Goal: Information Seeking & Learning: Learn about a topic

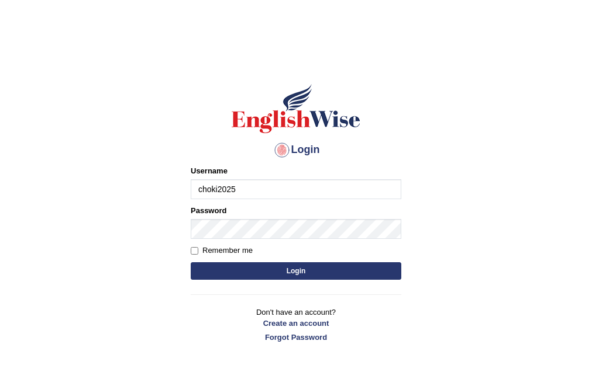
type input "choki2025"
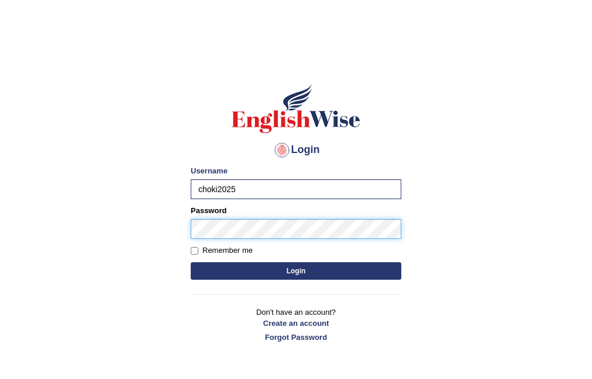
click at [191, 263] on button "Login" at bounding box center [296, 272] width 210 height 18
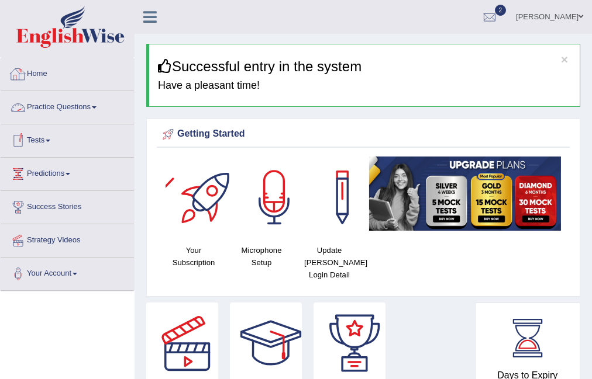
click at [98, 110] on link "Practice Questions" at bounding box center [67, 105] width 133 height 29
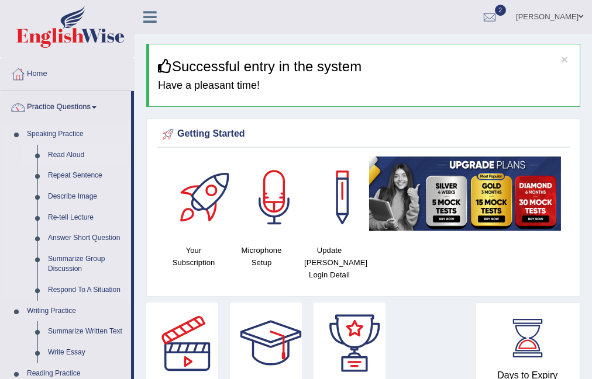
click at [75, 157] on link "Read Aloud" at bounding box center [87, 155] width 88 height 21
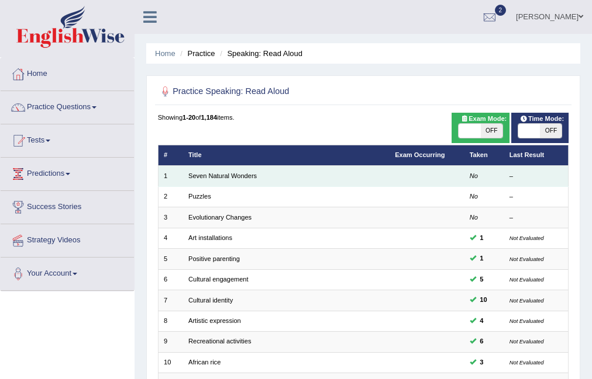
click at [201, 180] on td "Seven Natural Wonders" at bounding box center [286, 176] width 206 height 20
click at [201, 178] on link "Seven Natural Wonders" at bounding box center [222, 175] width 68 height 7
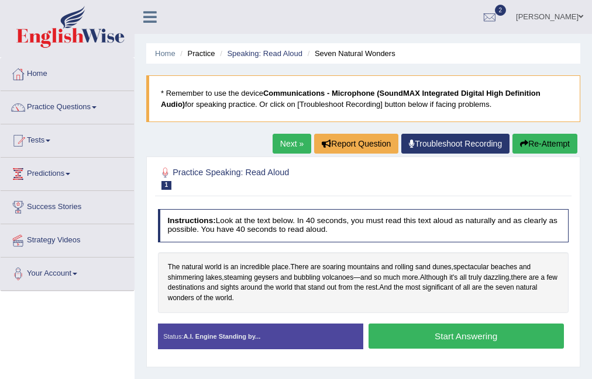
click at [377, 333] on button "Start Answering" at bounding box center [465, 336] width 195 height 25
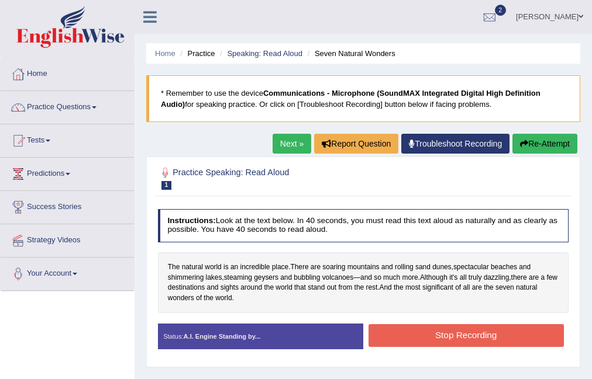
click at [467, 337] on button "Stop Recording" at bounding box center [465, 336] width 195 height 23
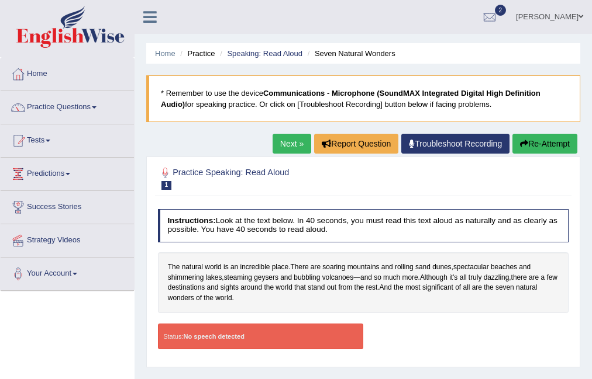
scroll to position [234, 0]
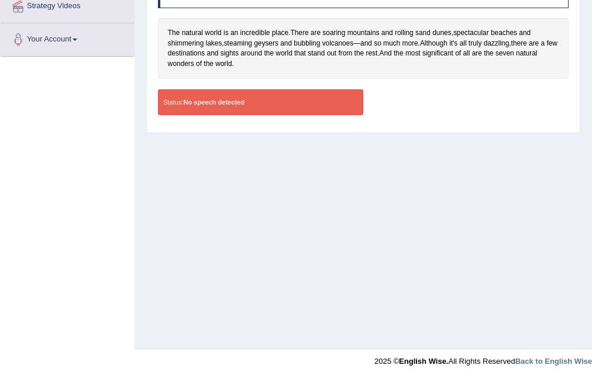
click at [270, 96] on div "Status: No speech detected" at bounding box center [260, 102] width 205 height 26
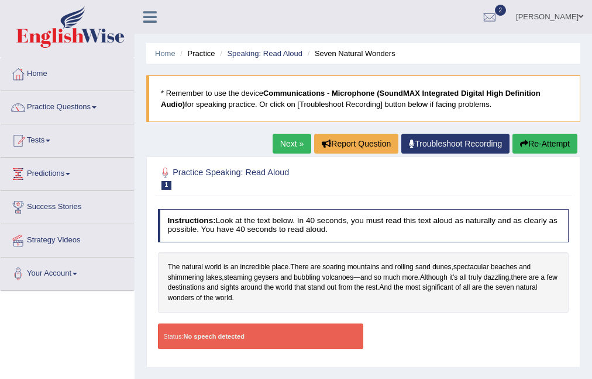
click at [552, 143] on button "Re-Attempt" at bounding box center [544, 144] width 65 height 20
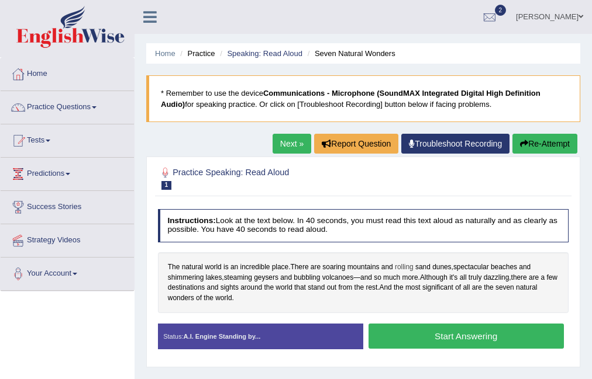
scroll to position [234, 0]
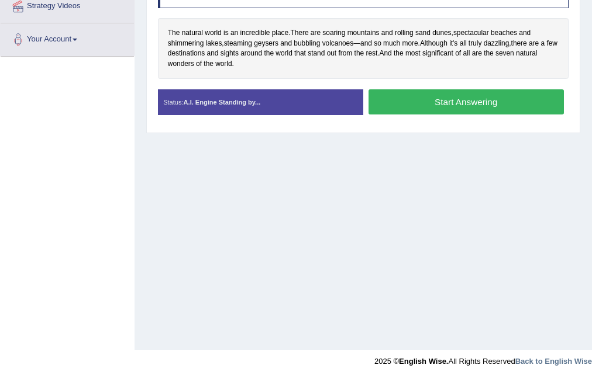
click at [460, 98] on button "Start Answering" at bounding box center [465, 101] width 195 height 25
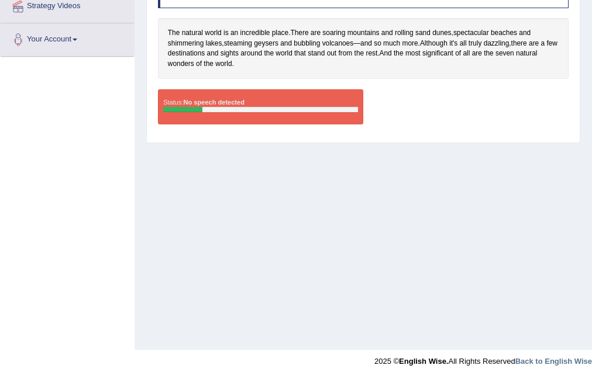
click at [205, 105] on div "Status: No speech detected" at bounding box center [260, 106] width 205 height 35
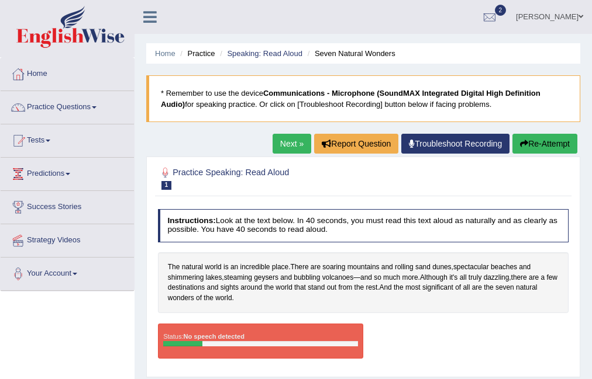
click at [553, 140] on button "Re-Attempt" at bounding box center [544, 144] width 65 height 20
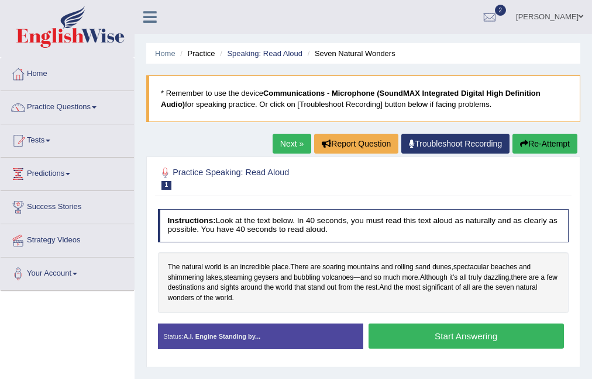
click at [476, 340] on button "Start Answering" at bounding box center [465, 336] width 195 height 25
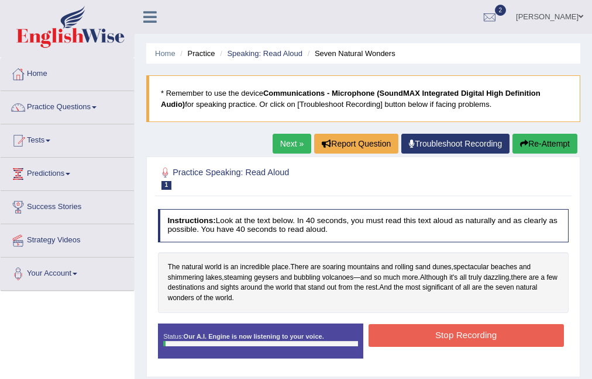
scroll to position [234, 0]
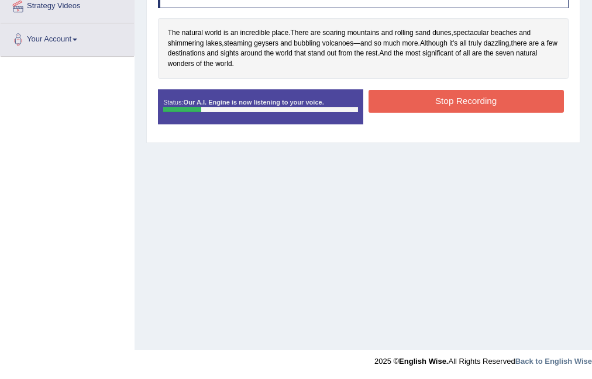
click at [489, 105] on button "Stop Recording" at bounding box center [465, 101] width 195 height 23
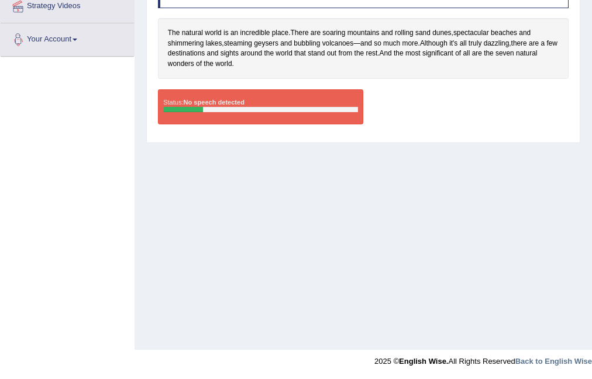
click at [233, 103] on strong "No speech detected" at bounding box center [214, 102] width 61 height 7
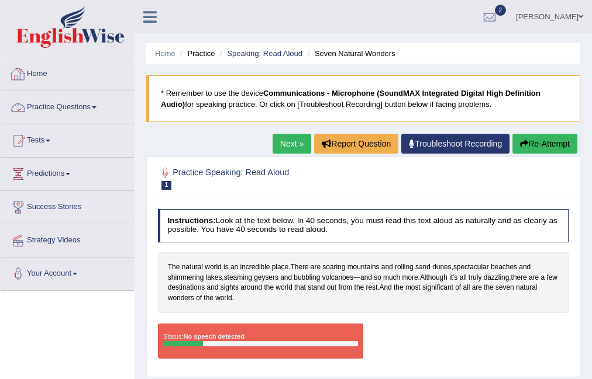
click at [85, 98] on link "Practice Questions" at bounding box center [67, 105] width 133 height 29
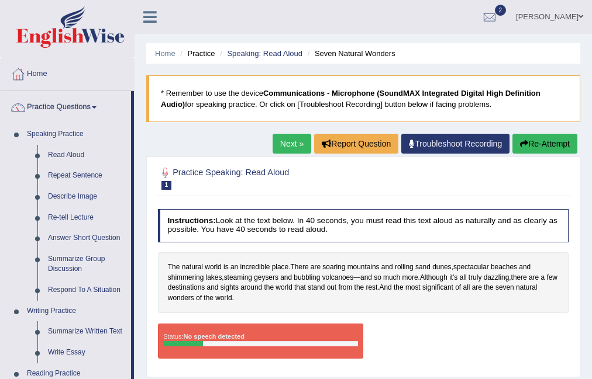
click at [413, 255] on div "The natural world is an incredible place . There are soaring mountains and roll…" at bounding box center [363, 283] width 411 height 61
click at [498, 18] on div at bounding box center [490, 18] width 18 height 18
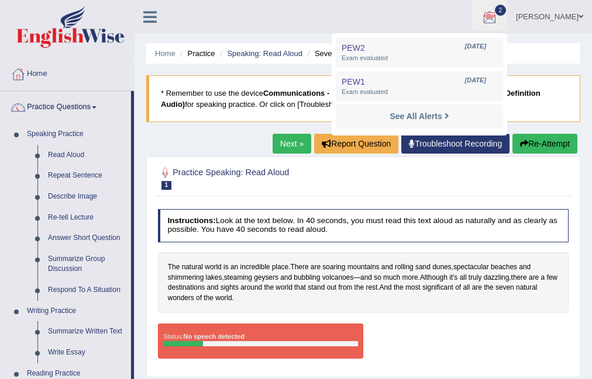
click at [425, 26] on ul "Choki Choki Toggle navigation Username: Choki2025 Access Type: Online Subscript…" at bounding box center [432, 16] width 320 height 33
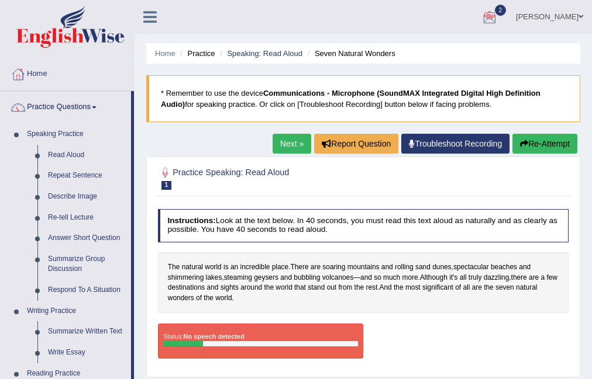
click at [547, 144] on button "Re-Attempt" at bounding box center [544, 144] width 65 height 20
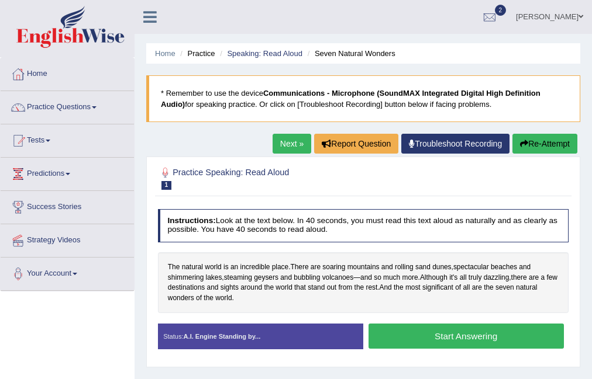
scroll to position [234, 0]
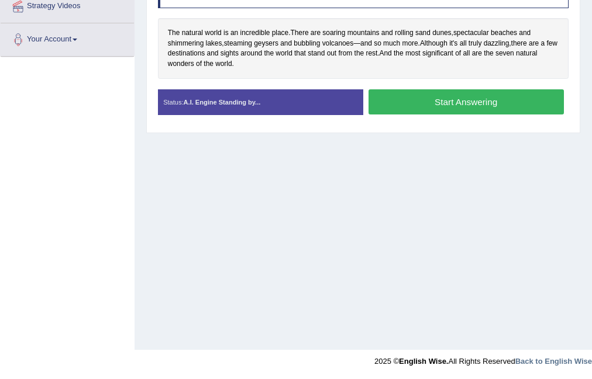
click at [454, 104] on button "Start Answering" at bounding box center [465, 101] width 195 height 25
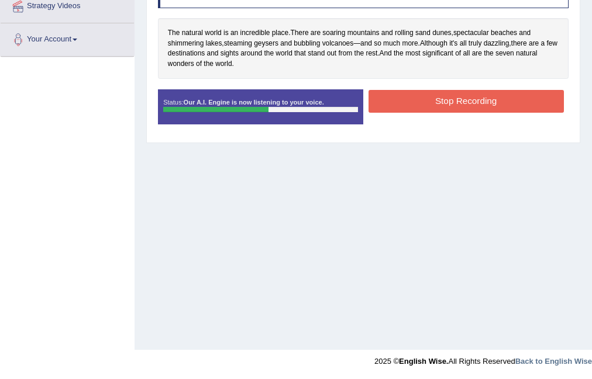
click at [500, 99] on button "Stop Recording" at bounding box center [465, 101] width 195 height 23
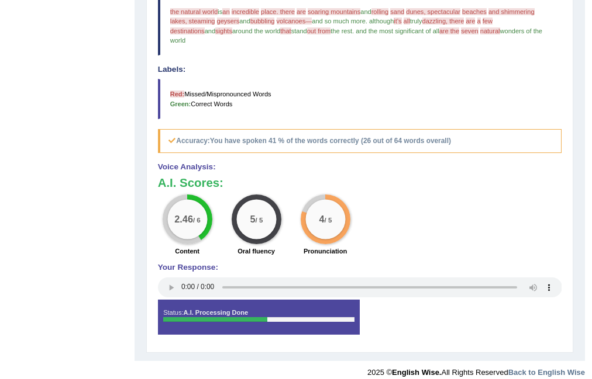
scroll to position [0, 0]
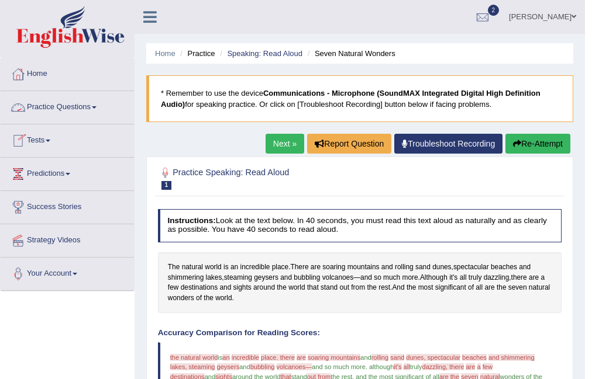
click at [547, 136] on button "Re-Attempt" at bounding box center [537, 144] width 65 height 20
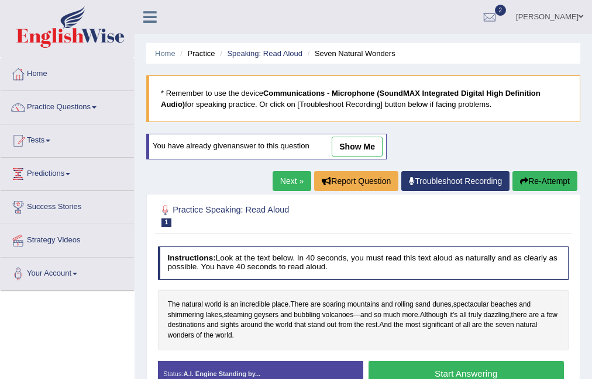
click at [282, 175] on link "Next »" at bounding box center [291, 181] width 39 height 20
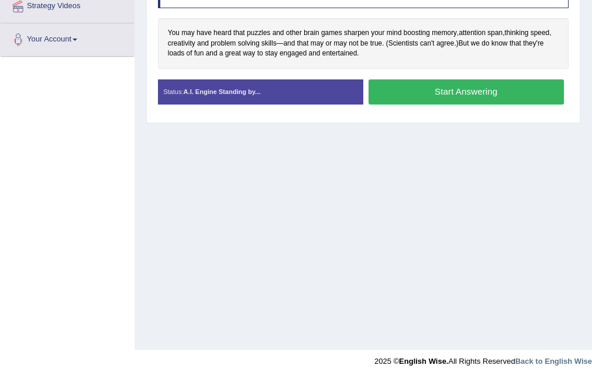
click at [437, 96] on button "Start Answering" at bounding box center [465, 92] width 195 height 25
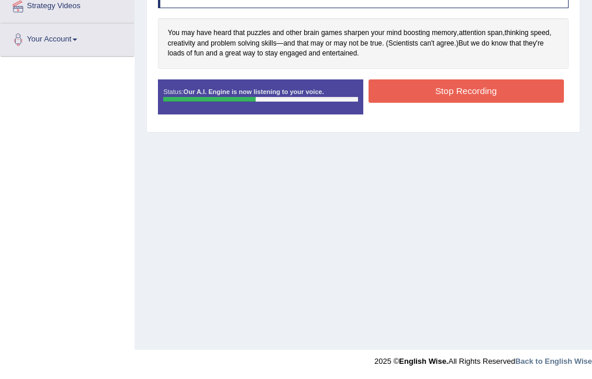
click at [427, 90] on button "Stop Recording" at bounding box center [465, 91] width 195 height 23
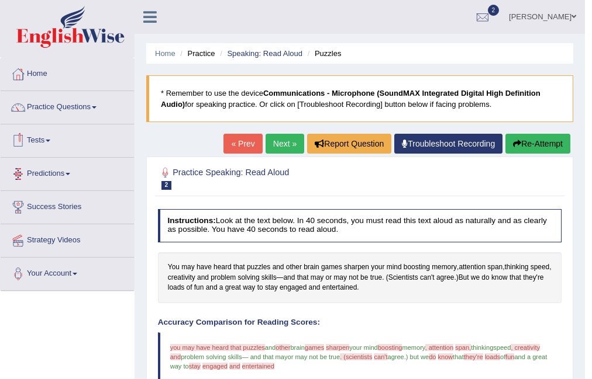
click at [284, 142] on link "Next »" at bounding box center [284, 144] width 39 height 20
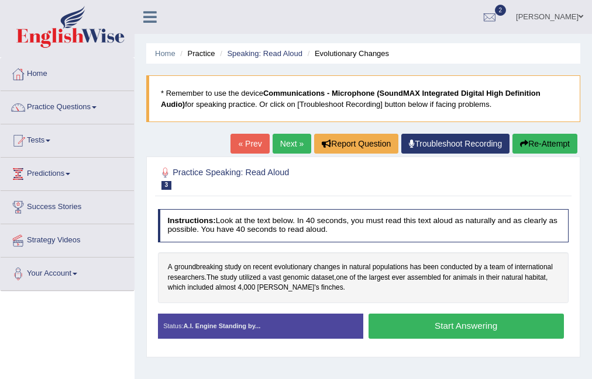
click at [478, 326] on button "Start Answering" at bounding box center [465, 326] width 195 height 25
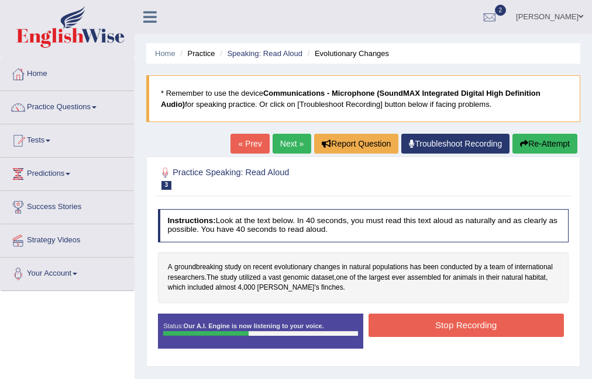
click at [420, 327] on button "Stop Recording" at bounding box center [465, 325] width 195 height 23
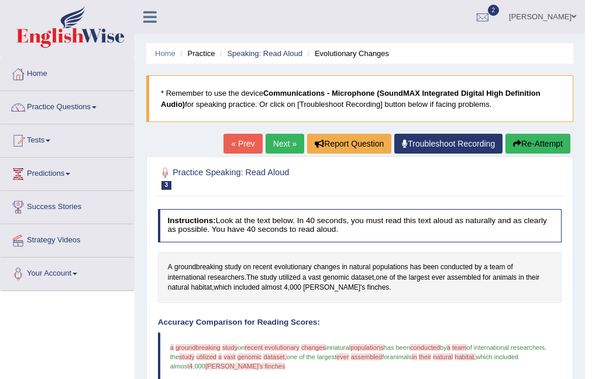
click at [275, 136] on link "Next »" at bounding box center [284, 144] width 39 height 20
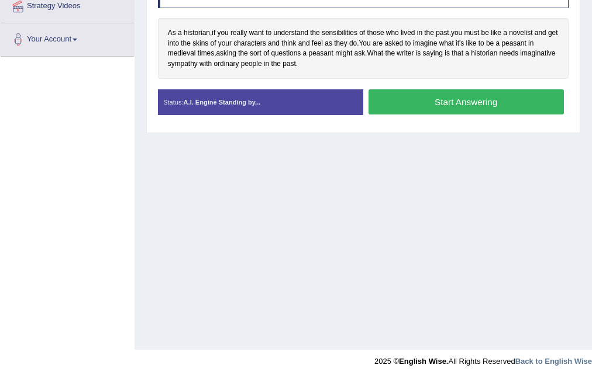
click at [447, 105] on button "Start Answering" at bounding box center [465, 101] width 195 height 25
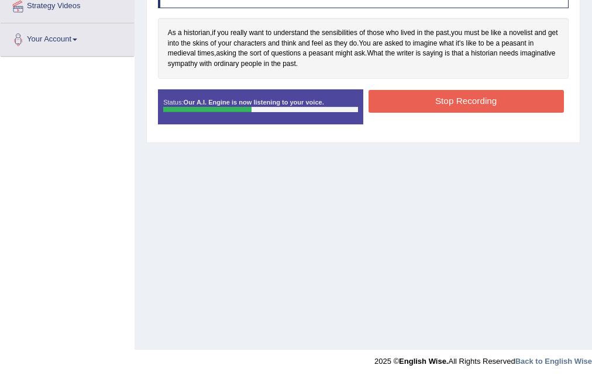
click at [420, 102] on button "Stop Recording" at bounding box center [465, 101] width 195 height 23
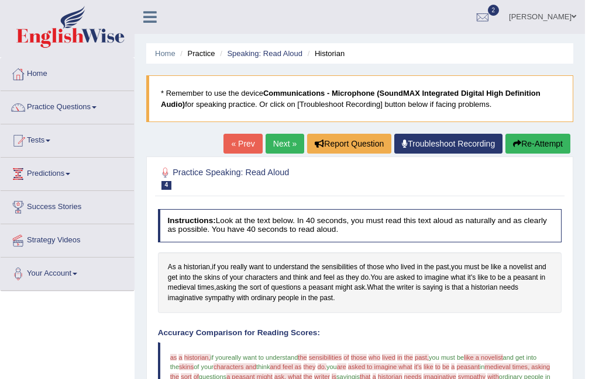
click at [283, 141] on link "Next »" at bounding box center [284, 144] width 39 height 20
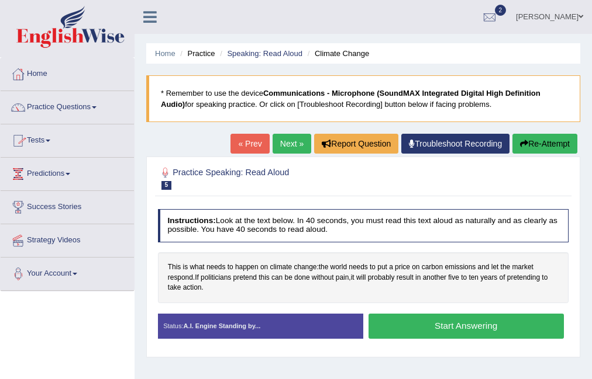
click at [436, 325] on button "Start Answering" at bounding box center [465, 326] width 195 height 25
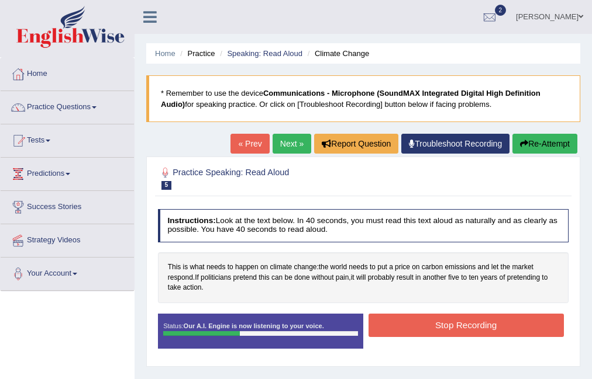
click at [459, 320] on button "Stop Recording" at bounding box center [465, 325] width 195 height 23
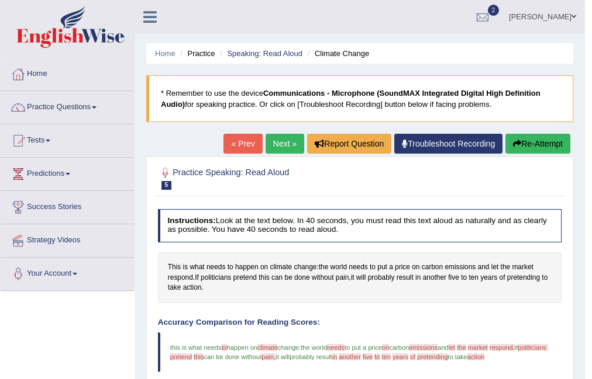
click at [267, 149] on link "Next »" at bounding box center [284, 144] width 39 height 20
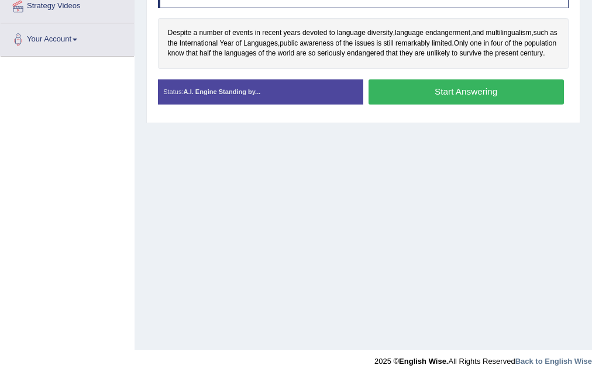
click at [455, 98] on button "Start Answering" at bounding box center [465, 92] width 195 height 25
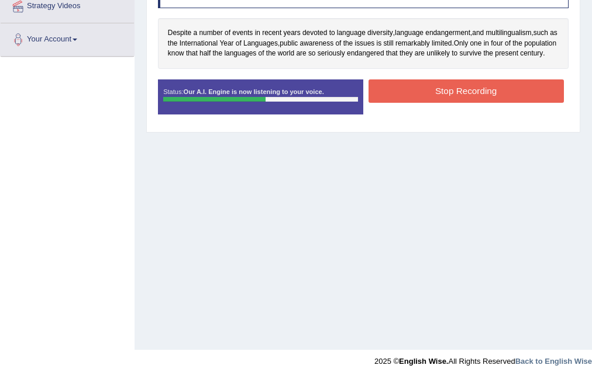
click at [474, 102] on button "Stop Recording" at bounding box center [465, 91] width 195 height 23
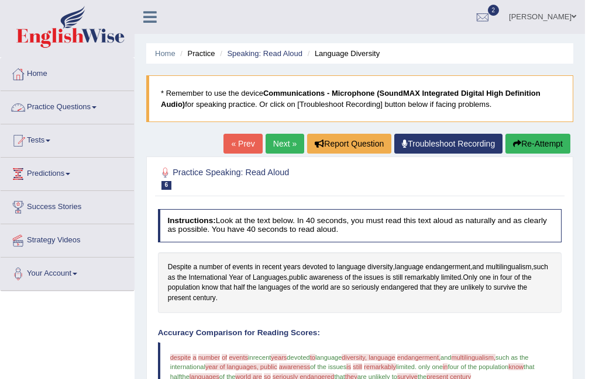
click at [119, 105] on link "Practice Questions" at bounding box center [67, 105] width 133 height 29
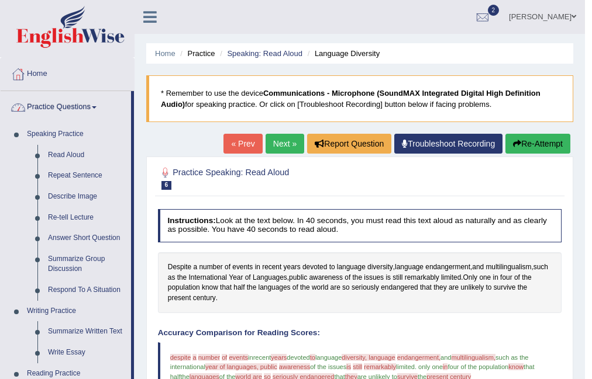
click at [90, 108] on link "Practice Questions" at bounding box center [66, 105] width 130 height 29
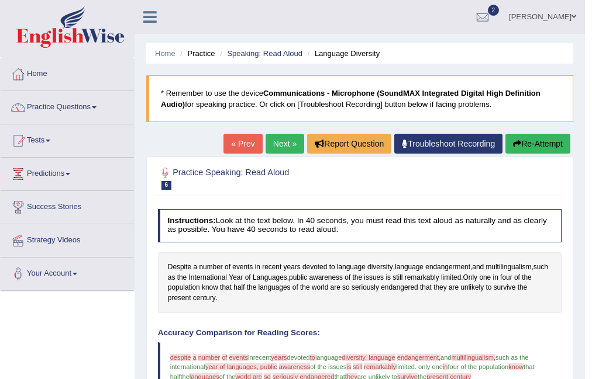
click at [90, 108] on link "Practice Questions" at bounding box center [67, 105] width 133 height 29
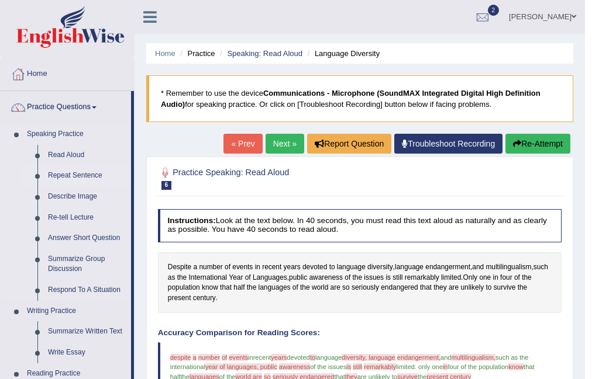
click at [99, 174] on link "Repeat Sentence" at bounding box center [87, 175] width 88 height 21
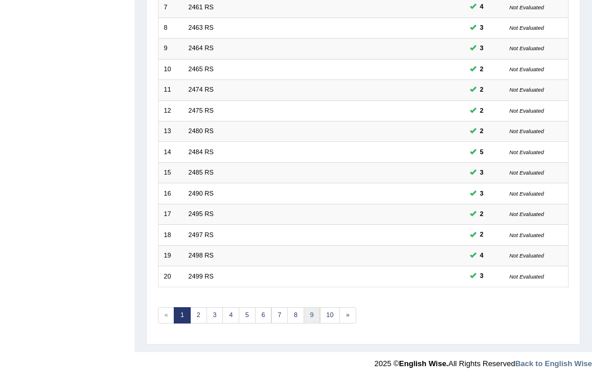
click at [309, 309] on link "9" at bounding box center [311, 316] width 17 height 16
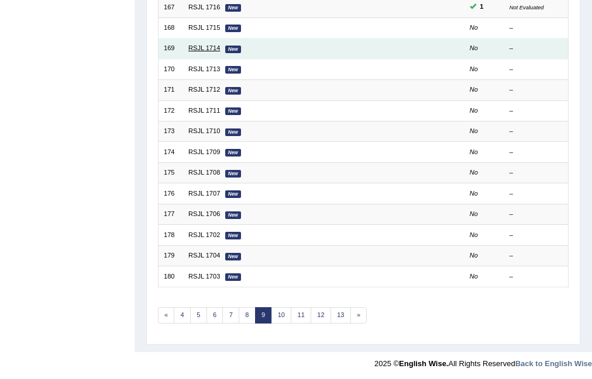
click at [188, 47] on link "RSJL 1714" at bounding box center [204, 47] width 32 height 7
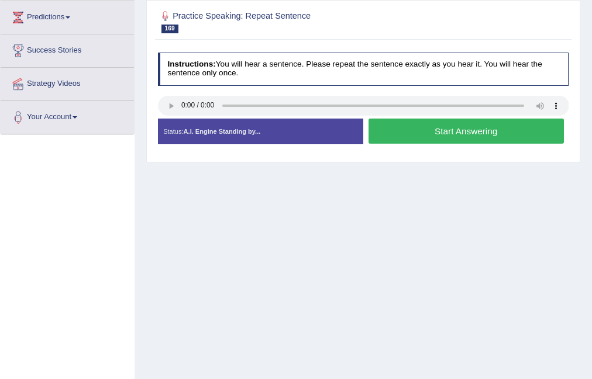
scroll to position [142, 0]
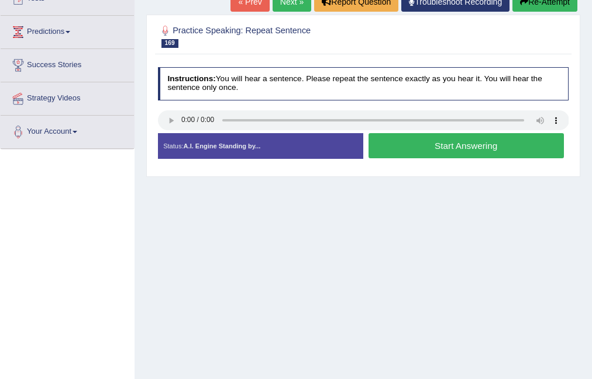
click at [472, 147] on button "Start Answering" at bounding box center [465, 145] width 195 height 25
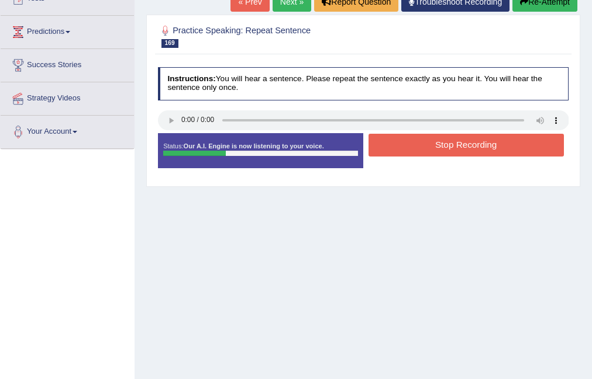
click at [472, 147] on button "Stop Recording" at bounding box center [465, 145] width 195 height 23
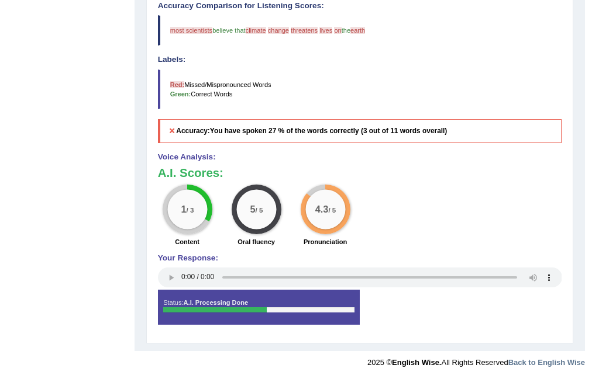
scroll to position [0, 0]
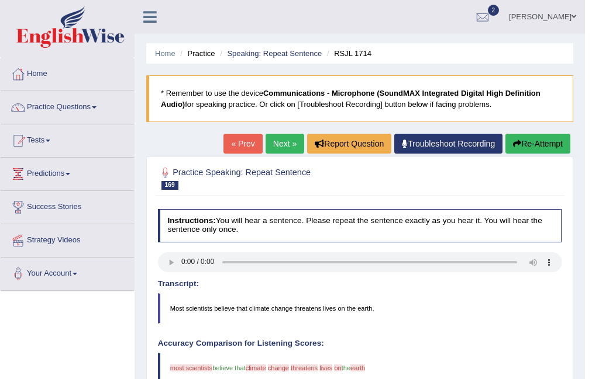
click at [285, 145] on link "Next »" at bounding box center [284, 144] width 39 height 20
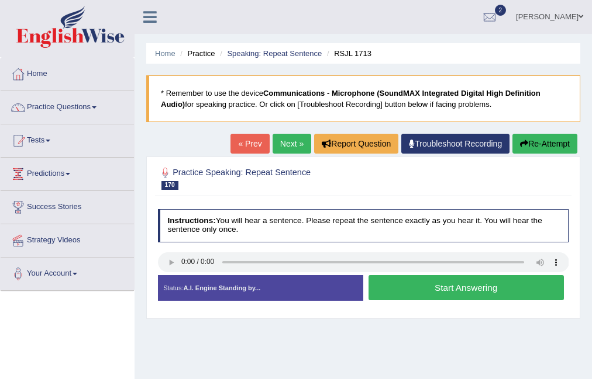
click at [435, 288] on button "Start Answering" at bounding box center [465, 287] width 195 height 25
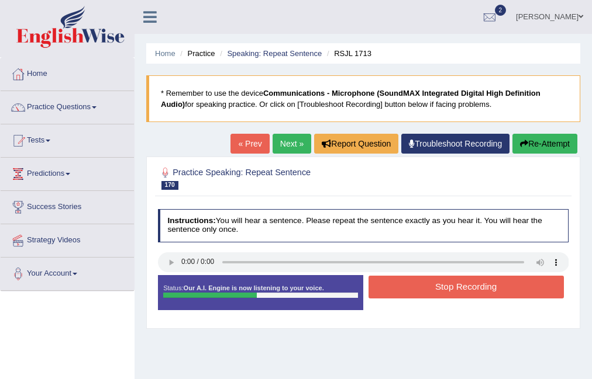
click at [435, 288] on button "Stop Recording" at bounding box center [465, 287] width 195 height 23
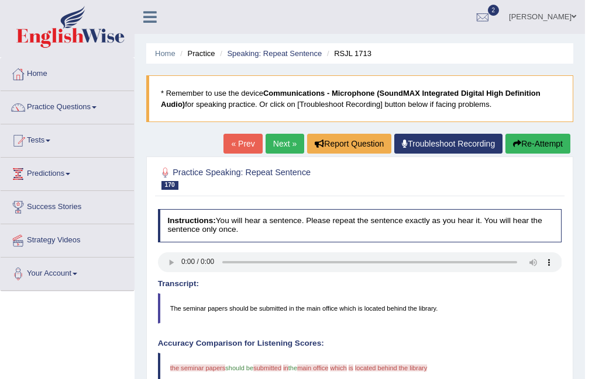
click at [282, 136] on link "Next »" at bounding box center [284, 144] width 39 height 20
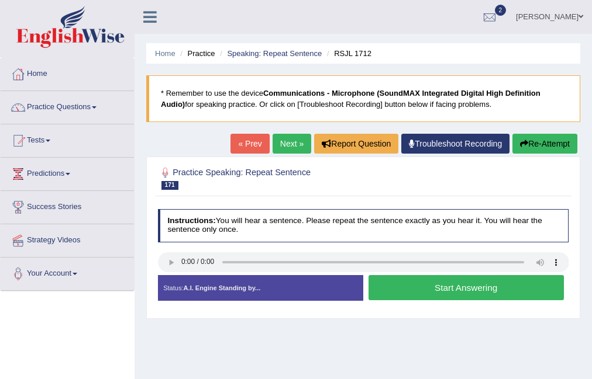
click at [472, 285] on button "Start Answering" at bounding box center [465, 287] width 195 height 25
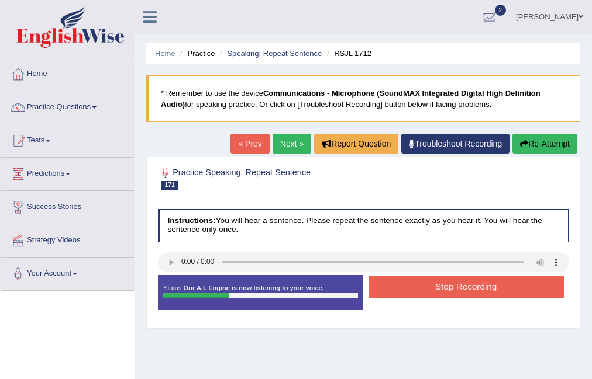
click at [472, 285] on button "Stop Recording" at bounding box center [465, 287] width 195 height 23
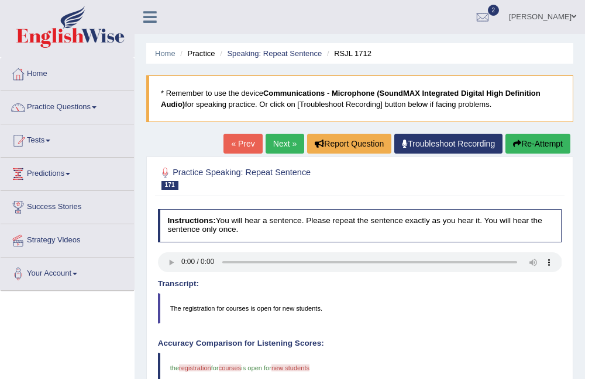
click at [276, 142] on link "Next »" at bounding box center [284, 144] width 39 height 20
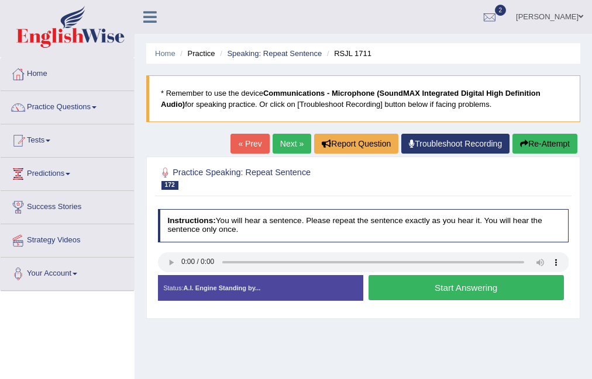
click at [485, 288] on button "Start Answering" at bounding box center [465, 287] width 195 height 25
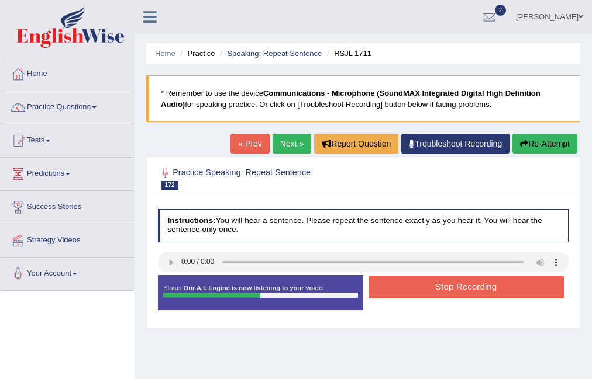
click at [485, 288] on button "Stop Recording" at bounding box center [465, 287] width 195 height 23
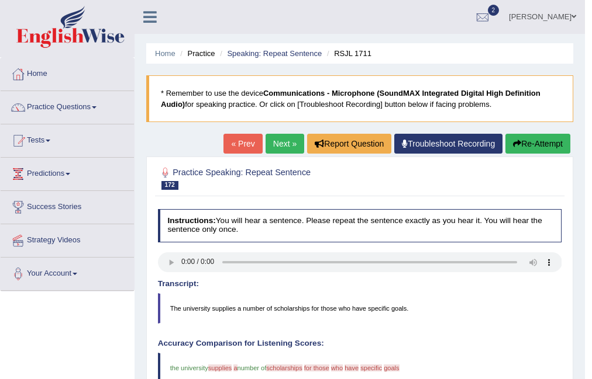
click at [284, 149] on link "Next »" at bounding box center [284, 144] width 39 height 20
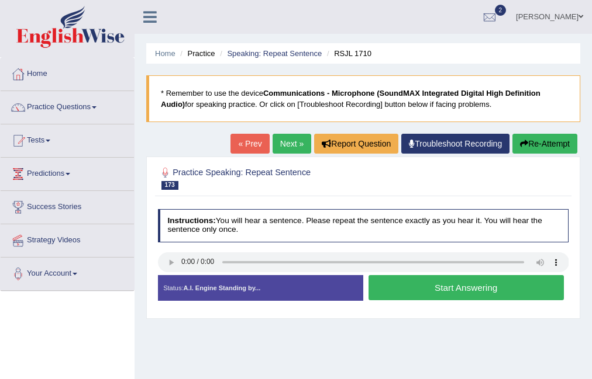
click at [468, 284] on button "Start Answering" at bounding box center [465, 287] width 195 height 25
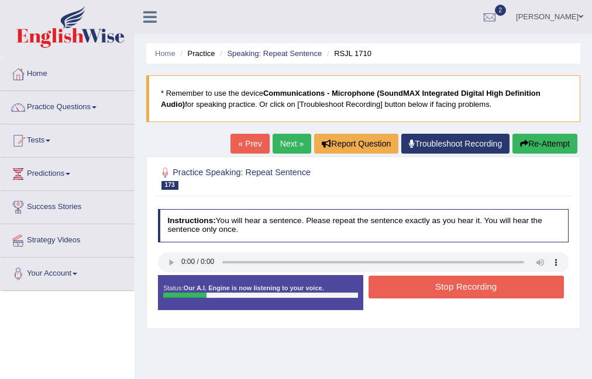
click at [468, 284] on button "Stop Recording" at bounding box center [465, 287] width 195 height 23
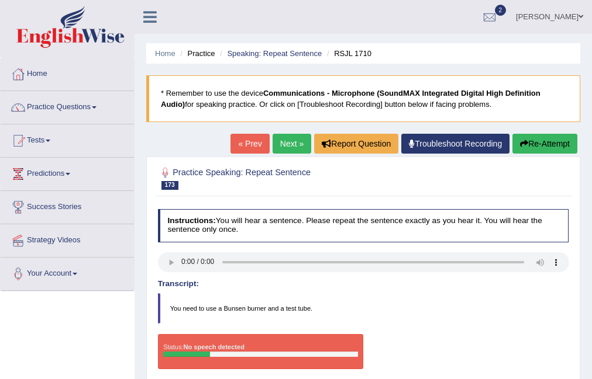
click at [288, 140] on link "Next »" at bounding box center [291, 144] width 39 height 20
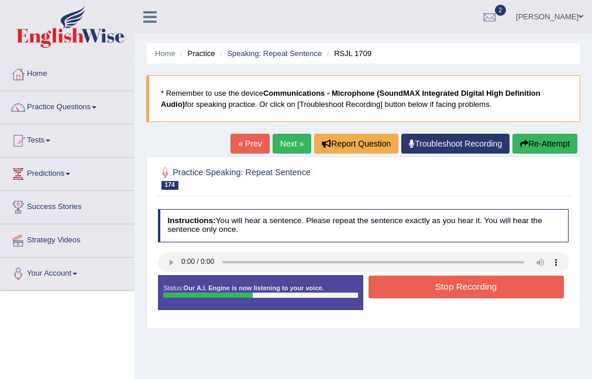
click at [452, 290] on button "Stop Recording" at bounding box center [465, 287] width 195 height 23
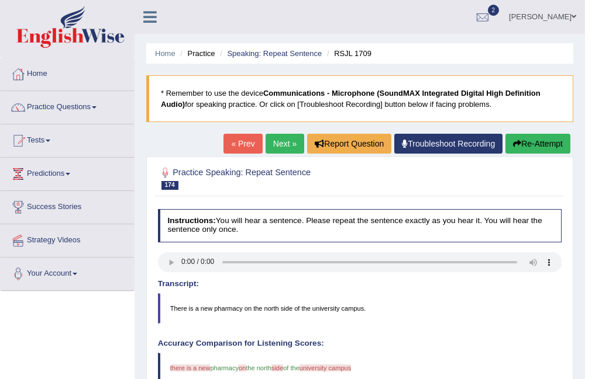
click at [537, 148] on button "Re-Attempt" at bounding box center [537, 144] width 65 height 20
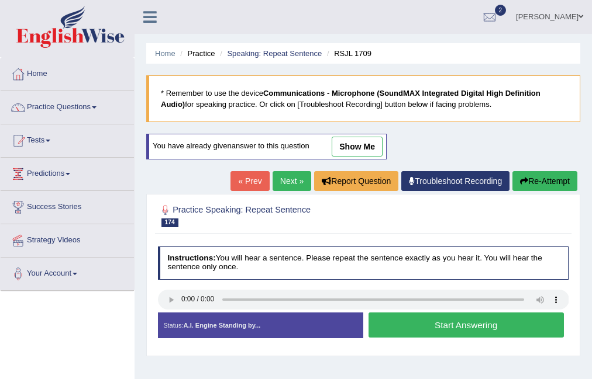
click at [460, 329] on button "Start Answering" at bounding box center [465, 325] width 195 height 25
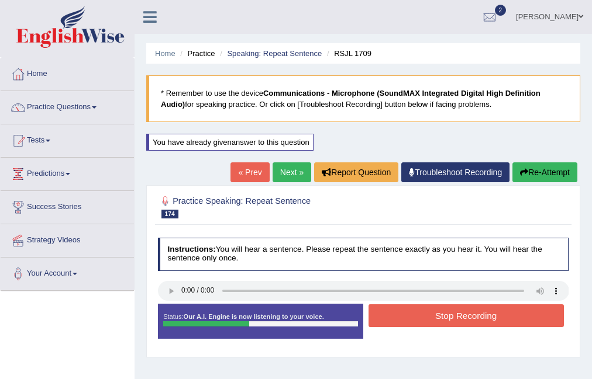
click at [478, 312] on button "Stop Recording" at bounding box center [465, 316] width 195 height 23
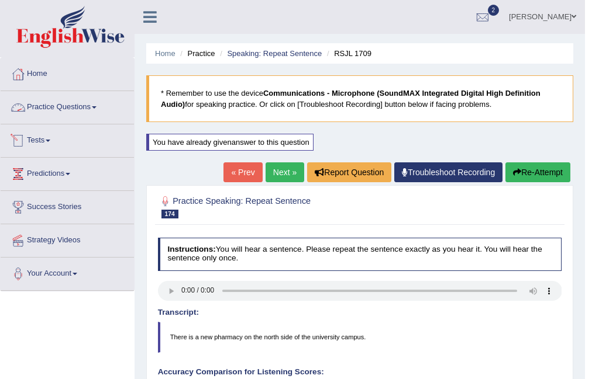
click at [98, 118] on link "Practice Questions" at bounding box center [67, 105] width 133 height 29
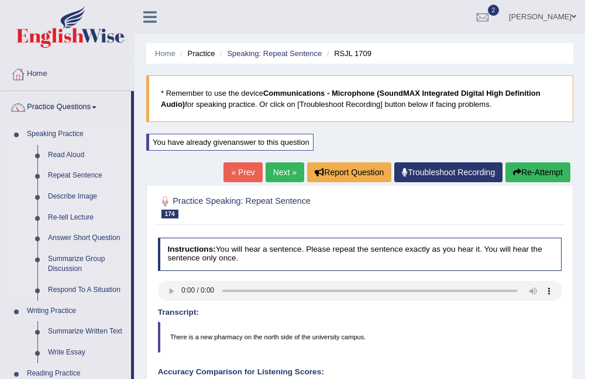
click at [89, 199] on link "Describe Image" at bounding box center [87, 197] width 88 height 21
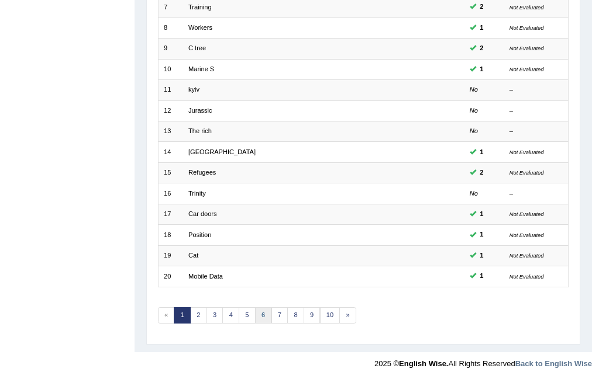
click at [265, 315] on link "6" at bounding box center [263, 316] width 17 height 16
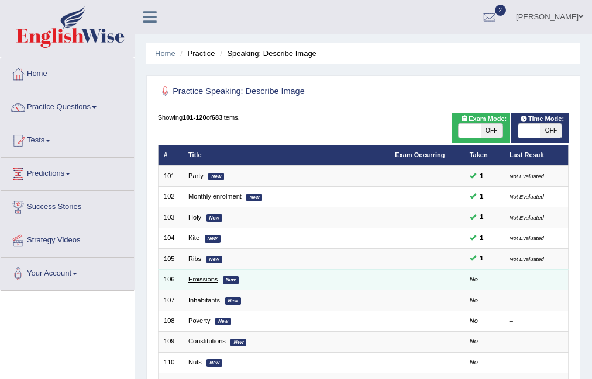
click at [215, 280] on link "Emissions" at bounding box center [202, 279] width 29 height 7
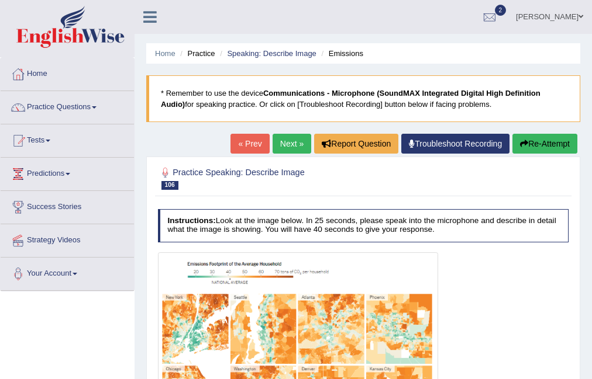
click at [278, 140] on link "Next »" at bounding box center [291, 144] width 39 height 20
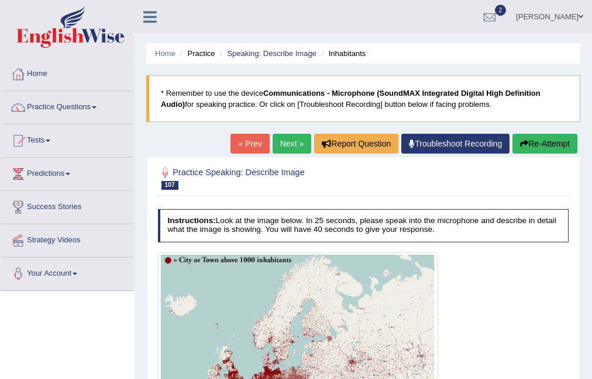
click at [289, 143] on link "Next »" at bounding box center [291, 144] width 39 height 20
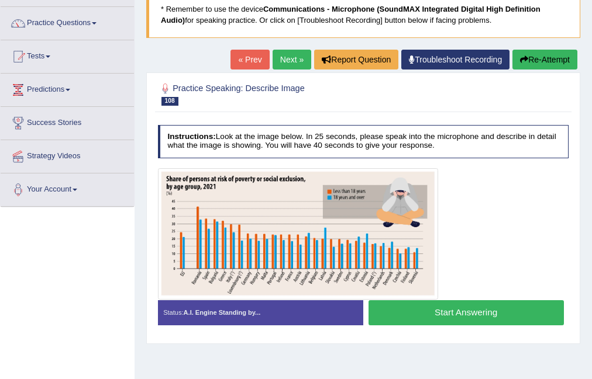
scroll to position [87, 0]
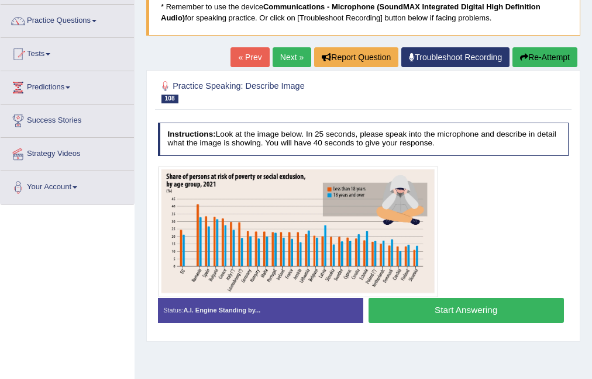
click at [460, 315] on button "Start Answering" at bounding box center [465, 310] width 195 height 25
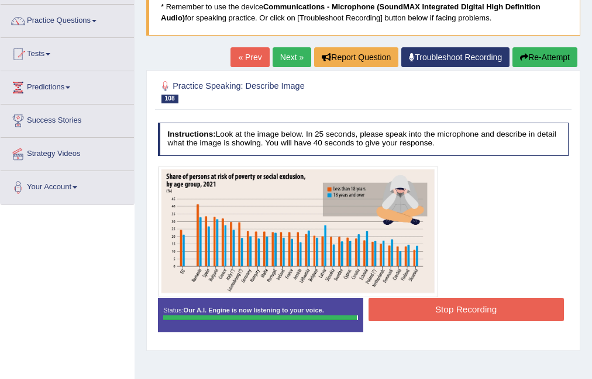
click at [476, 293] on body "Toggle navigation Home Practice Questions Speaking Practice Read Aloud Repeat S…" at bounding box center [296, 102] width 592 height 379
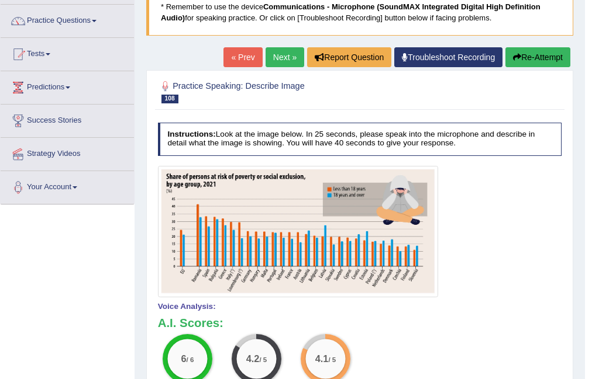
click at [283, 58] on link "Next »" at bounding box center [284, 57] width 39 height 20
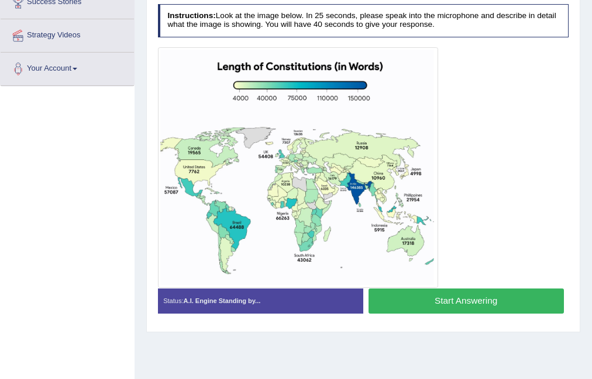
scroll to position [196, 0]
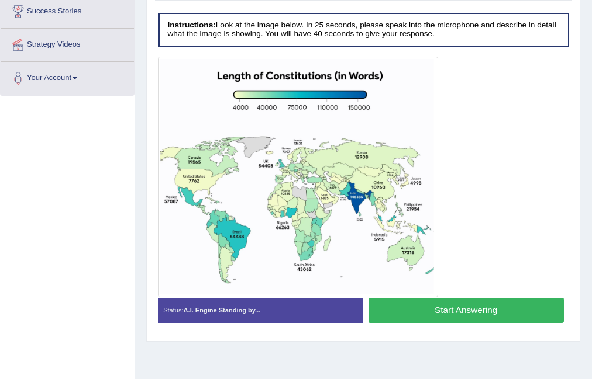
click at [440, 307] on button "Start Answering" at bounding box center [465, 310] width 195 height 25
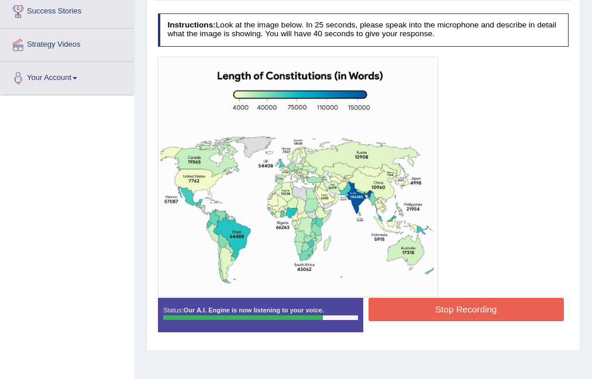
click at [489, 306] on button "Stop Recording" at bounding box center [465, 309] width 195 height 23
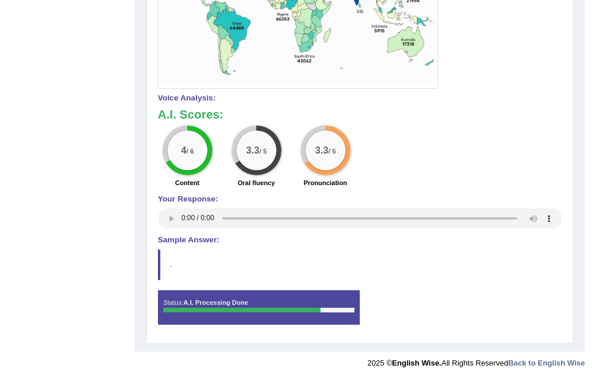
scroll to position [0, 0]
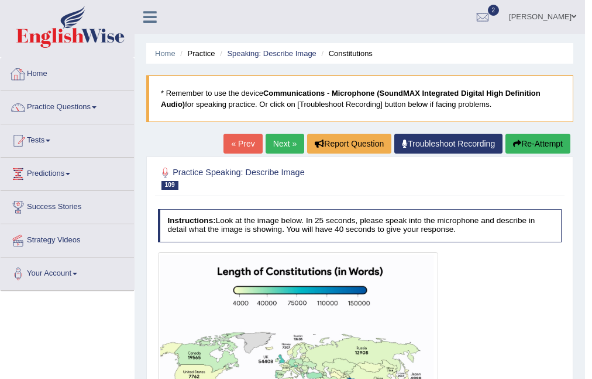
click at [282, 138] on link "Next »" at bounding box center [284, 144] width 39 height 20
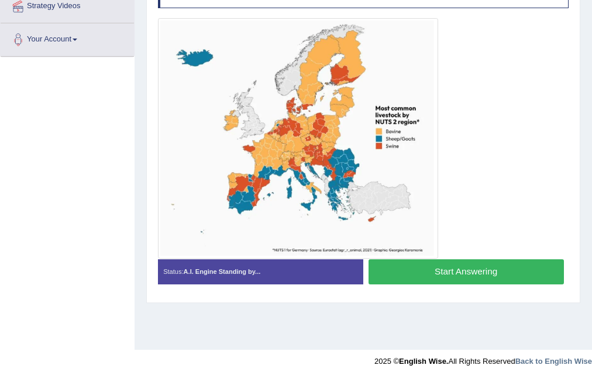
click at [506, 270] on button "Start Answering" at bounding box center [465, 272] width 195 height 25
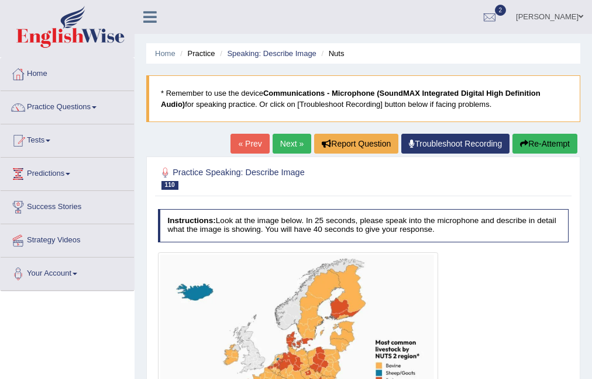
scroll to position [234, 0]
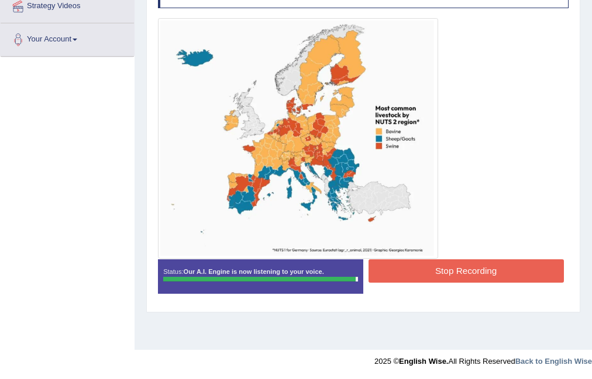
click at [462, 267] on button "Stop Recording" at bounding box center [465, 271] width 195 height 23
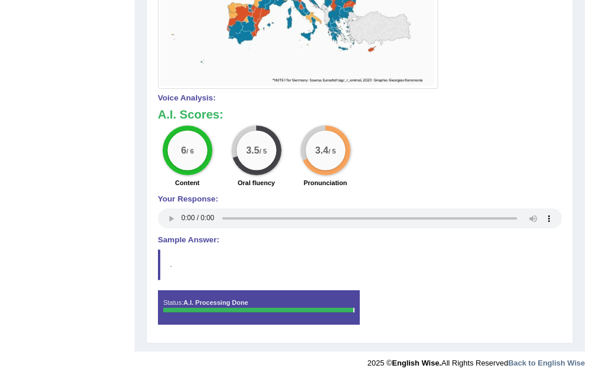
scroll to position [0, 0]
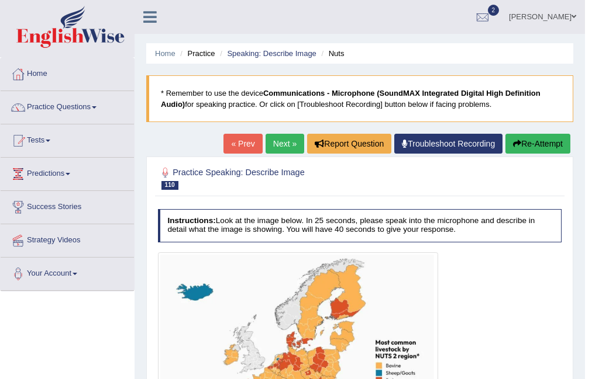
click at [281, 148] on link "Next »" at bounding box center [284, 144] width 39 height 20
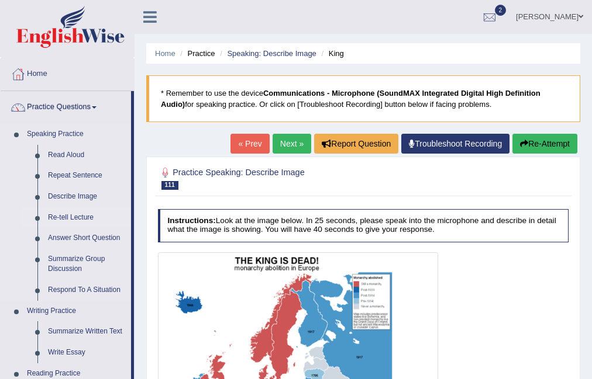
click at [77, 213] on link "Re-tell Lecture" at bounding box center [87, 218] width 88 height 21
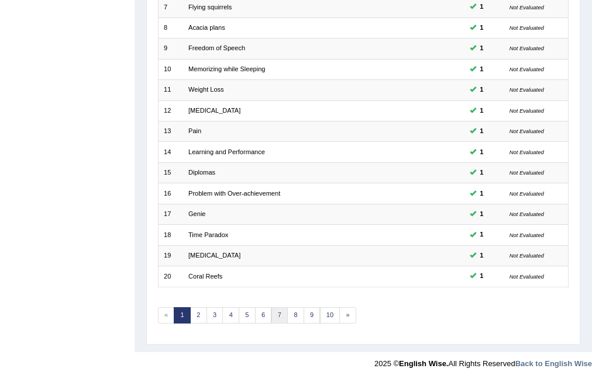
click at [273, 313] on link "7" at bounding box center [279, 316] width 17 height 16
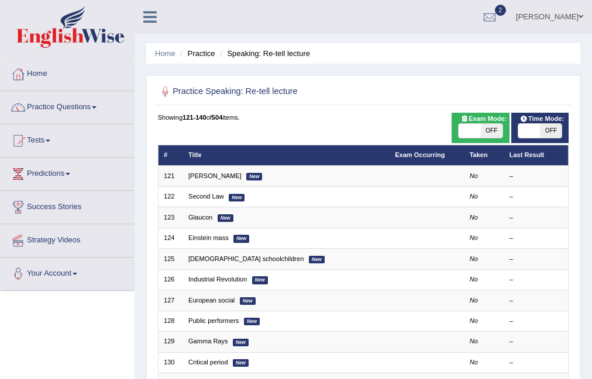
click at [196, 173] on link "[PERSON_NAME]" at bounding box center [214, 175] width 53 height 7
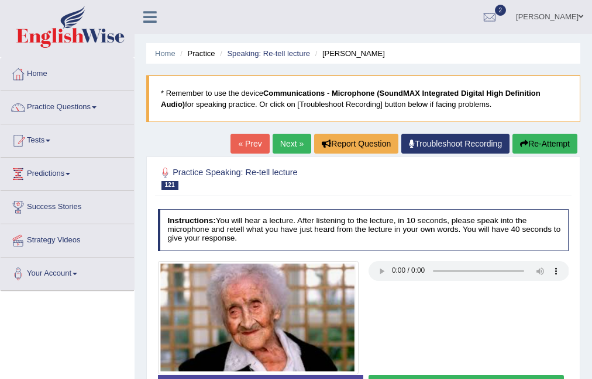
click at [287, 143] on link "Next »" at bounding box center [291, 144] width 39 height 20
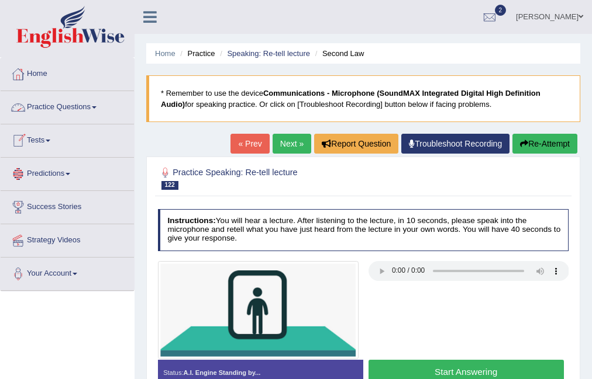
click at [103, 105] on link "Practice Questions" at bounding box center [67, 105] width 133 height 29
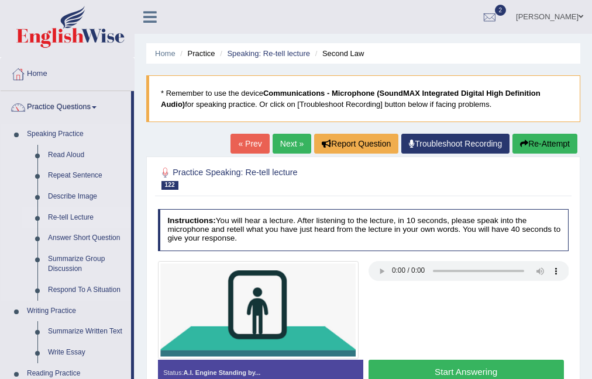
click at [85, 220] on link "Re-tell Lecture" at bounding box center [87, 218] width 88 height 21
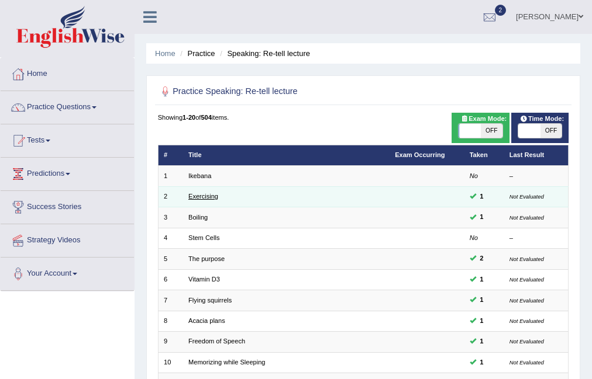
click at [199, 200] on link "Exercising" at bounding box center [203, 196] width 30 height 7
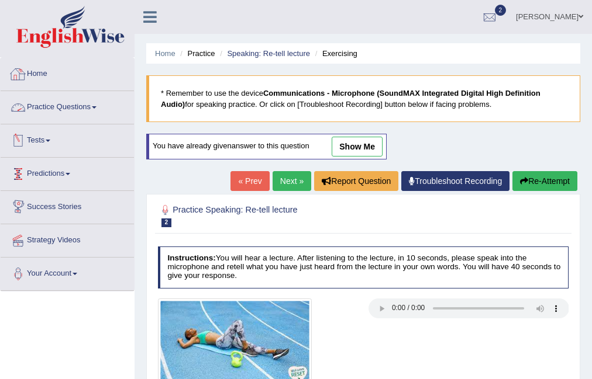
click at [108, 102] on link "Practice Questions" at bounding box center [67, 105] width 133 height 29
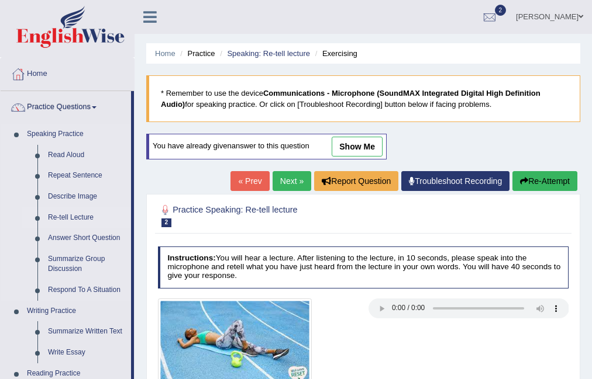
click at [82, 218] on link "Re-tell Lecture" at bounding box center [87, 218] width 88 height 21
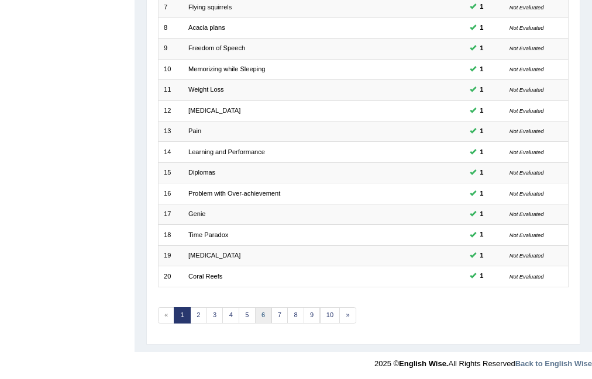
click at [259, 309] on link "6" at bounding box center [263, 316] width 17 height 16
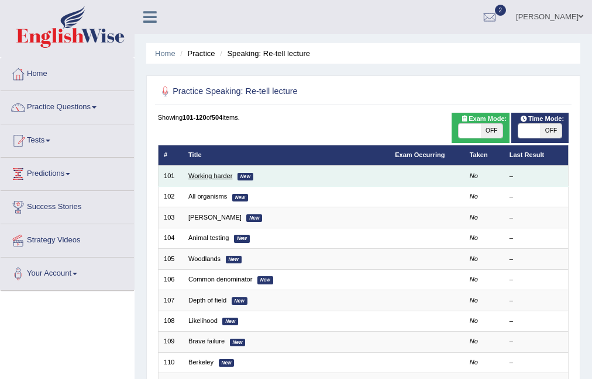
click at [201, 179] on link "Working harder" at bounding box center [210, 175] width 44 height 7
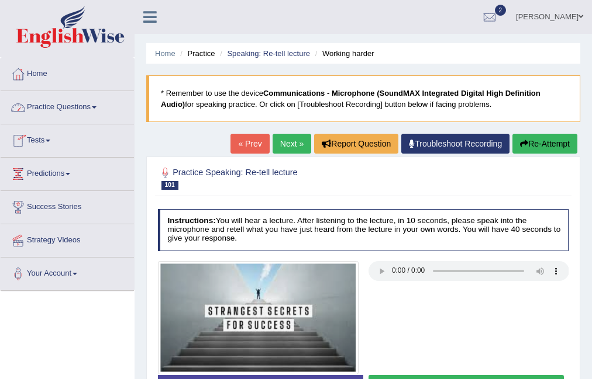
scroll to position [234, 0]
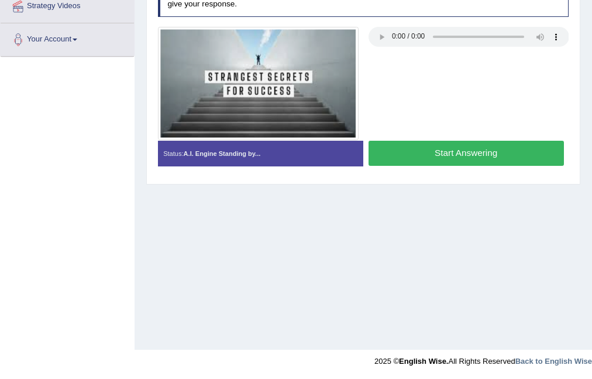
click at [499, 141] on button "Start Answering" at bounding box center [465, 153] width 195 height 25
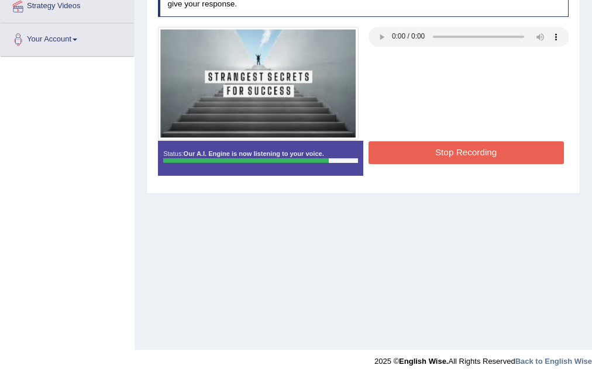
click at [468, 145] on button "Stop Recording" at bounding box center [465, 152] width 195 height 23
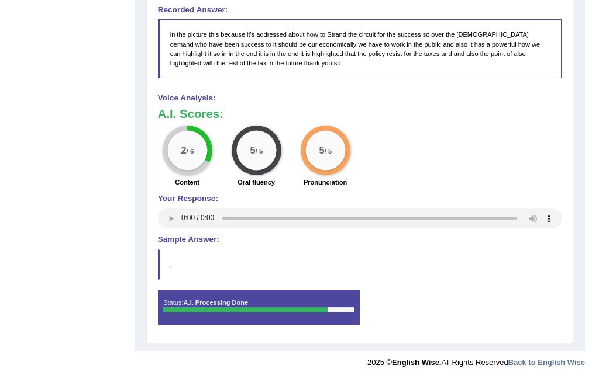
scroll to position [0, 0]
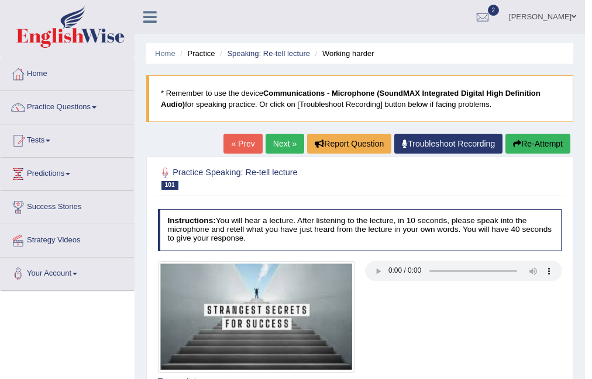
click at [275, 144] on link "Next »" at bounding box center [284, 144] width 39 height 20
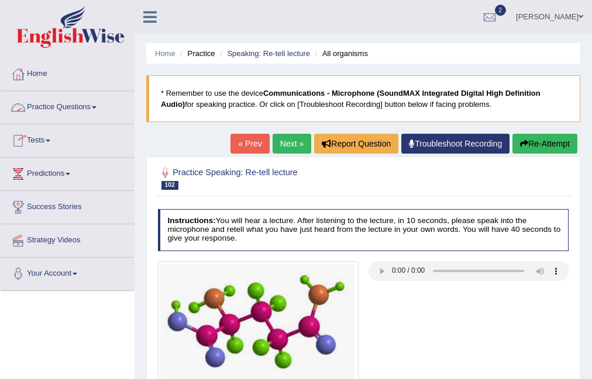
click at [91, 105] on link "Practice Questions" at bounding box center [67, 105] width 133 height 29
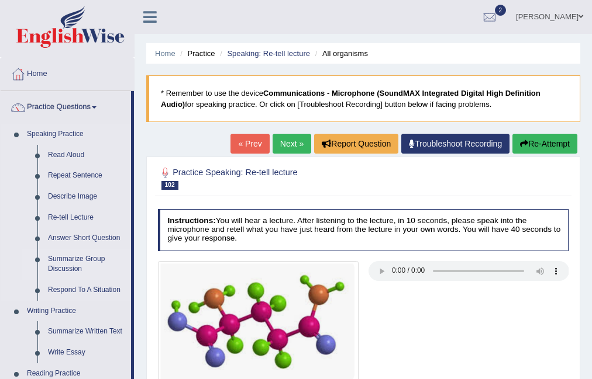
click at [75, 260] on link "Summarize Group Discussion" at bounding box center [87, 264] width 88 height 31
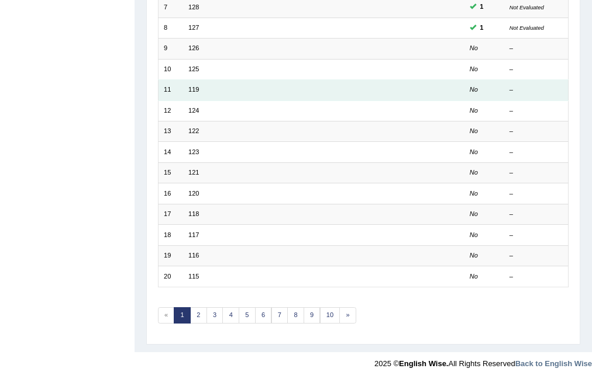
click at [202, 89] on td "119" at bounding box center [286, 90] width 206 height 20
click at [196, 89] on link "119" at bounding box center [193, 89] width 11 height 7
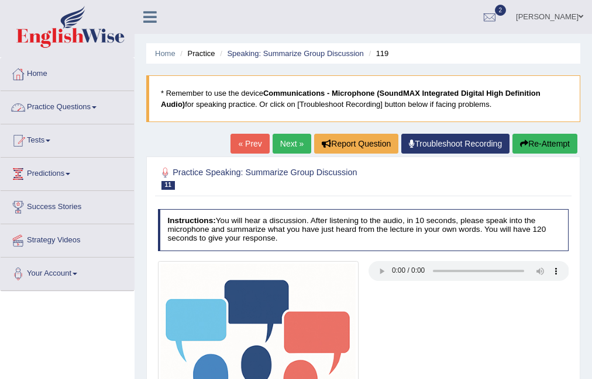
click at [96, 101] on link "Practice Questions" at bounding box center [67, 105] width 133 height 29
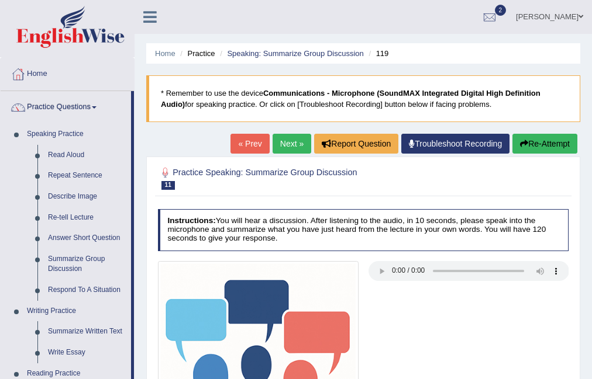
scroll to position [536, 0]
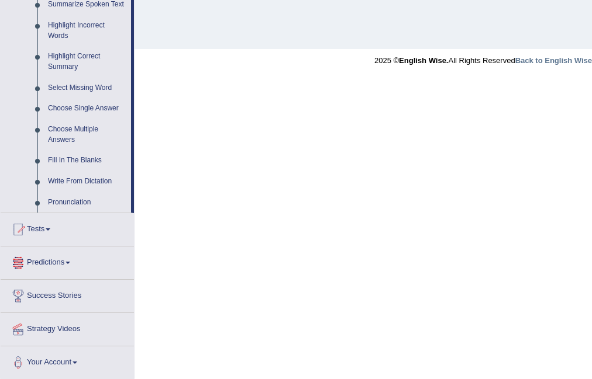
click at [49, 226] on link "Tests" at bounding box center [67, 227] width 133 height 29
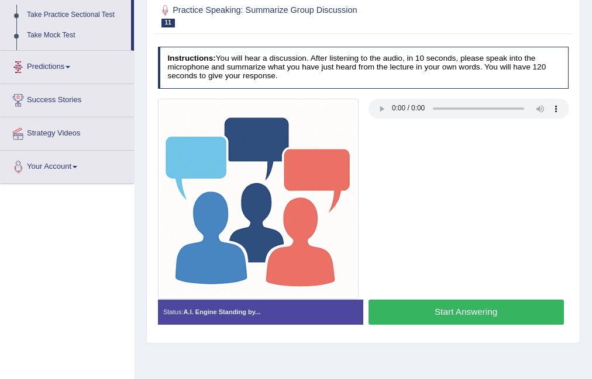
scroll to position [131, 0]
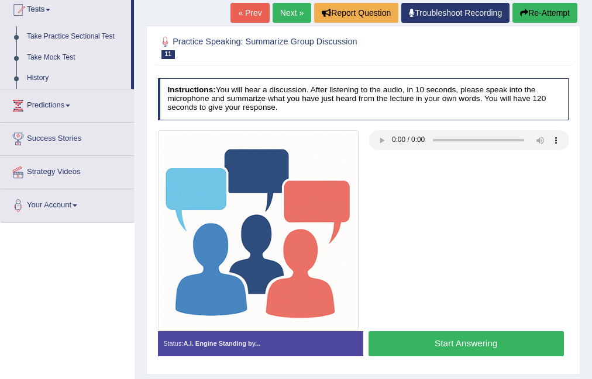
click at [67, 57] on link "Take Mock Test" at bounding box center [76, 57] width 109 height 21
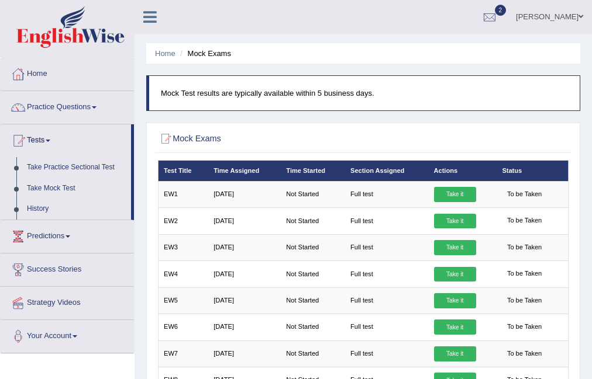
click at [454, 193] on link "Take it" at bounding box center [455, 194] width 42 height 15
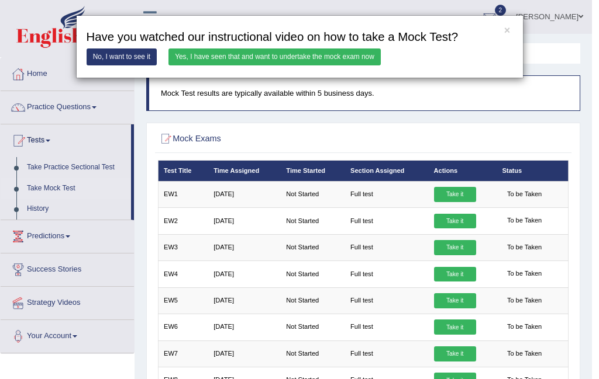
click at [270, 58] on link "Yes, I have seen that and want to undertake the mock exam now" at bounding box center [274, 57] width 212 height 17
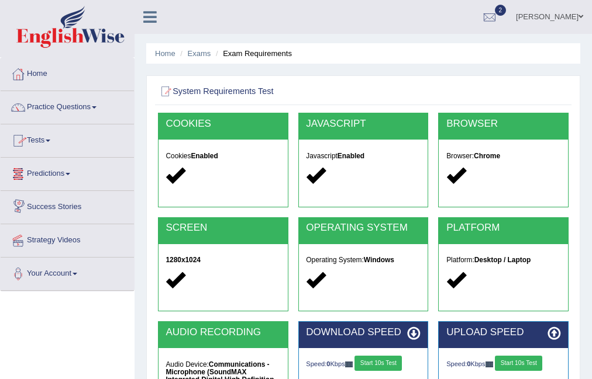
click at [56, 141] on link "Tests" at bounding box center [67, 139] width 133 height 29
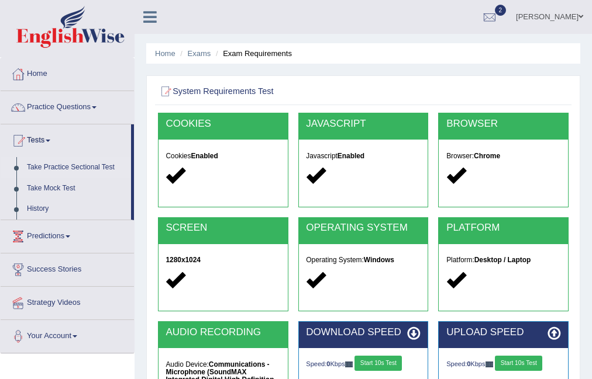
click at [61, 170] on link "Take Practice Sectional Test" at bounding box center [76, 167] width 109 height 21
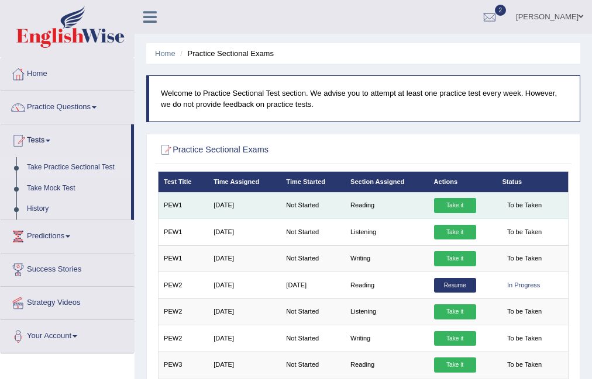
click at [440, 209] on link "Take it" at bounding box center [455, 205] width 42 height 15
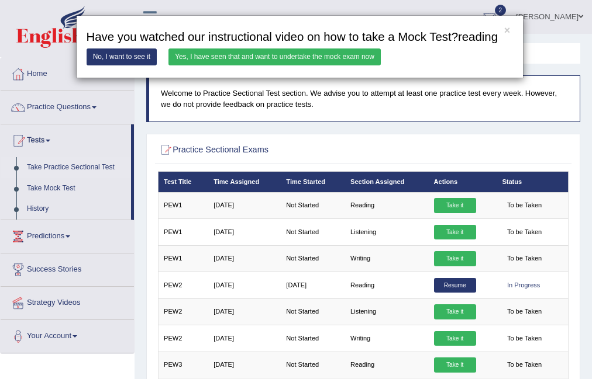
click at [319, 51] on link "Yes, I have seen that and want to undertake the mock exam now" at bounding box center [274, 57] width 212 height 17
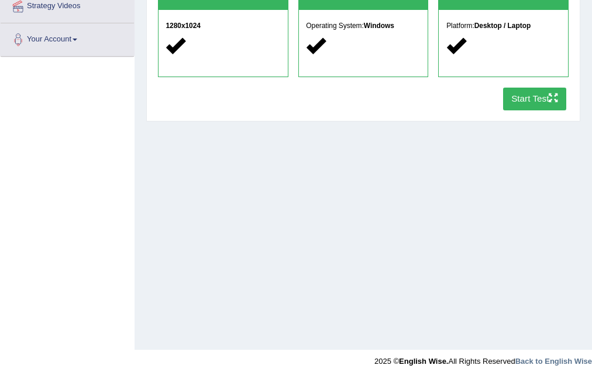
click at [522, 103] on button "Start Test" at bounding box center [535, 99] width 64 height 23
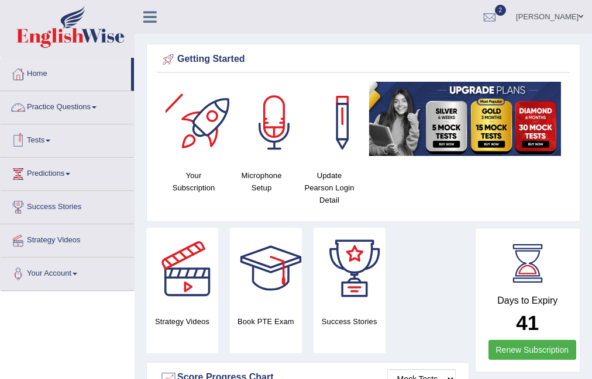
click at [53, 137] on link "Tests" at bounding box center [67, 139] width 133 height 29
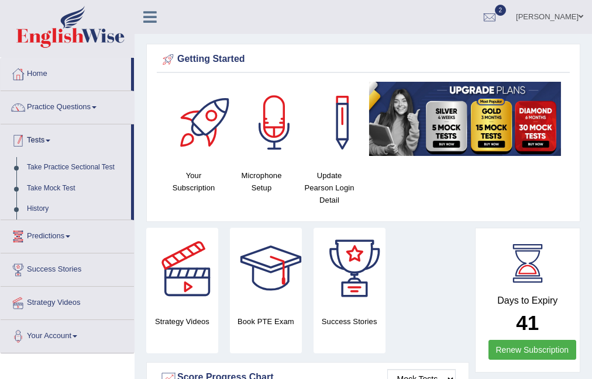
click at [46, 141] on link "Tests" at bounding box center [66, 139] width 130 height 29
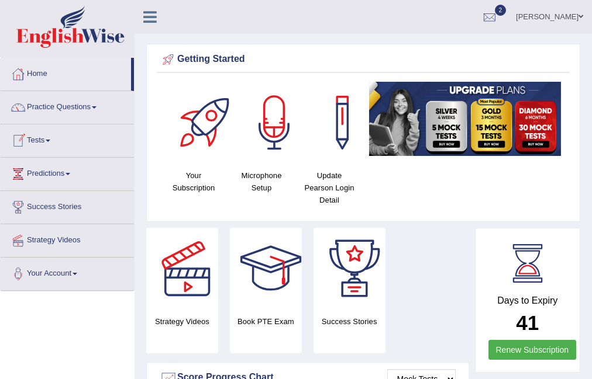
click at [46, 141] on link "Tests" at bounding box center [67, 139] width 133 height 29
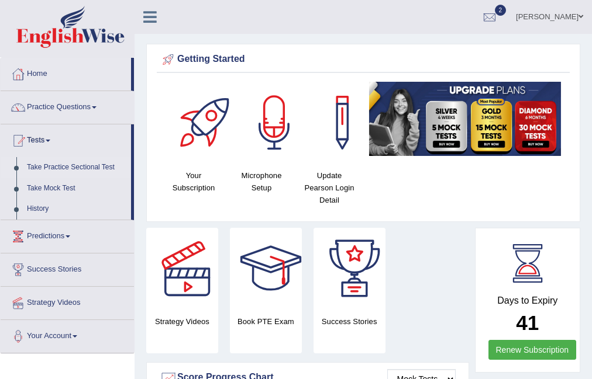
click at [99, 168] on link "Take Practice Sectional Test" at bounding box center [76, 167] width 109 height 21
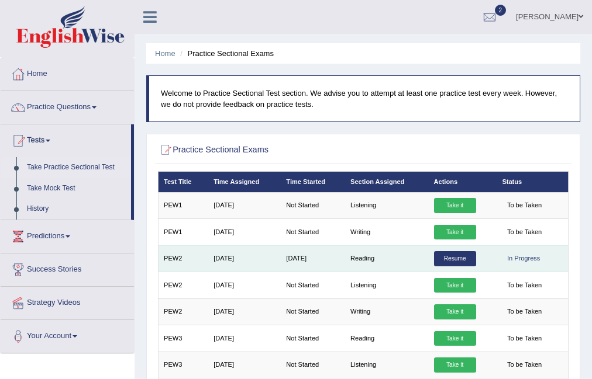
click at [451, 256] on link "Resume" at bounding box center [455, 258] width 42 height 15
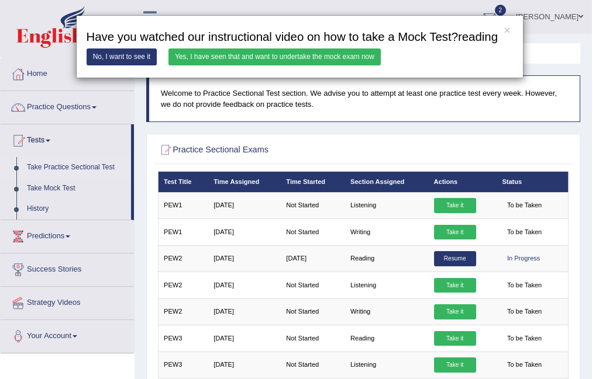
click at [239, 58] on link "Yes, I have seen that and want to undertake the mock exam now" at bounding box center [274, 57] width 212 height 17
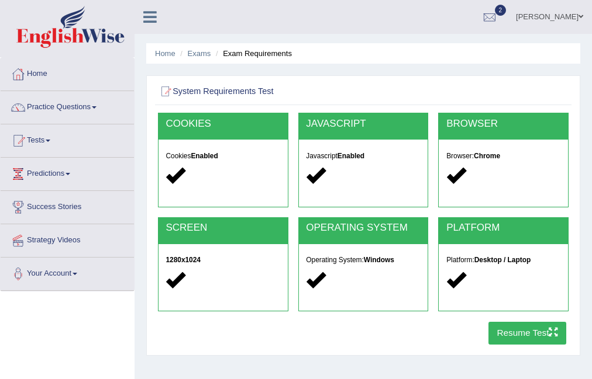
click at [518, 330] on button "Resume Test" at bounding box center [527, 333] width 78 height 23
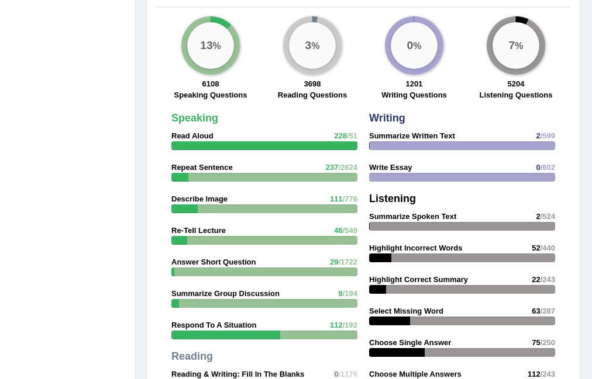
scroll to position [1485, 0]
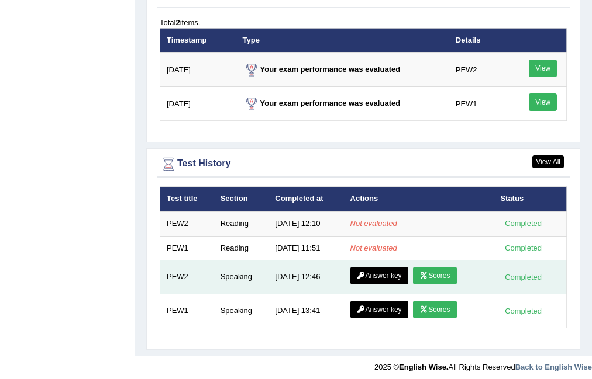
click at [530, 275] on div "Completed" at bounding box center [523, 277] width 46 height 12
click at [440, 272] on link "Scores" at bounding box center [434, 276] width 43 height 18
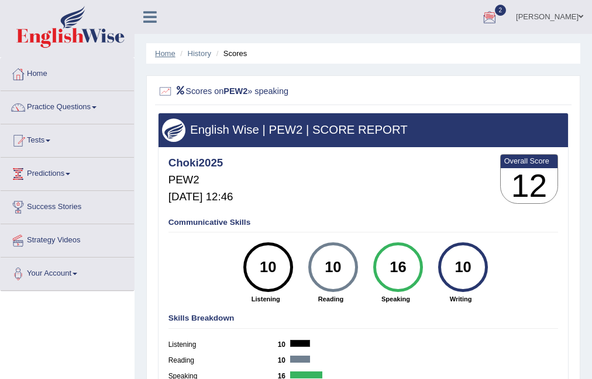
click at [156, 56] on link "Home" at bounding box center [165, 53] width 20 height 9
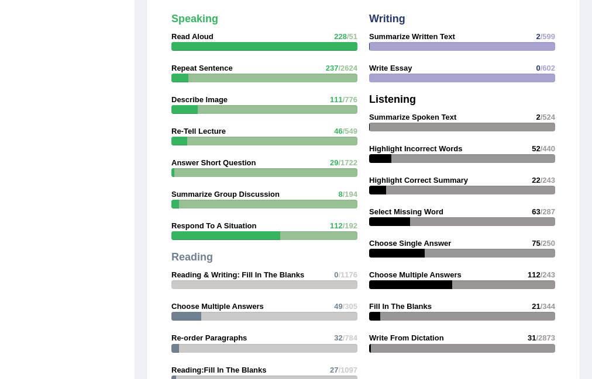
scroll to position [1485, 0]
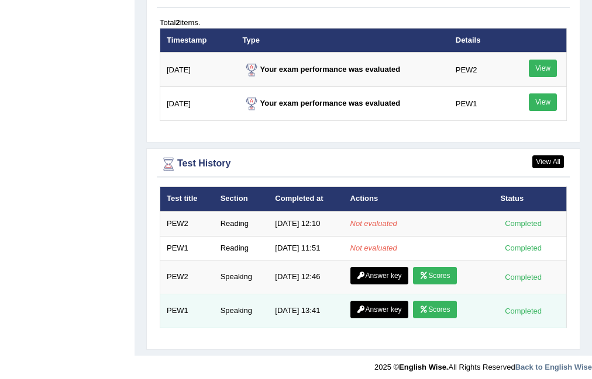
click at [432, 305] on link "Scores" at bounding box center [434, 310] width 43 height 18
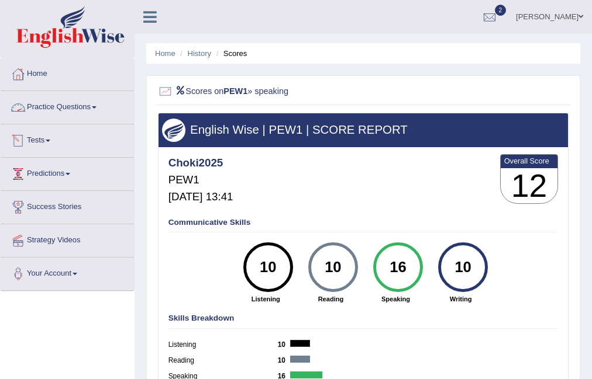
click at [96, 107] on span at bounding box center [94, 107] width 5 height 2
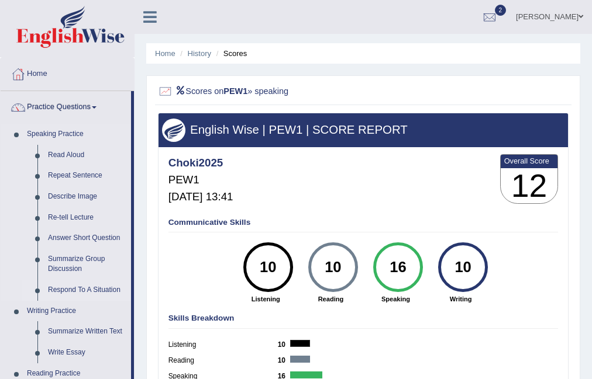
click at [65, 287] on link "Respond To A Situation" at bounding box center [87, 290] width 88 height 21
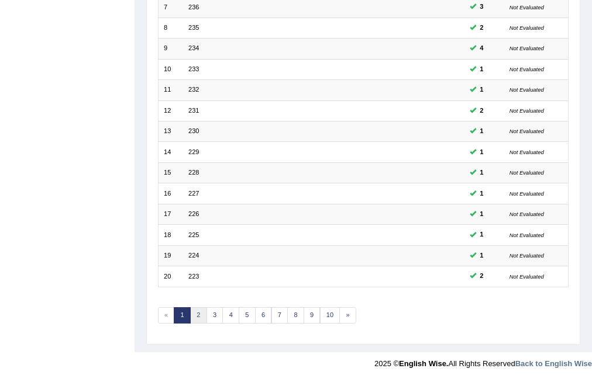
scroll to position [294, 0]
click at [278, 310] on link "7" at bounding box center [279, 316] width 17 height 16
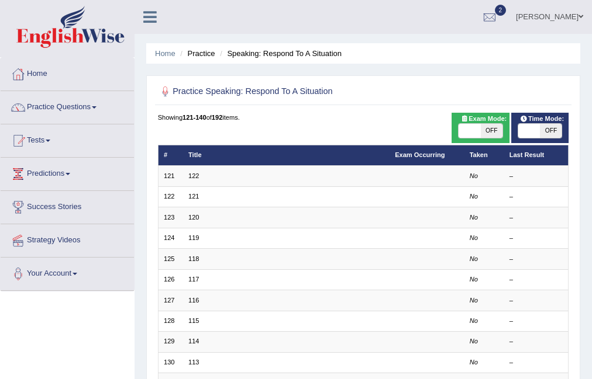
click at [53, 141] on link "Tests" at bounding box center [67, 139] width 133 height 29
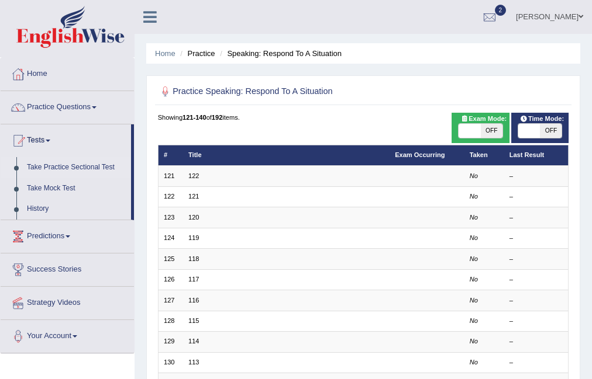
click at [95, 170] on link "Take Practice Sectional Test" at bounding box center [76, 167] width 109 height 21
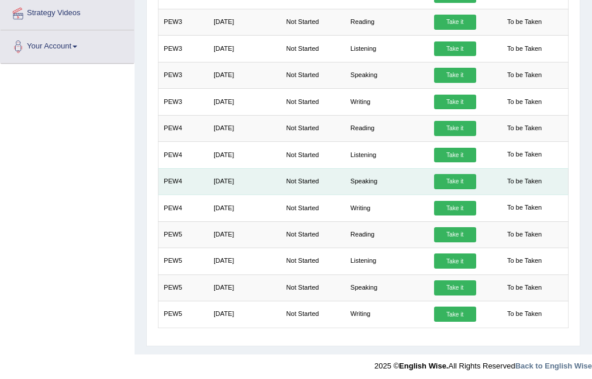
click at [457, 181] on link "Take it" at bounding box center [455, 181] width 42 height 15
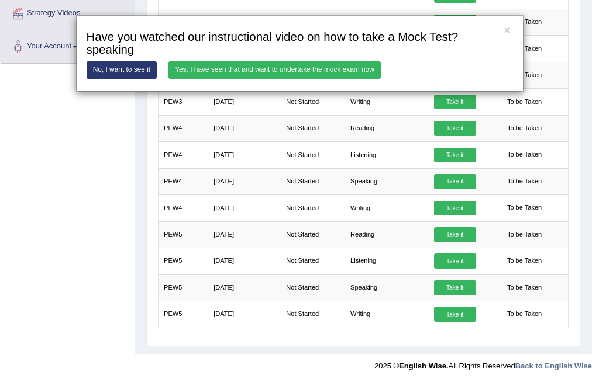
click at [332, 64] on link "Yes, I have seen that and want to undertake the mock exam now" at bounding box center [274, 69] width 212 height 17
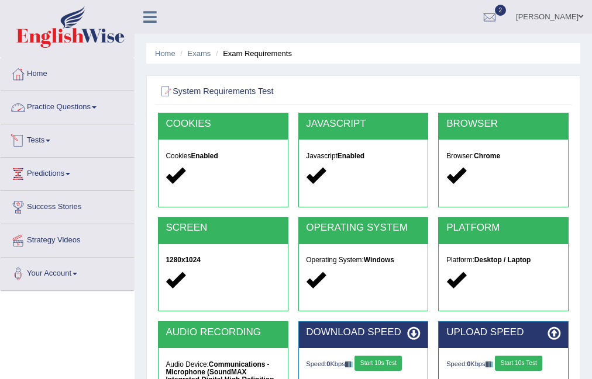
click at [53, 136] on link "Tests" at bounding box center [67, 139] width 133 height 29
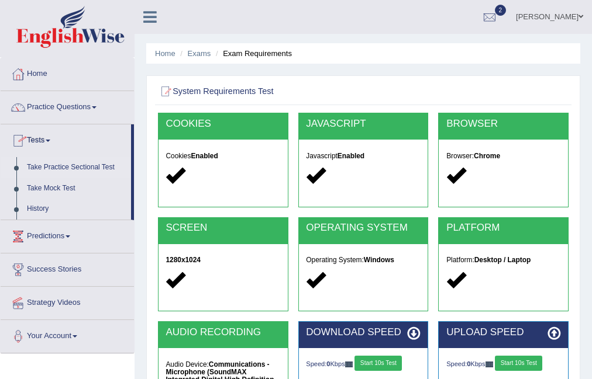
click at [82, 167] on link "Take Practice Sectional Test" at bounding box center [76, 167] width 109 height 21
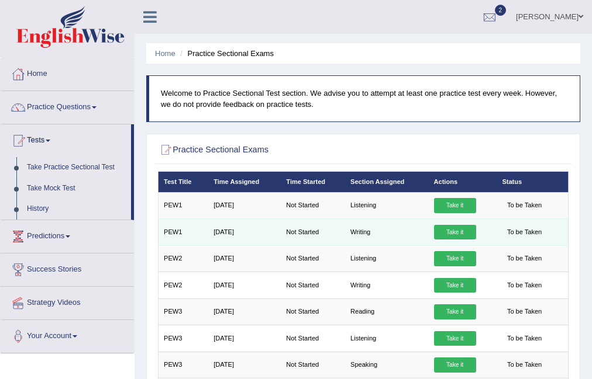
click at [461, 232] on link "Take it" at bounding box center [455, 232] width 42 height 15
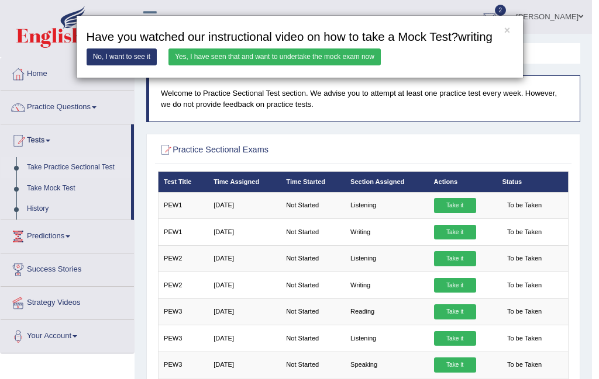
click at [329, 60] on link "Yes, I have seen that and want to undertake the mock exam now" at bounding box center [274, 57] width 212 height 17
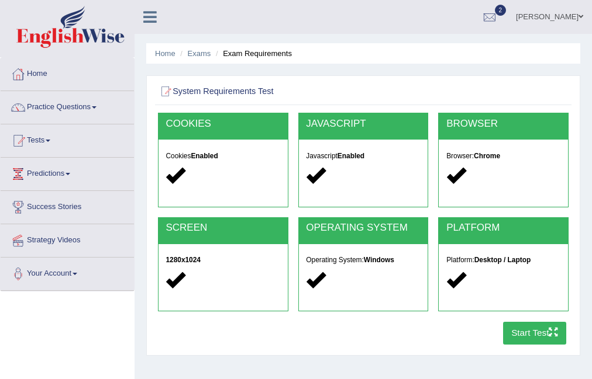
click at [533, 327] on button "Start Test" at bounding box center [535, 333] width 64 height 23
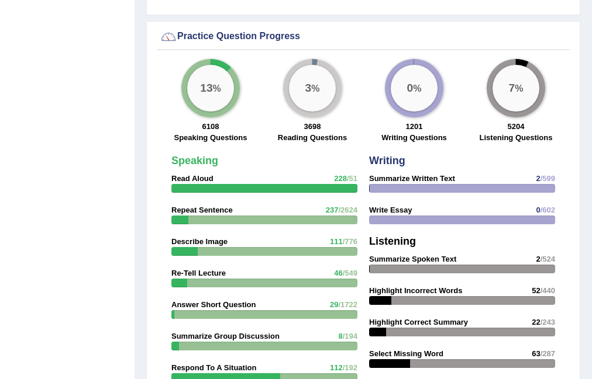
scroll to position [1562, 0]
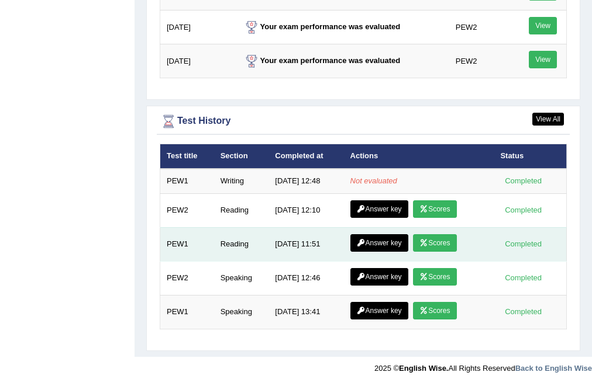
click at [426, 240] on icon at bounding box center [423, 243] width 9 height 7
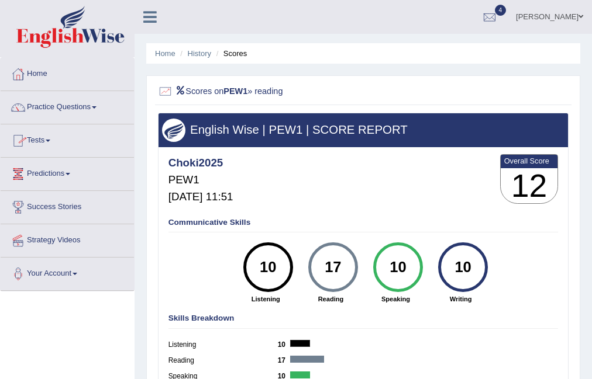
click at [48, 136] on link "Tests" at bounding box center [67, 139] width 133 height 29
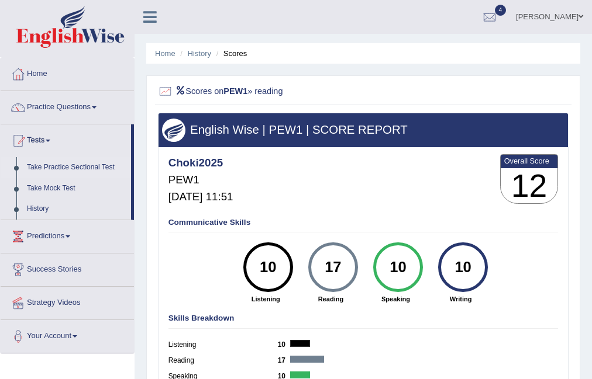
click at [99, 170] on link "Take Practice Sectional Test" at bounding box center [76, 167] width 109 height 21
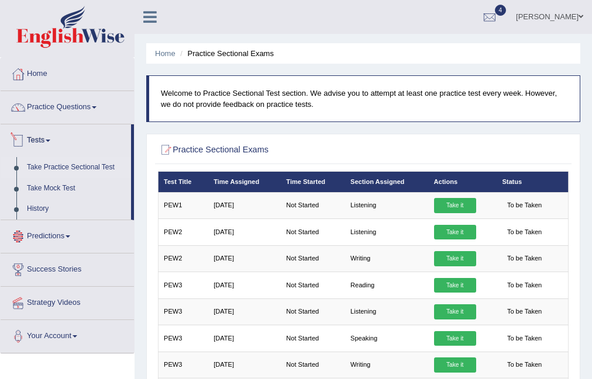
click at [47, 140] on link "Tests" at bounding box center [66, 139] width 130 height 29
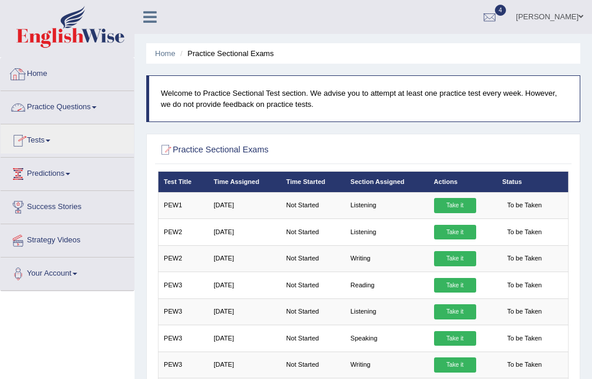
click at [40, 73] on link "Home" at bounding box center [67, 72] width 133 height 29
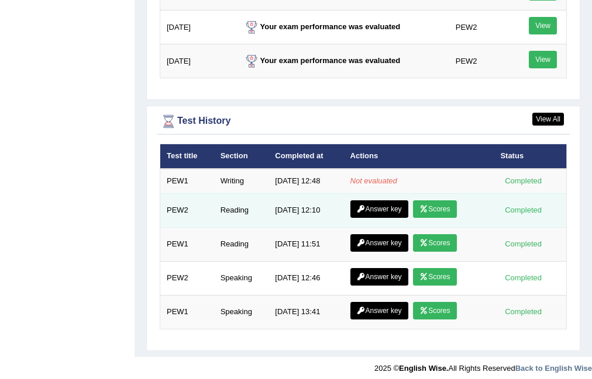
click at [437, 202] on link "Scores" at bounding box center [434, 210] width 43 height 18
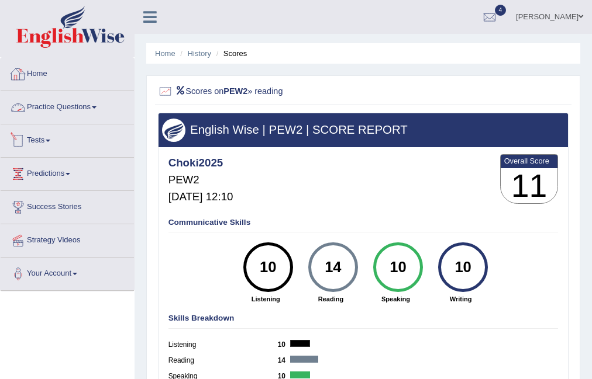
click at [26, 75] on div at bounding box center [18, 74] width 18 height 18
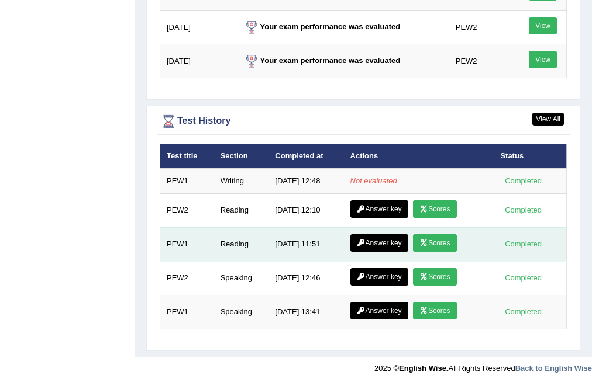
click at [430, 240] on link "Scores" at bounding box center [434, 243] width 43 height 18
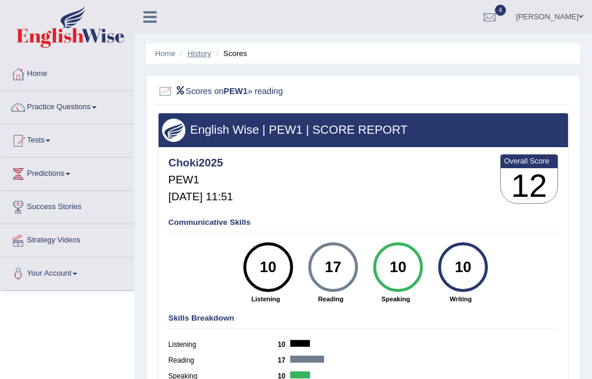
click at [195, 55] on link "History" at bounding box center [199, 53] width 23 height 9
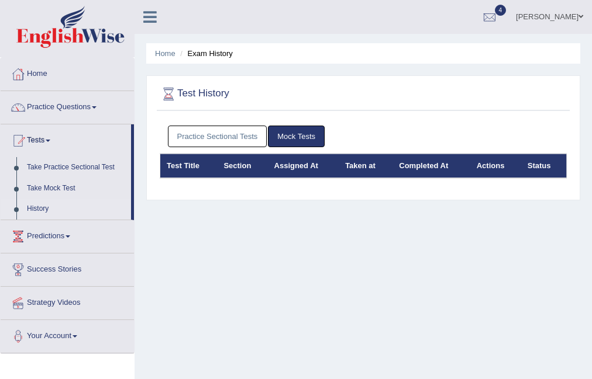
click at [219, 139] on link "Practice Sectional Tests" at bounding box center [217, 137] width 99 height 22
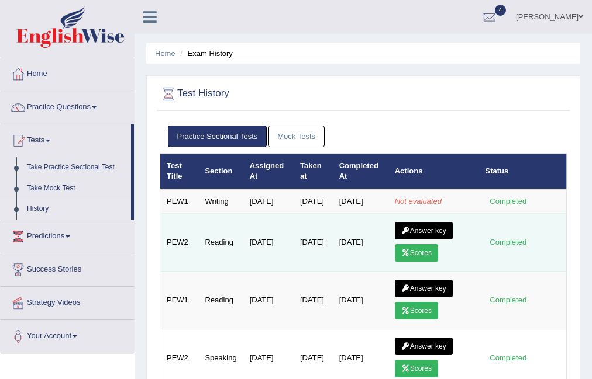
scroll to position [234, 0]
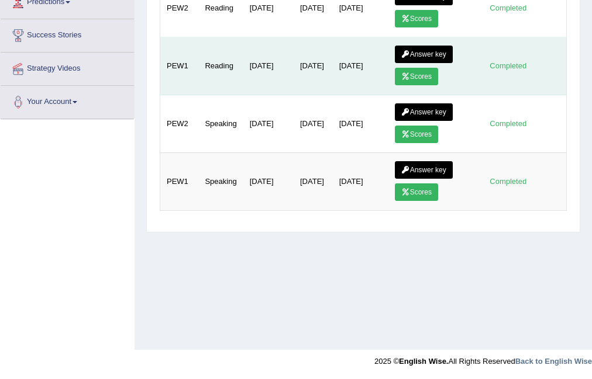
click at [444, 61] on link "Answer key" at bounding box center [424, 55] width 58 height 18
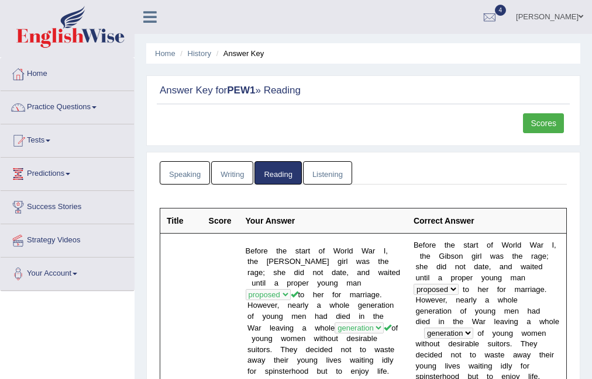
click at [96, 107] on span at bounding box center [94, 107] width 5 height 2
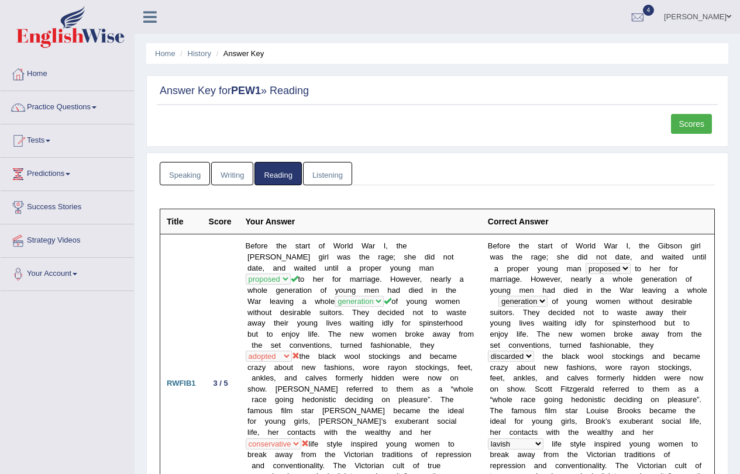
drag, startPoint x: 463, startPoint y: 7, endPoint x: 98, endPoint y: 103, distance: 377.2
click at [98, 103] on link "Practice Questions" at bounding box center [67, 105] width 133 height 29
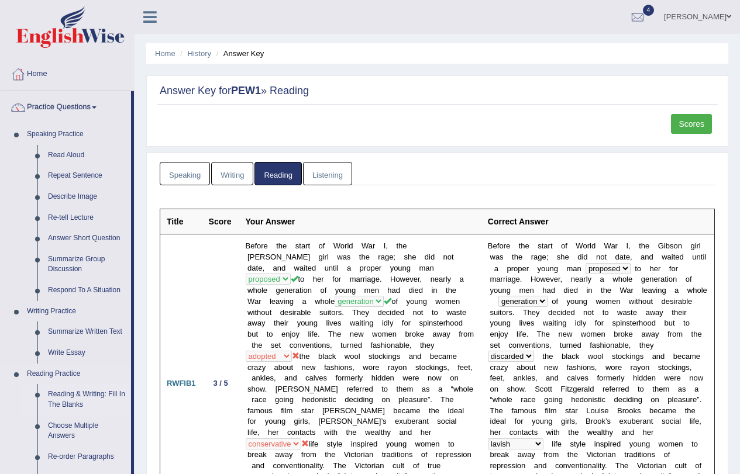
click at [89, 379] on link "Reading & Writing: Fill In The Blanks" at bounding box center [87, 399] width 88 height 31
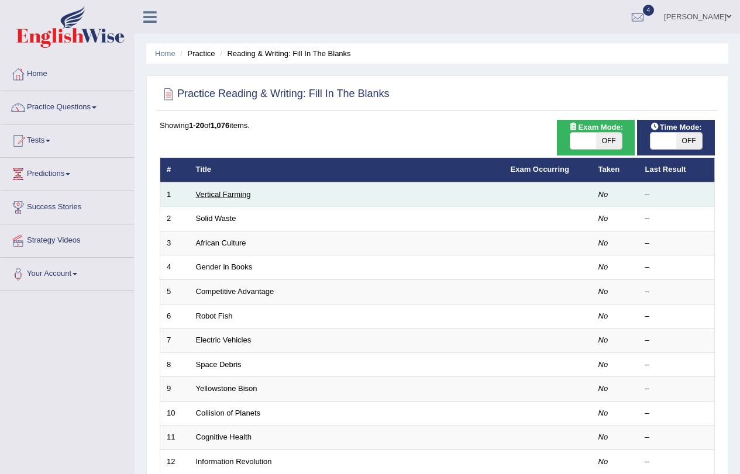
click at [214, 192] on link "Vertical Farming" at bounding box center [223, 194] width 55 height 9
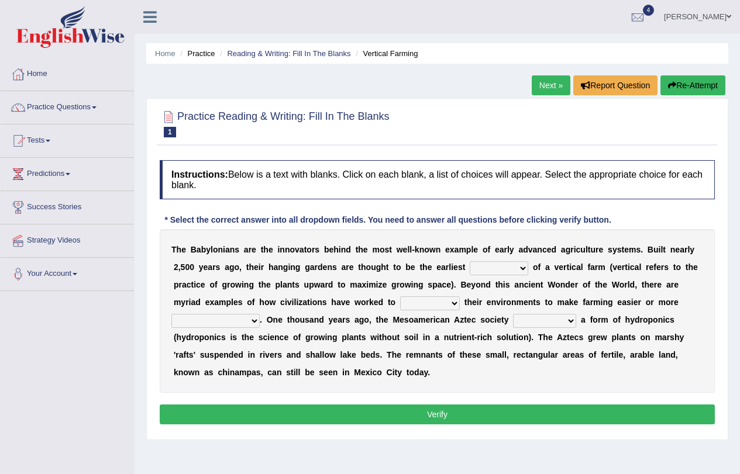
click at [523, 271] on select "prototype failure discredit protocol" at bounding box center [499, 268] width 58 height 14
select select "prototype"
click at [470, 261] on select "prototype failure discredit protocol" at bounding box center [499, 268] width 58 height 14
click at [453, 303] on select "manipulate escape respect disarrange" at bounding box center [430, 303] width 60 height 14
select select "manipulate"
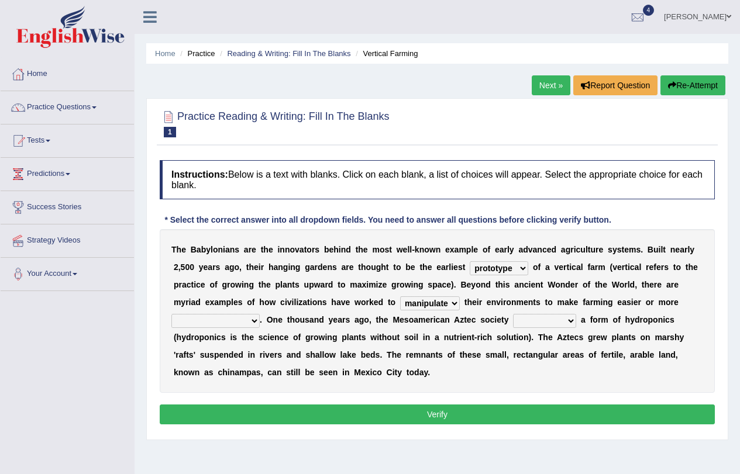
click at [400, 296] on select "manipulate escape respect disarrange" at bounding box center [430, 303] width 60 height 14
click at [253, 325] on select "productive constructive connective counterproductive" at bounding box center [215, 321] width 88 height 14
select select "productive"
click at [171, 314] on select "productive constructive connective counterproductive" at bounding box center [215, 321] width 88 height 14
click at [571, 325] on select "domineered volunteered pioneered engineered" at bounding box center [544, 321] width 63 height 14
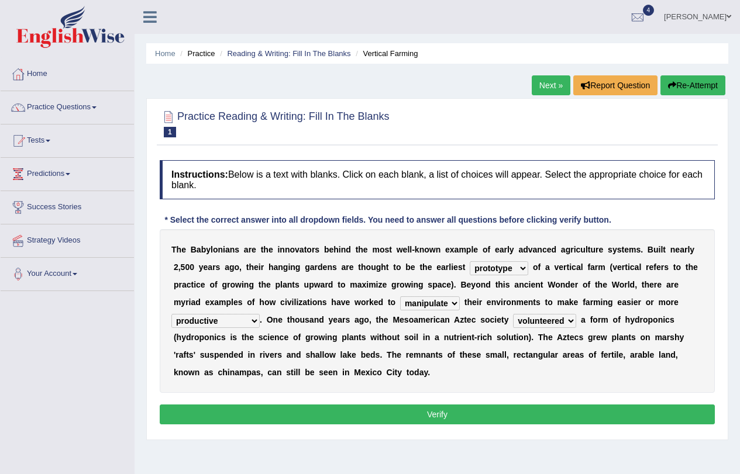
click at [513, 314] on select "domineered volunteered pioneered engineered" at bounding box center [544, 321] width 63 height 14
click at [568, 320] on select "domineered volunteered pioneered engineered" at bounding box center [544, 321] width 63 height 14
select select "pioneered"
click at [513, 314] on select "domineered volunteered pioneered engineered" at bounding box center [544, 321] width 63 height 14
click at [482, 416] on button "Verify" at bounding box center [437, 415] width 555 height 20
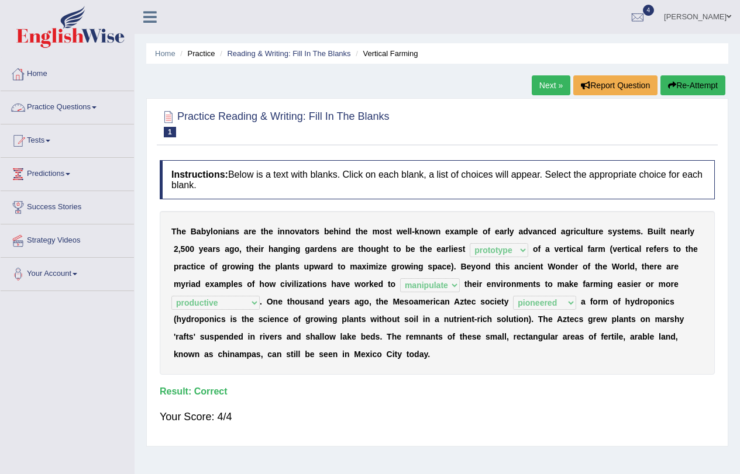
click at [48, 73] on link "Home" at bounding box center [67, 72] width 133 height 29
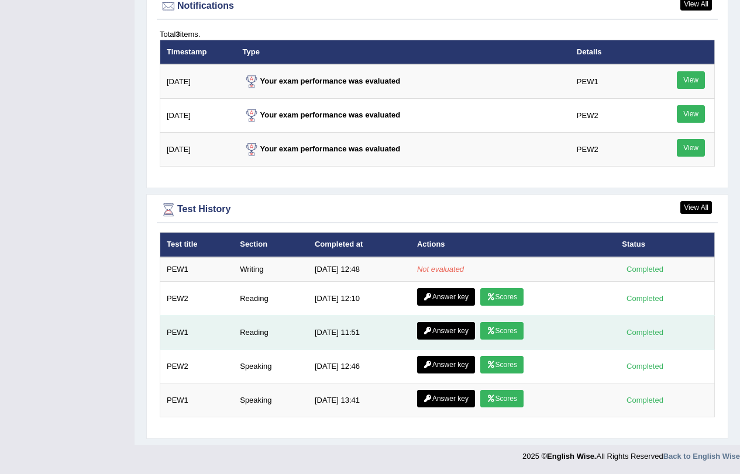
click at [496, 330] on link "Scores" at bounding box center [501, 331] width 43 height 18
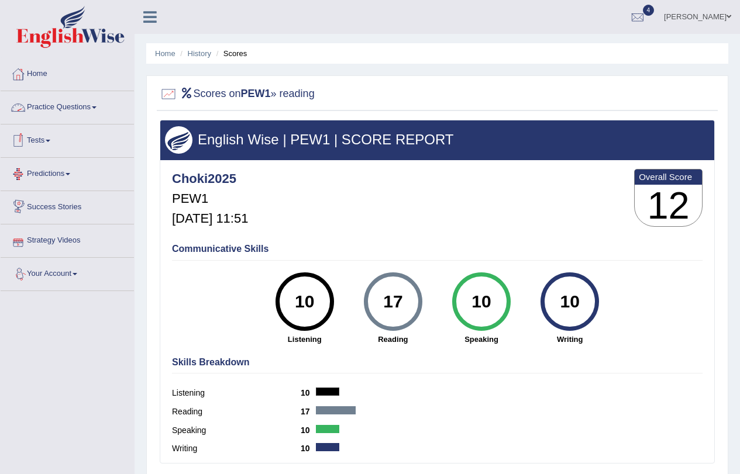
click at [39, 101] on link "Practice Questions" at bounding box center [67, 105] width 133 height 29
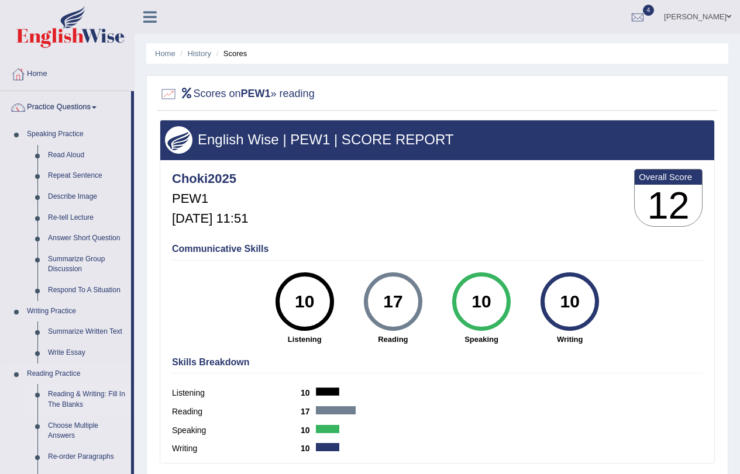
click at [69, 397] on link "Reading & Writing: Fill In The Blanks" at bounding box center [87, 399] width 88 height 31
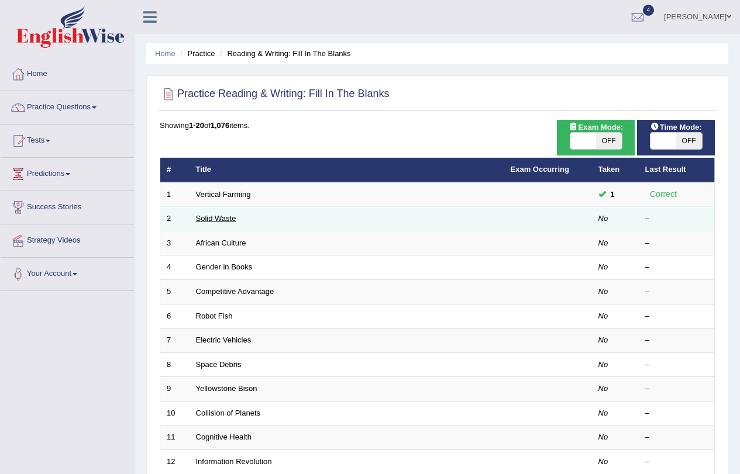
click at [205, 219] on link "Solid Waste" at bounding box center [216, 218] width 40 height 9
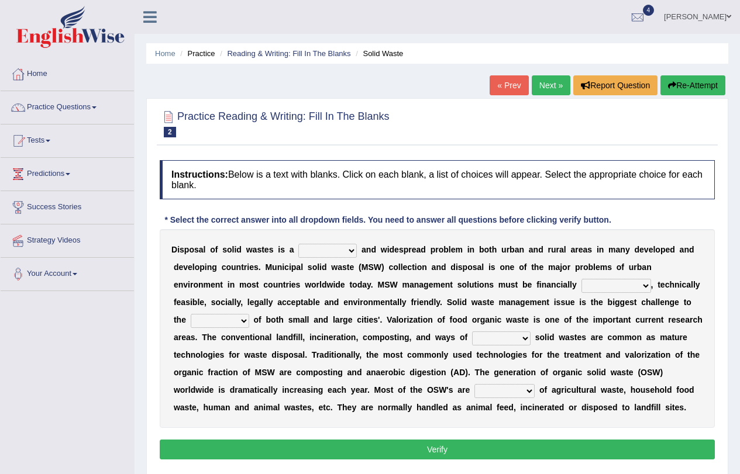
click at [348, 254] on select "slanting stinging stalling shafting" at bounding box center [327, 251] width 58 height 14
select select "stinging"
click at [298, 244] on select "slanting stinging stalling shafting" at bounding box center [327, 251] width 58 height 14
click at [348, 250] on select "slanting stinging stalling shafting" at bounding box center [327, 251] width 58 height 14
click at [352, 250] on select "slanting stinging stalling shafting" at bounding box center [327, 251] width 58 height 14
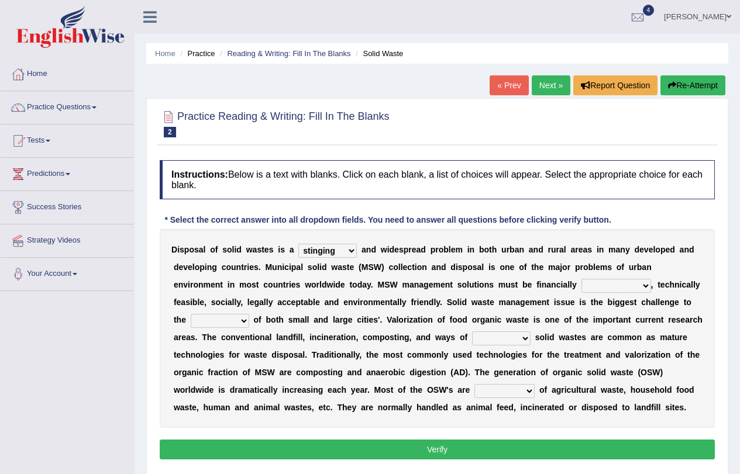
click at [645, 284] on select "unattainable sustainable objectionable treasonable" at bounding box center [616, 286] width 70 height 14
select select "sustainable"
click at [581, 279] on select "unattainable sustainable objectionable treasonable" at bounding box center [616, 286] width 70 height 14
click at [239, 322] on select "plants culture authorities history" at bounding box center [220, 321] width 58 height 14
select select "authorities"
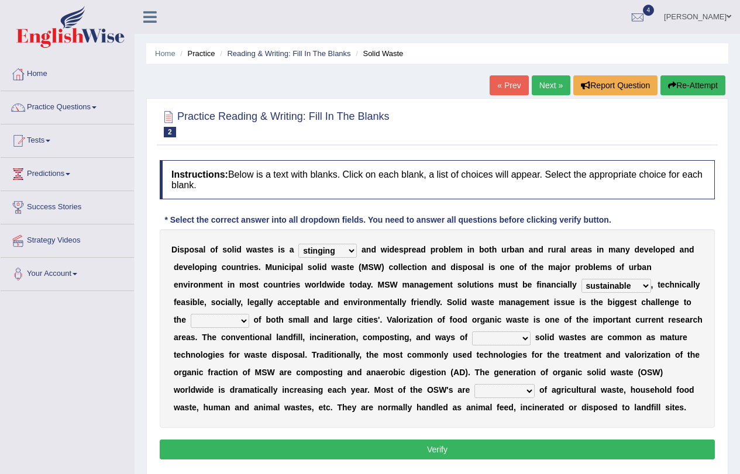
click at [191, 314] on select "plants culture authorities history" at bounding box center [220, 321] width 58 height 14
click at [530, 340] on b at bounding box center [532, 337] width 5 height 9
click at [527, 336] on select "reserving preserving deserving handling" at bounding box center [501, 339] width 58 height 14
select select "handling"
click at [472, 332] on select "reserving preserving deserving handling" at bounding box center [501, 339] width 58 height 14
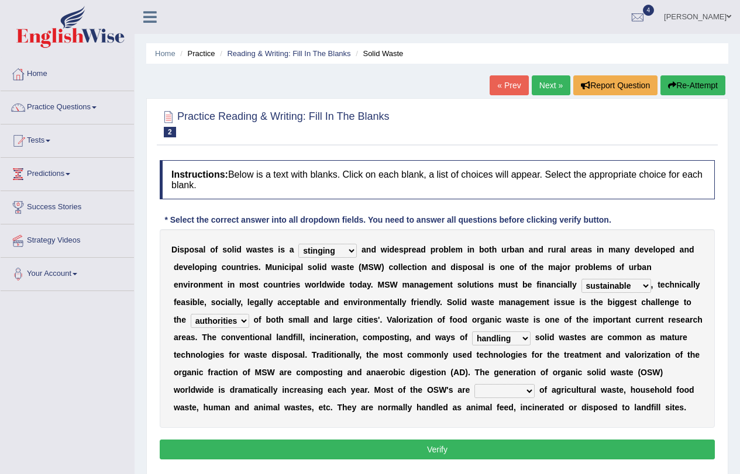
click at [527, 392] on select "composed disposed composing disposing" at bounding box center [504, 391] width 60 height 14
select select "disposed"
click at [474, 384] on select "composed disposed composing disposing" at bounding box center [504, 391] width 60 height 14
click at [494, 457] on button "Verify" at bounding box center [437, 450] width 555 height 20
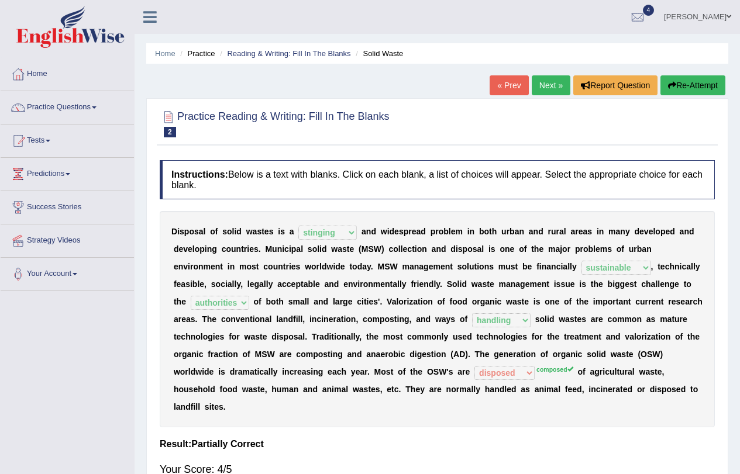
click at [705, 77] on button "Re-Attempt" at bounding box center [692, 85] width 65 height 20
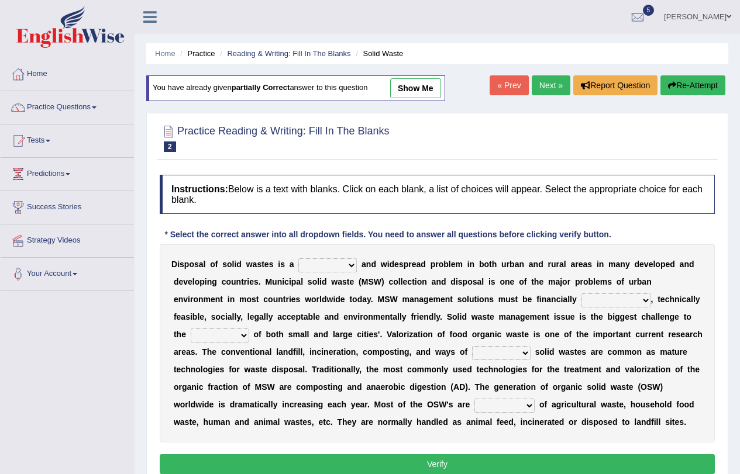
drag, startPoint x: 354, startPoint y: 262, endPoint x: 0, endPoint y: -101, distance: 507.3
click at [0, 0] on html "Toggle navigation Home Practice Questions Speaking Practice Read Aloud Repeat S…" at bounding box center [370, 237] width 740 height 474
select select "stinging"
click at [298, 258] on select "slanting stinging stalling shafting" at bounding box center [327, 265] width 58 height 14
click at [649, 298] on select "unattainable sustainable objectionable treasonable" at bounding box center [616, 301] width 70 height 14
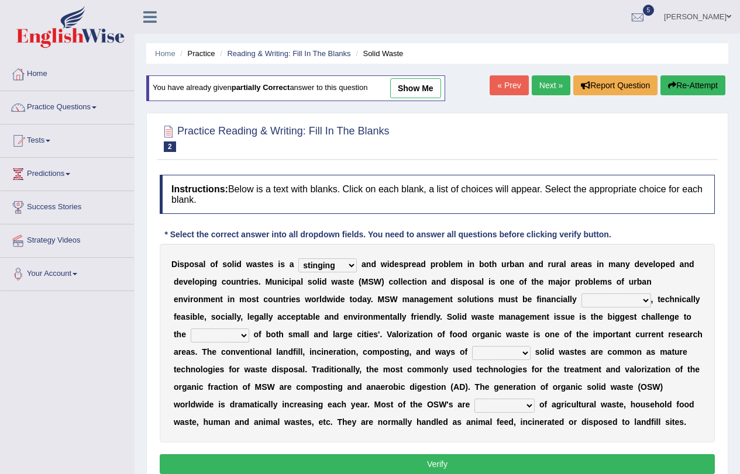
select select "sustainable"
click at [581, 294] on select "unattainable sustainable objectionable treasonable" at bounding box center [616, 301] width 70 height 14
click at [244, 338] on select "plants culture authorities history" at bounding box center [220, 336] width 58 height 14
select select "authorities"
click at [191, 329] on select "plants culture authorities history" at bounding box center [220, 336] width 58 height 14
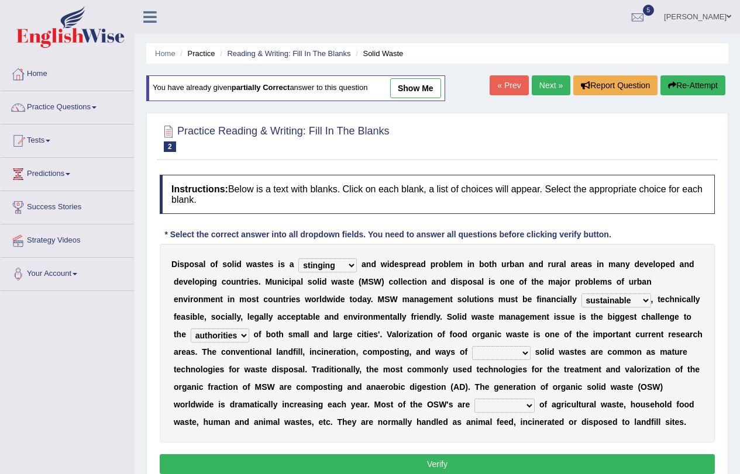
click at [529, 349] on select "reserving preserving deserving handling" at bounding box center [501, 353] width 58 height 14
select select "handling"
click at [472, 346] on select "reserving preserving deserving handling" at bounding box center [501, 353] width 58 height 14
click at [525, 402] on select "composed disposed composing disposing" at bounding box center [504, 406] width 60 height 14
select select "composed"
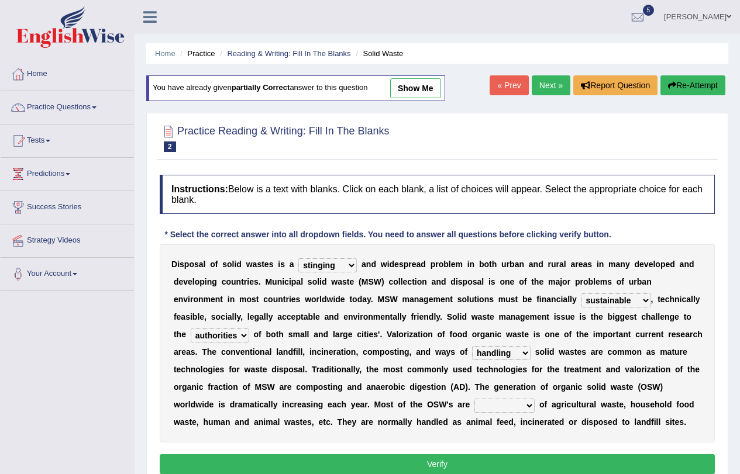
click at [474, 399] on select "composed disposed composing disposing" at bounding box center [504, 406] width 60 height 14
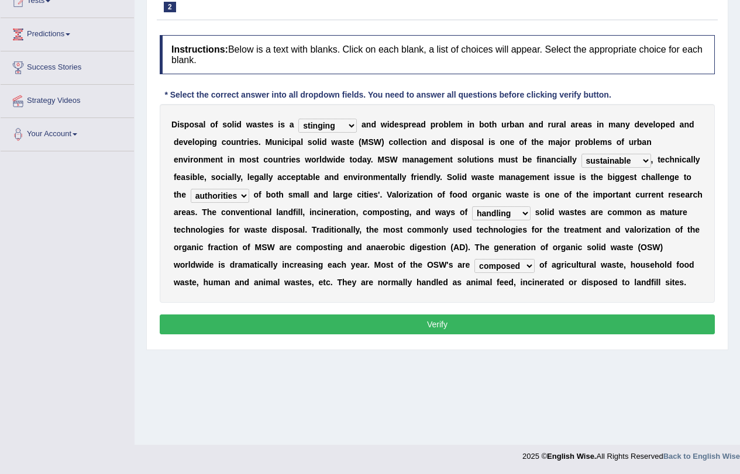
click at [449, 326] on button "Verify" at bounding box center [437, 325] width 555 height 20
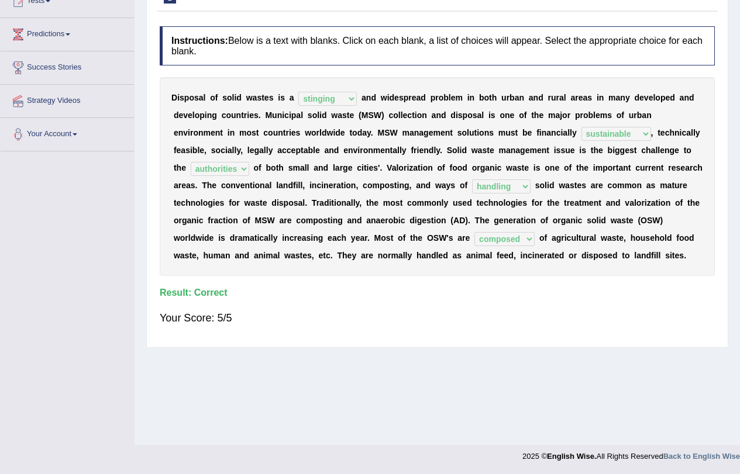
scroll to position [0, 0]
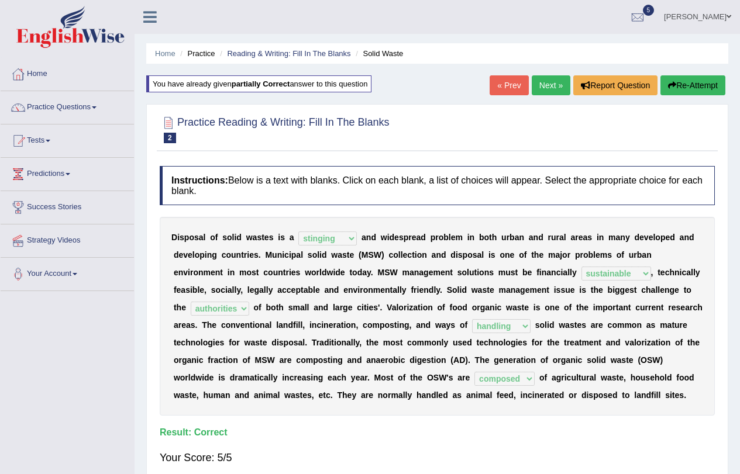
click at [541, 76] on link "Next »" at bounding box center [550, 85] width 39 height 20
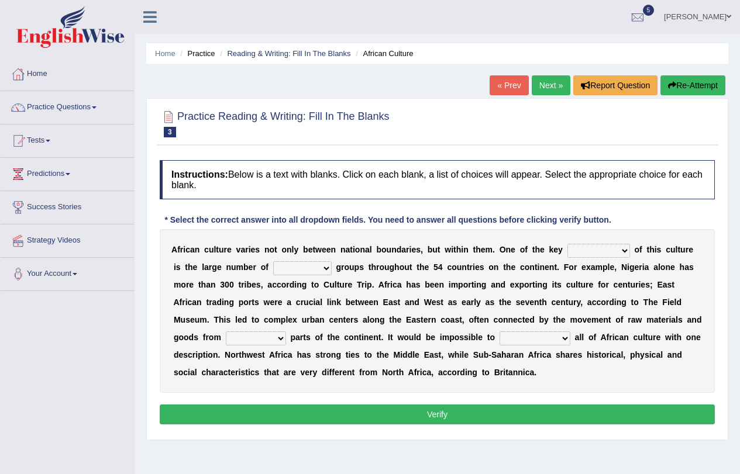
click at [624, 260] on div "A f r i c a n c u l t u r e v a r i e s n o t o n l y b e t w e e n n a t i o n…" at bounding box center [437, 311] width 555 height 164
click at [622, 250] on select "conjectures features issues doubts" at bounding box center [598, 251] width 63 height 14
select select "features"
click at [567, 244] on select "conjectures features issues doubts" at bounding box center [598, 251] width 63 height 14
click at [324, 269] on select "ethic ethnic eugenic epic" at bounding box center [302, 268] width 58 height 14
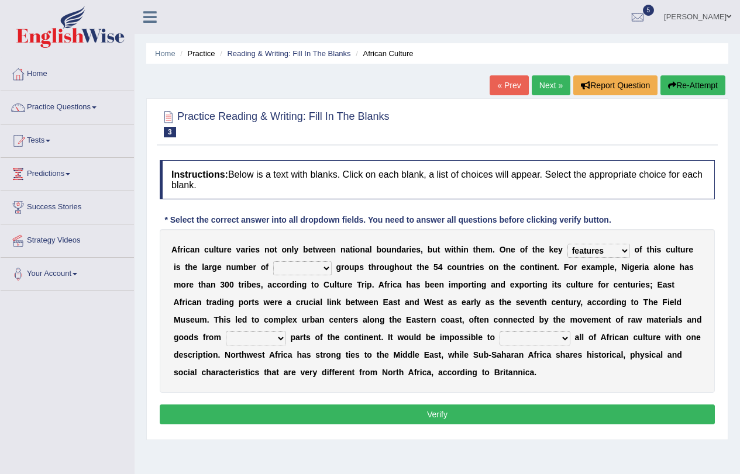
click at [273, 261] on select "ethic ethnic eugenic epic" at bounding box center [302, 268] width 58 height 14
click at [309, 270] on select "ethic ethnic eugenic epic" at bounding box center [302, 268] width 58 height 14
select select "ethnic"
click at [273, 261] on select "ethic ethnic eugenic epic" at bounding box center [302, 268] width 58 height 14
click at [620, 251] on select "conjectures features issues doubts" at bounding box center [598, 251] width 63 height 14
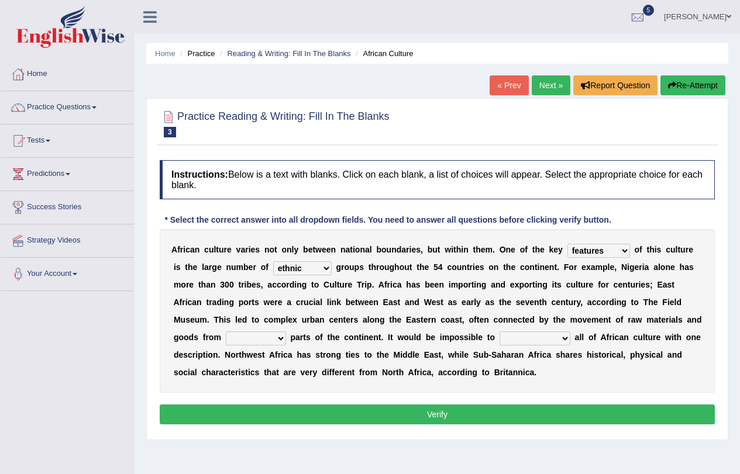
select select "issues"
click at [567, 244] on select "conjectures features issues doubts" at bounding box center [598, 251] width 63 height 14
click at [279, 337] on select "forelocked interlocked unlocked landlocked" at bounding box center [256, 339] width 60 height 14
click at [226, 332] on select "forelocked interlocked unlocked landlocked" at bounding box center [256, 339] width 60 height 14
click at [281, 338] on select "forelocked interlocked unlocked landlocked" at bounding box center [256, 339] width 60 height 14
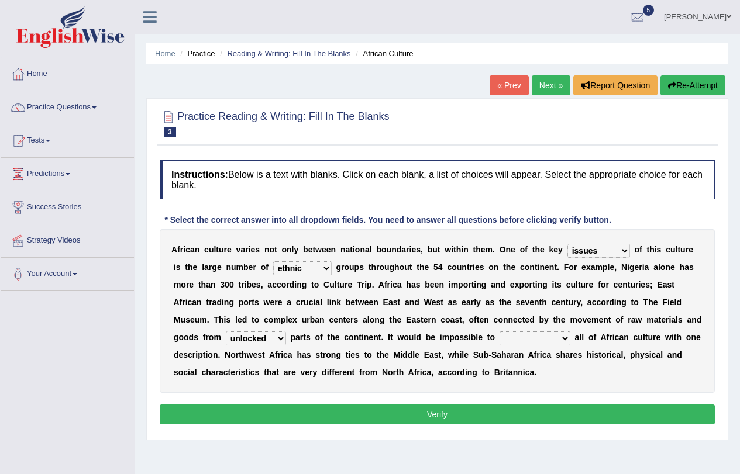
select select "interlocked"
click at [226, 332] on select "forelocked interlocked unlocked landlocked" at bounding box center [256, 339] width 60 height 14
click at [565, 341] on select "characterize conceptualize symbolize synthesize" at bounding box center [534, 339] width 71 height 14
select select "characterize"
click at [499, 332] on select "characterize conceptualize symbolize synthesize" at bounding box center [534, 339] width 71 height 14
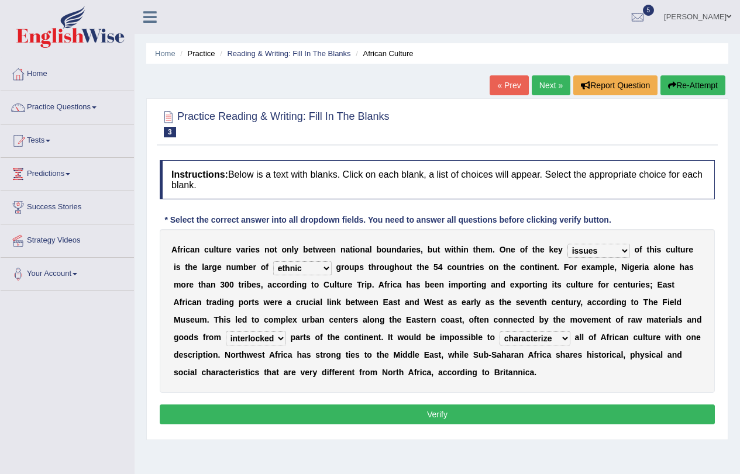
click at [439, 412] on button "Verify" at bounding box center [437, 415] width 555 height 20
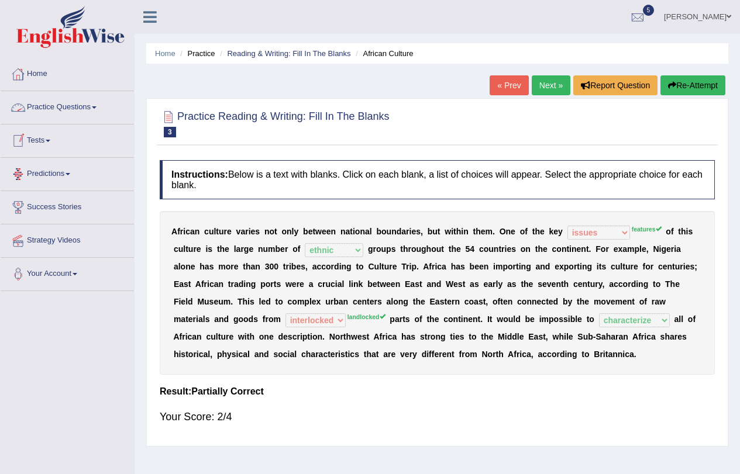
click at [92, 108] on link "Practice Questions" at bounding box center [67, 105] width 133 height 29
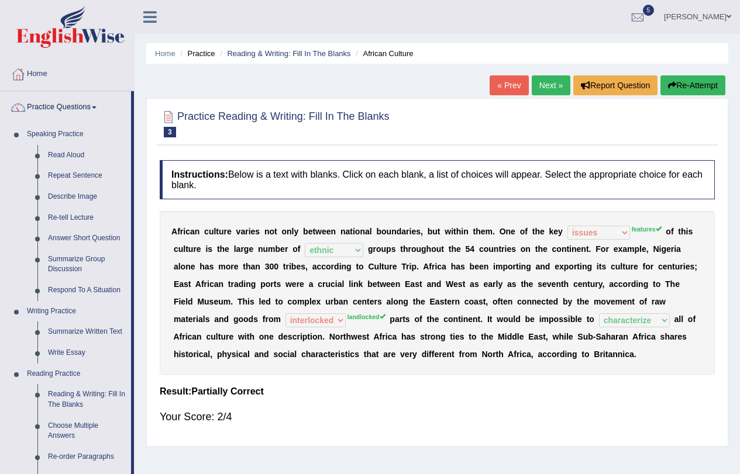
click at [189, 336] on b "c" at bounding box center [190, 336] width 5 height 9
click at [194, 303] on b at bounding box center [195, 301] width 5 height 9
click at [74, 423] on link "Choose Multiple Answers" at bounding box center [87, 431] width 88 height 31
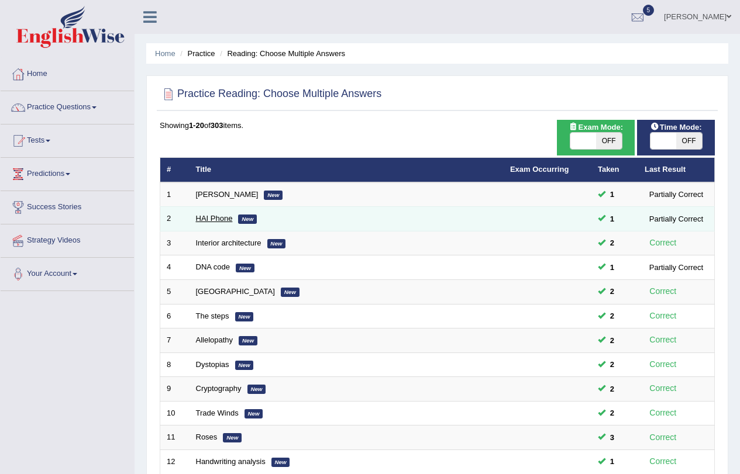
click at [208, 221] on link "HAI Phone" at bounding box center [214, 218] width 37 height 9
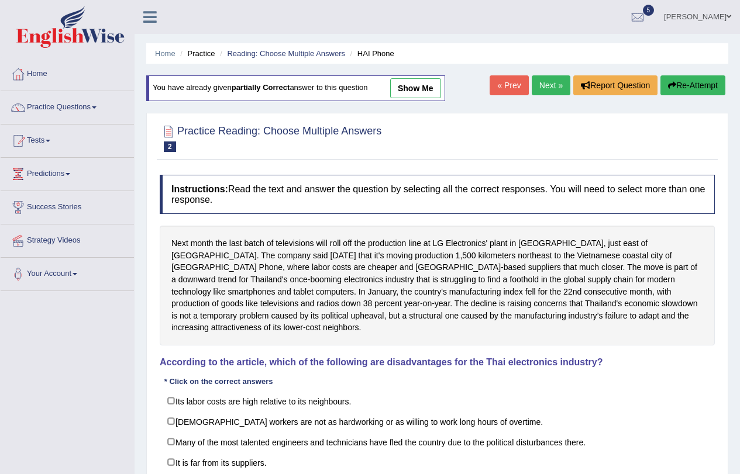
scroll to position [140, 0]
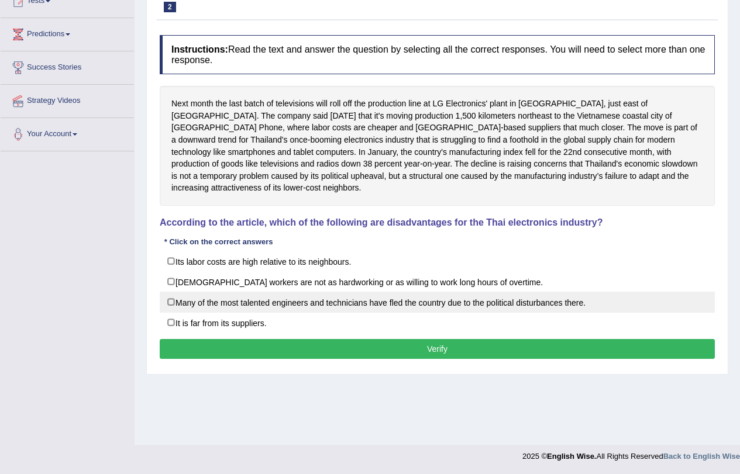
click at [168, 292] on label "Many of the most talented engineers and technicians have fled the country due t…" at bounding box center [437, 302] width 555 height 21
checkbox input "true"
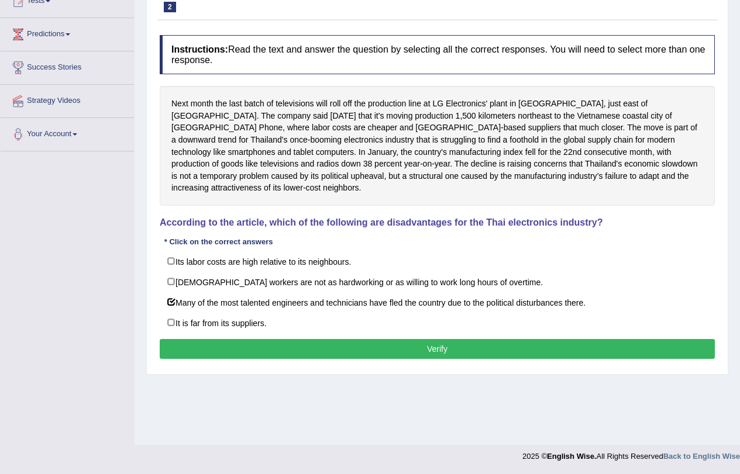
click at [257, 340] on button "Verify" at bounding box center [437, 349] width 555 height 20
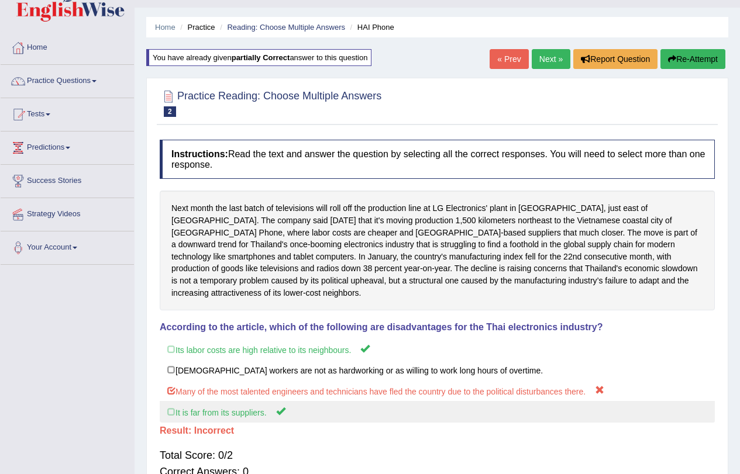
scroll to position [0, 0]
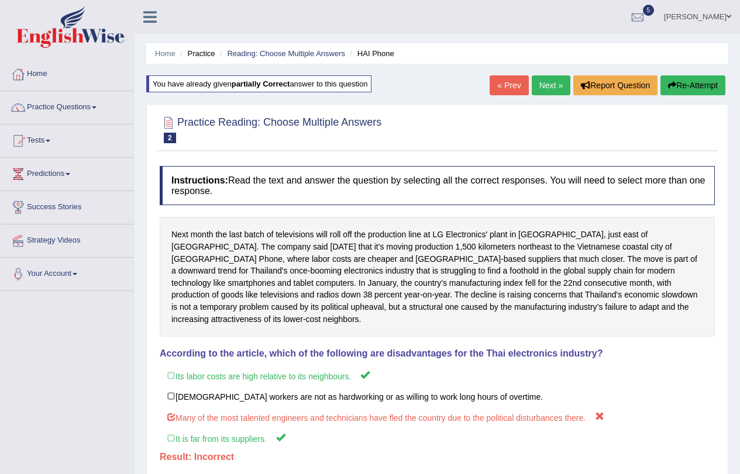
click at [537, 88] on link "Next »" at bounding box center [550, 85] width 39 height 20
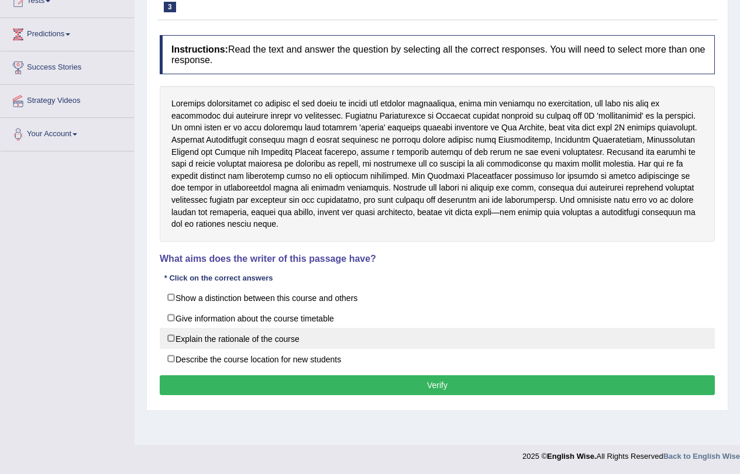
click at [171, 328] on label "Explain the rationale of the course" at bounding box center [437, 338] width 555 height 21
checkbox input "true"
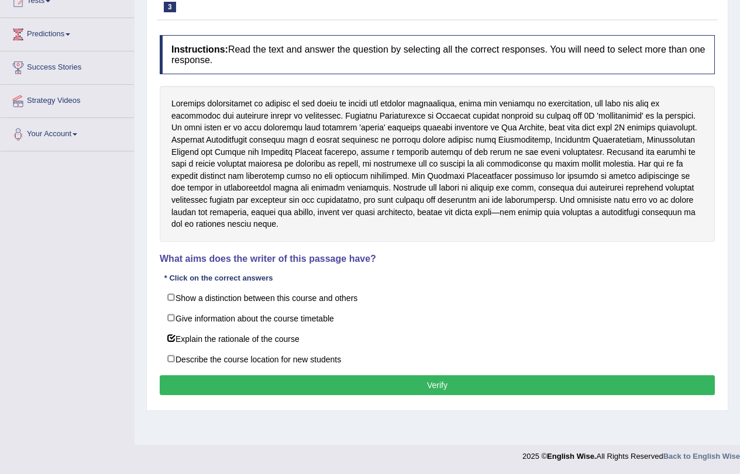
click at [290, 375] on button "Verify" at bounding box center [437, 385] width 555 height 20
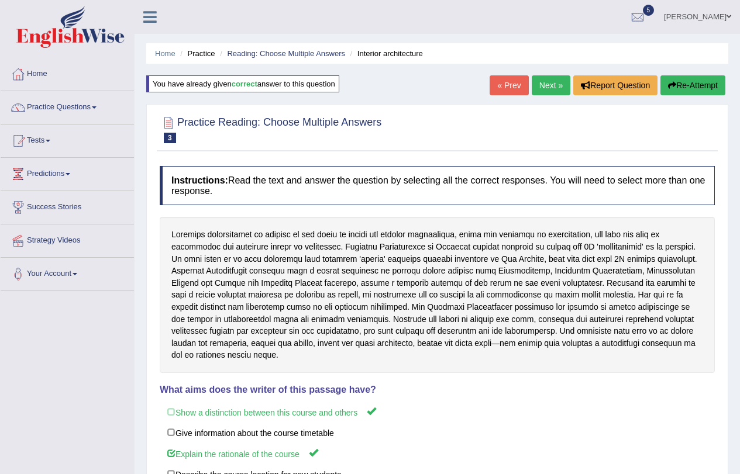
click at [543, 89] on link "Next »" at bounding box center [550, 85] width 39 height 20
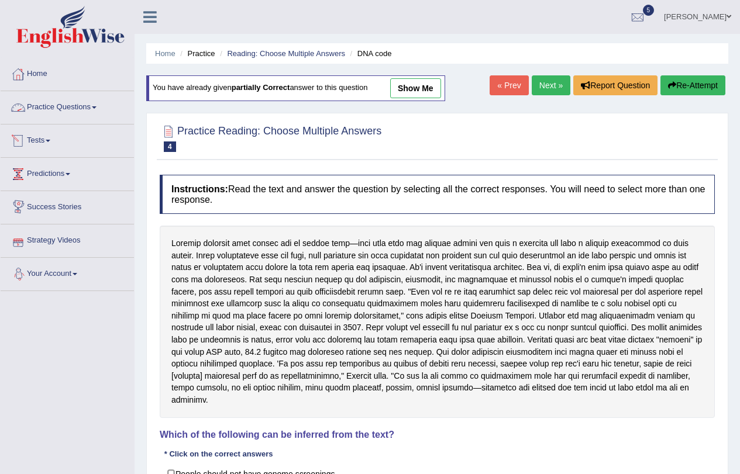
click at [66, 109] on link "Practice Questions" at bounding box center [67, 105] width 133 height 29
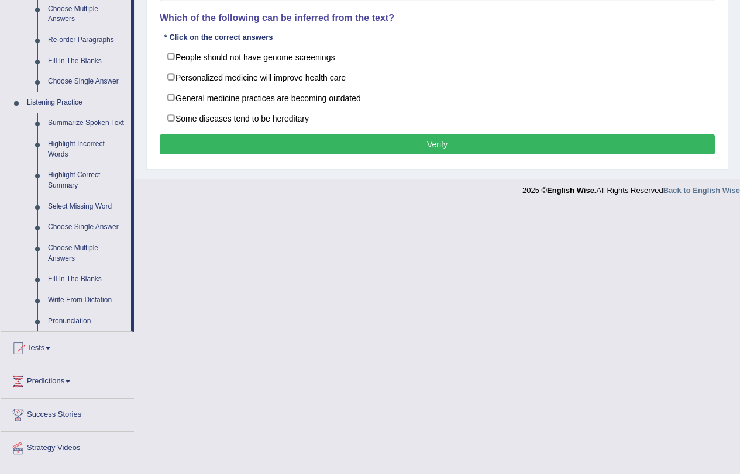
scroll to position [442, 0]
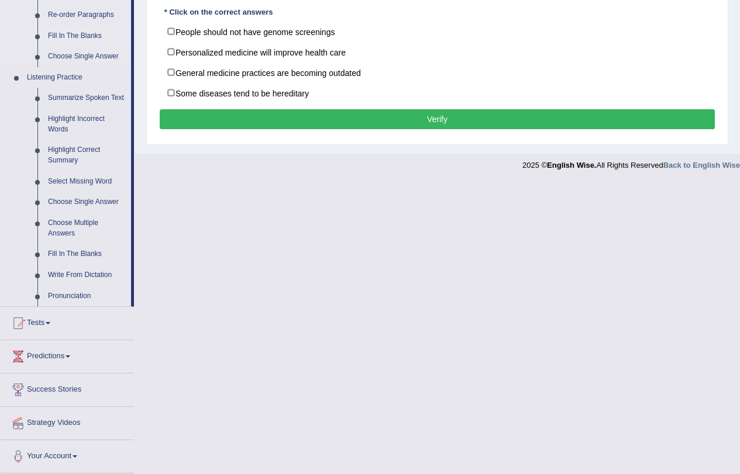
click at [78, 30] on link "Fill In The Blanks" at bounding box center [87, 36] width 88 height 21
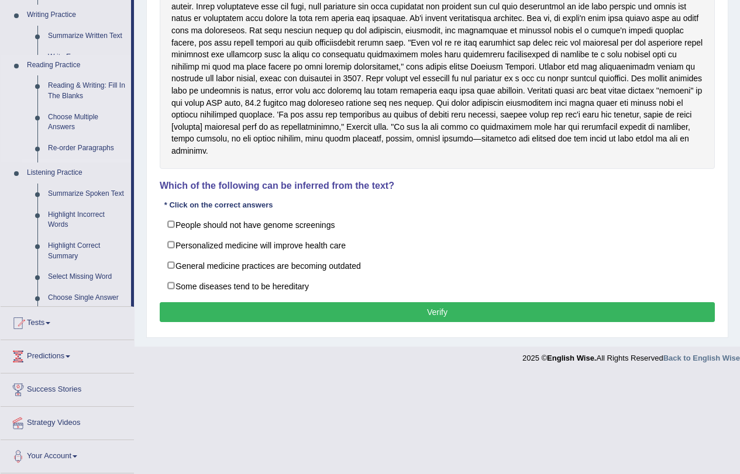
scroll to position [151, 0]
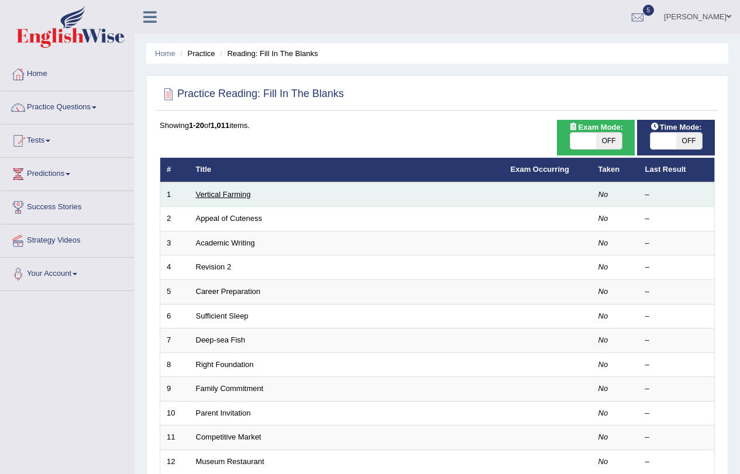
click at [220, 197] on link "Vertical Farming" at bounding box center [223, 194] width 55 height 9
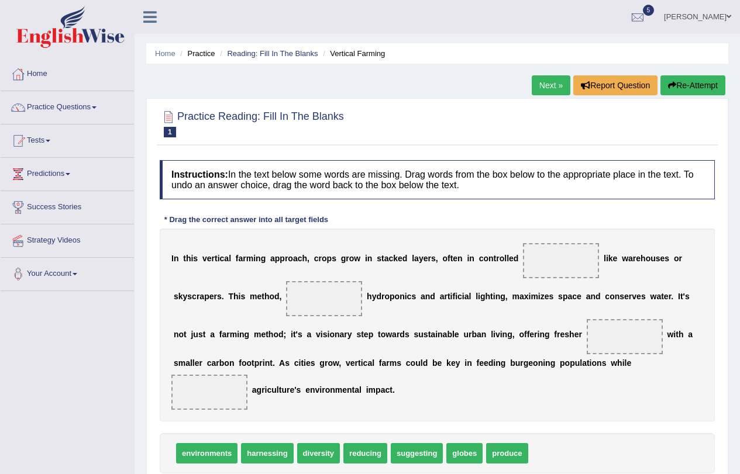
scroll to position [140, 0]
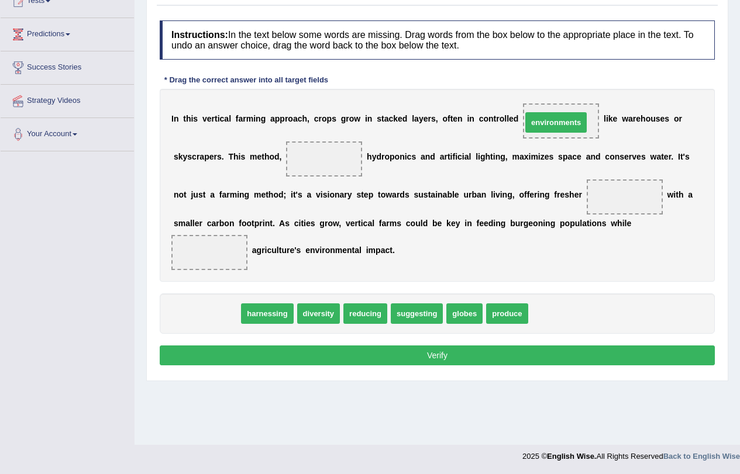
drag, startPoint x: 201, startPoint y: 311, endPoint x: 548, endPoint y: 120, distance: 396.5
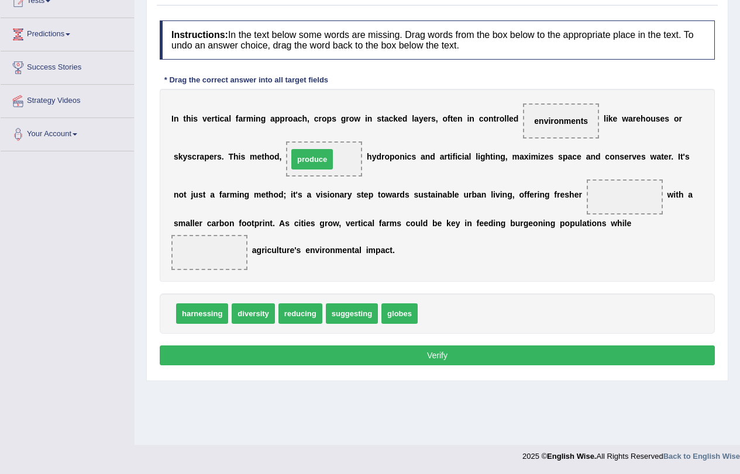
drag, startPoint x: 451, startPoint y: 314, endPoint x: 322, endPoint y: 160, distance: 201.7
drag, startPoint x: 195, startPoint y: 319, endPoint x: 265, endPoint y: 168, distance: 166.9
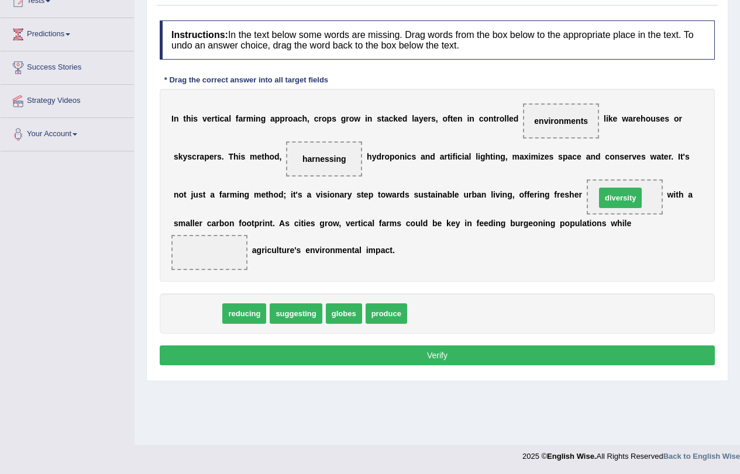
drag, startPoint x: 200, startPoint y: 315, endPoint x: 623, endPoint y: 199, distance: 438.1
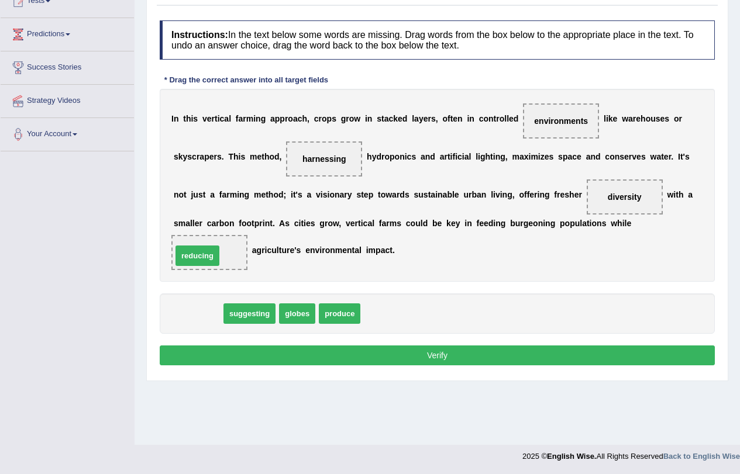
drag, startPoint x: 191, startPoint y: 317, endPoint x: 190, endPoint y: 260, distance: 57.9
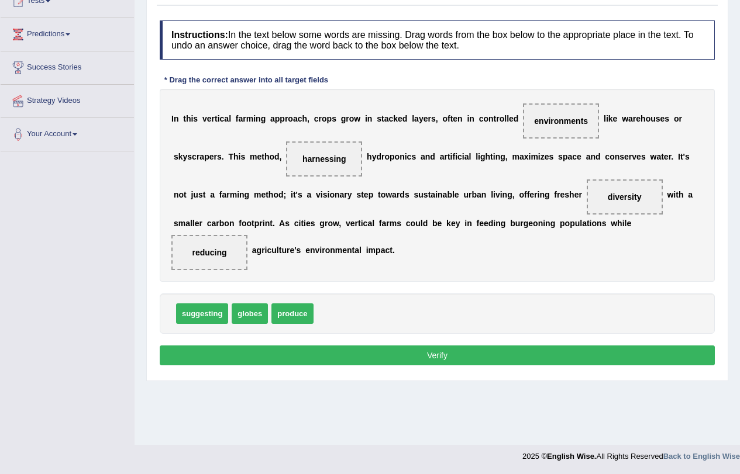
click at [651, 272] on div "I n t h i s v e r t i c a l f a r m i n g a p p r o a c h , c r o p s g r o w i…" at bounding box center [437, 185] width 555 height 193
click at [451, 354] on button "Verify" at bounding box center [437, 356] width 555 height 20
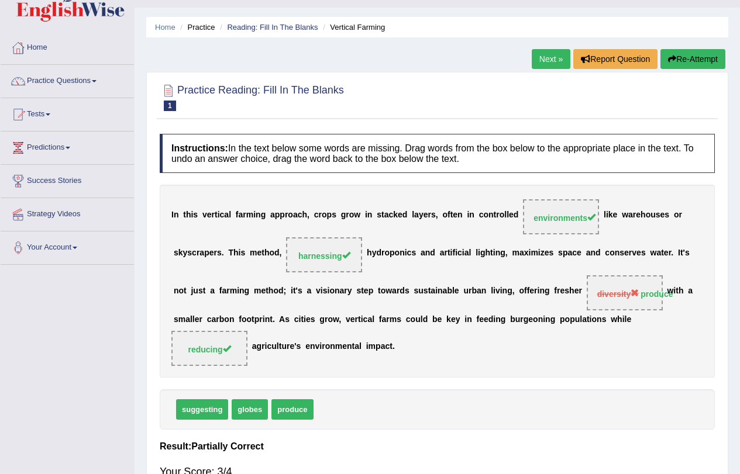
scroll to position [0, 0]
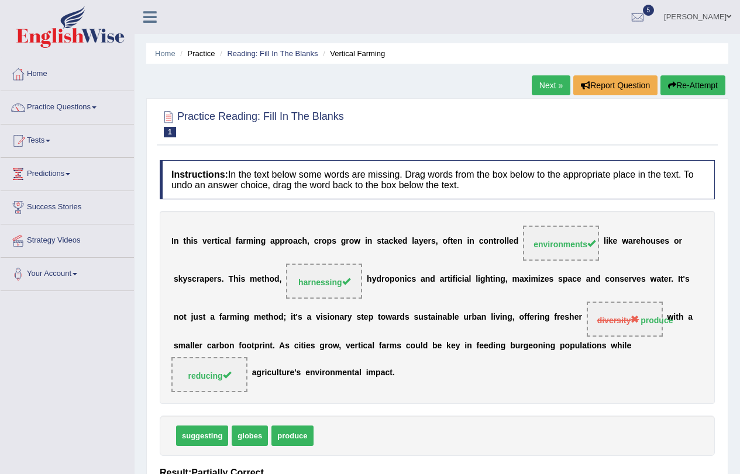
click at [543, 89] on link "Next »" at bounding box center [550, 85] width 39 height 20
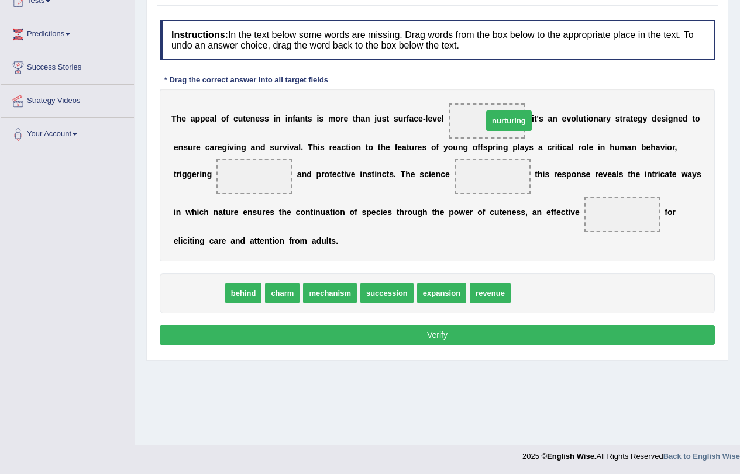
drag, startPoint x: 181, startPoint y: 295, endPoint x: 491, endPoint y: 123, distance: 354.7
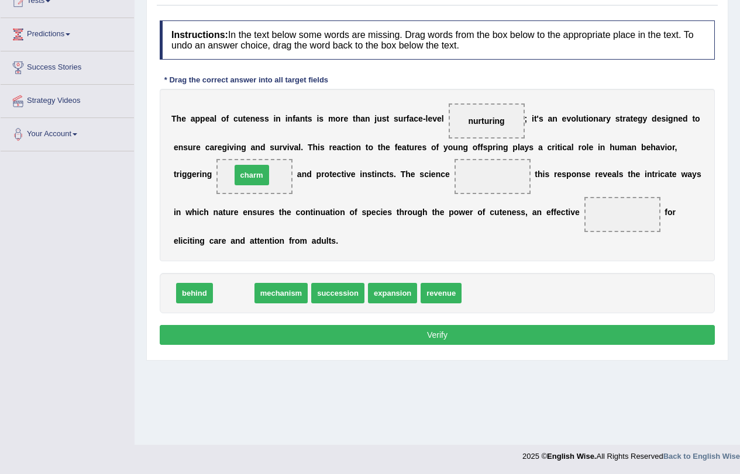
drag, startPoint x: 229, startPoint y: 297, endPoint x: 247, endPoint y: 179, distance: 119.5
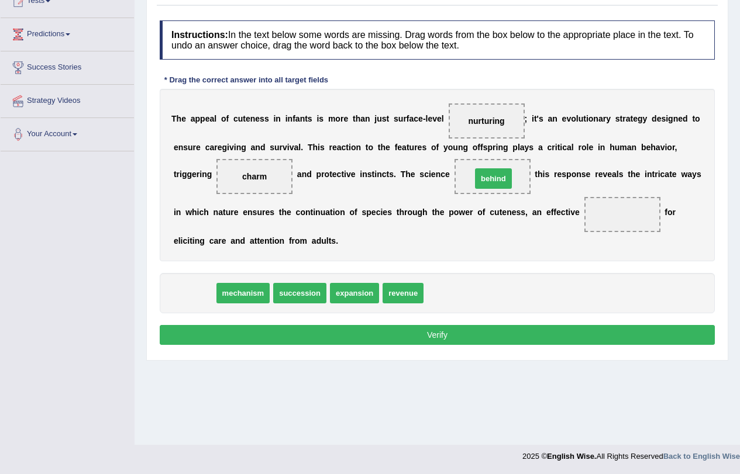
drag, startPoint x: 179, startPoint y: 294, endPoint x: 478, endPoint y: 179, distance: 320.0
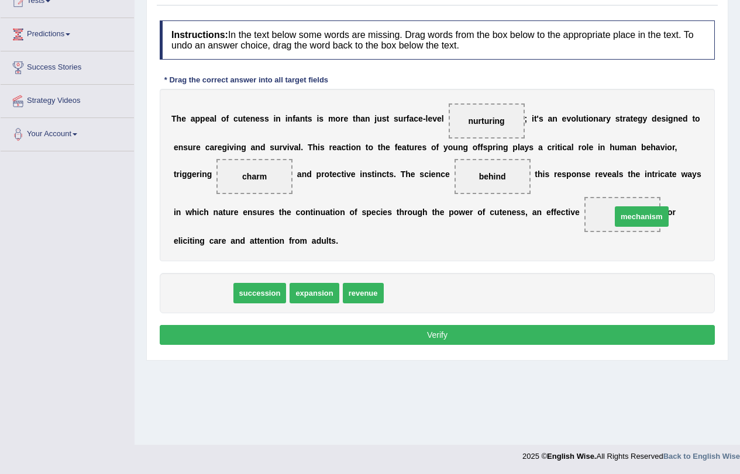
drag, startPoint x: 196, startPoint y: 299, endPoint x: 635, endPoint y: 223, distance: 445.2
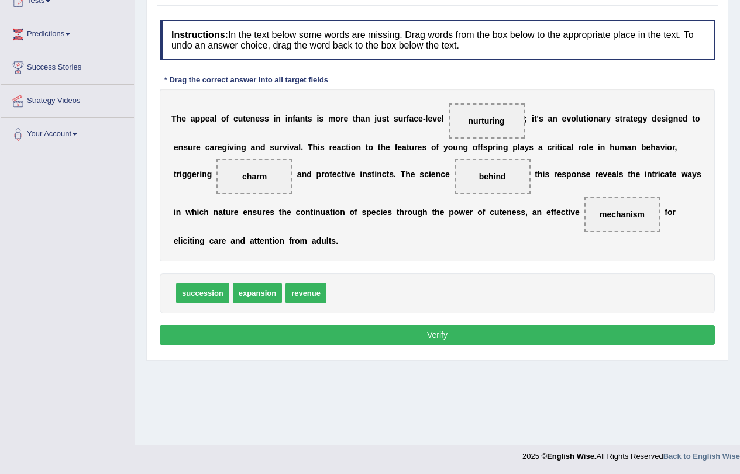
click at [543, 344] on button "Verify" at bounding box center [437, 335] width 555 height 20
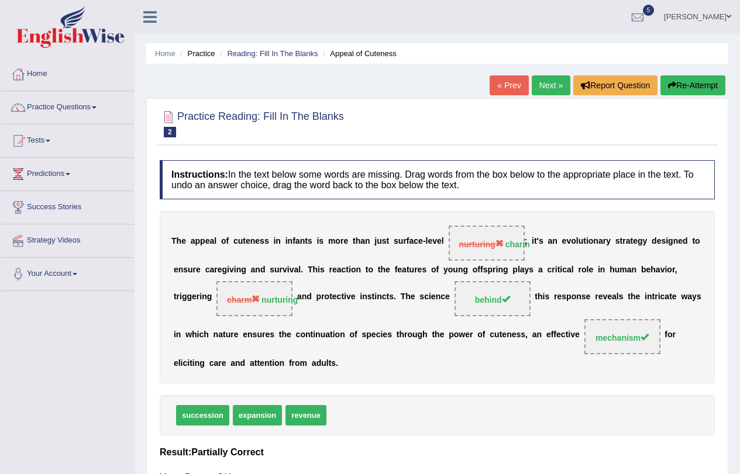
click at [550, 77] on link "Next »" at bounding box center [550, 85] width 39 height 20
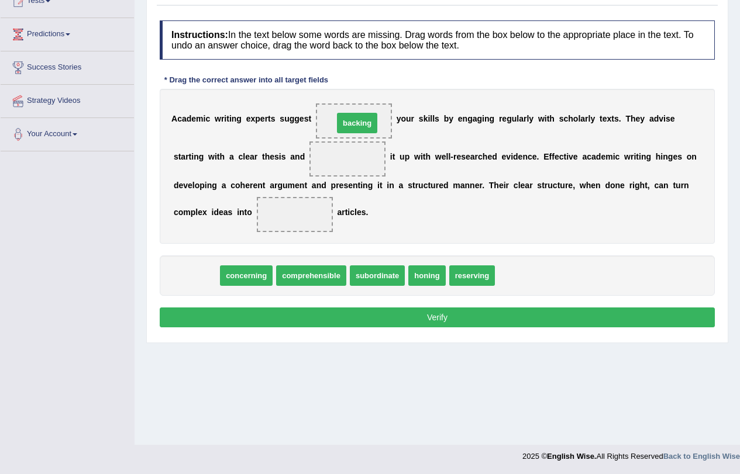
drag, startPoint x: 193, startPoint y: 273, endPoint x: 354, endPoint y: 120, distance: 221.7
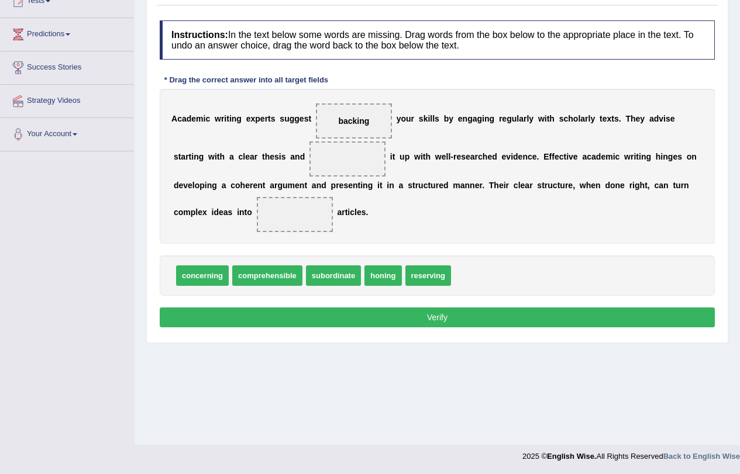
click at [361, 121] on span "backing" at bounding box center [353, 120] width 31 height 9
drag, startPoint x: 361, startPoint y: 121, endPoint x: 356, endPoint y: 154, distance: 33.7
drag, startPoint x: 372, startPoint y: 278, endPoint x: 341, endPoint y: 127, distance: 154.7
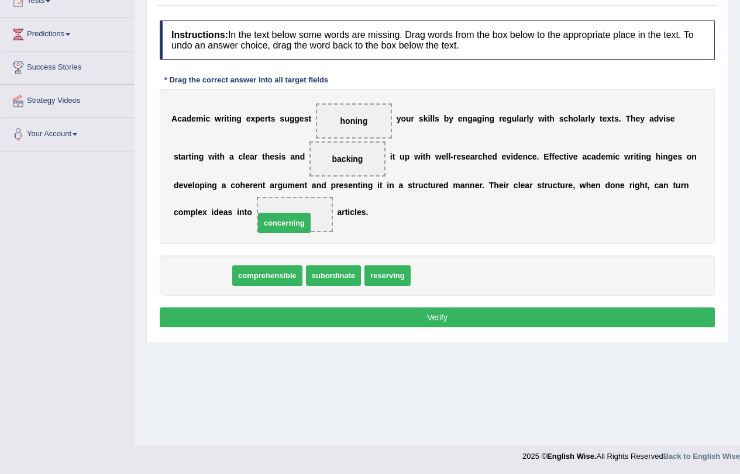
drag, startPoint x: 187, startPoint y: 280, endPoint x: 269, endPoint y: 227, distance: 97.8
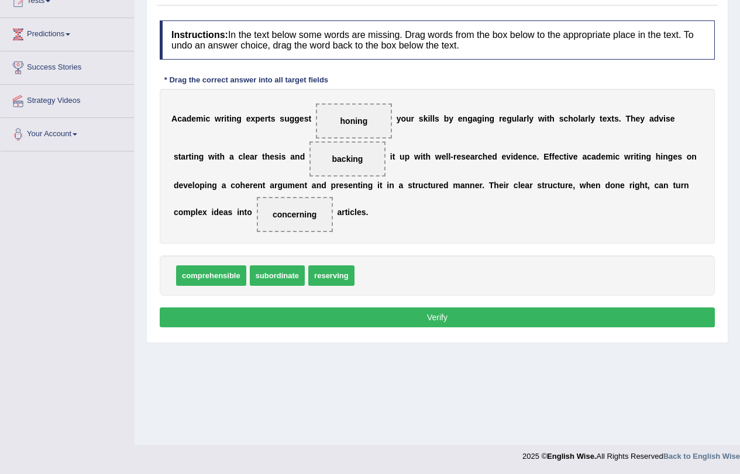
click at [380, 321] on button "Verify" at bounding box center [437, 318] width 555 height 20
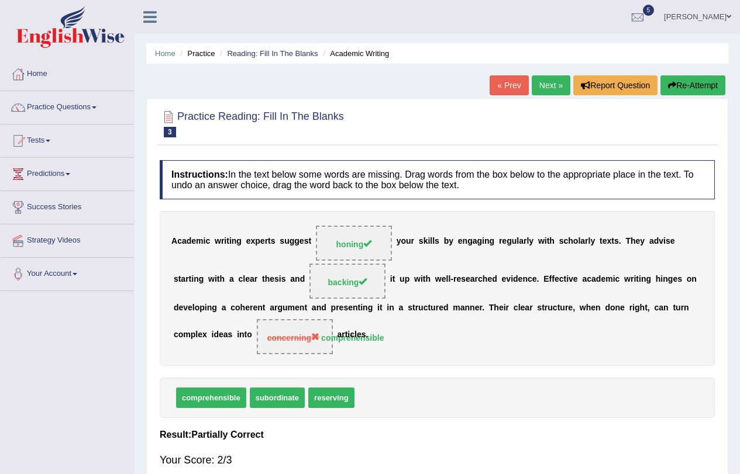
click at [551, 84] on link "Next »" at bounding box center [550, 85] width 39 height 20
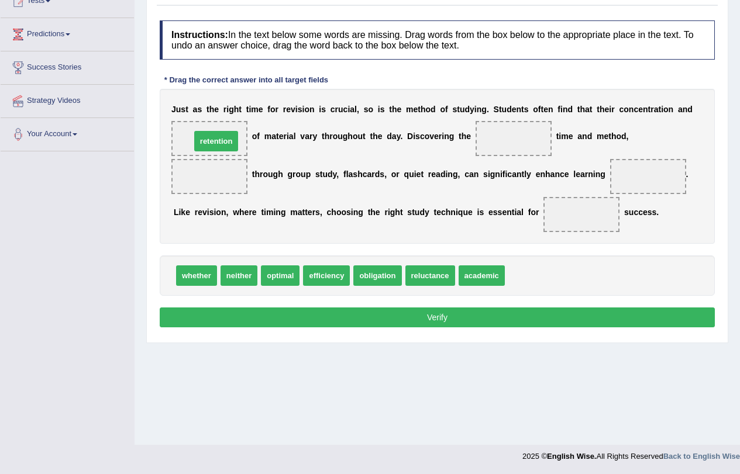
drag, startPoint x: 526, startPoint y: 278, endPoint x: 212, endPoint y: 144, distance: 341.6
drag, startPoint x: 286, startPoint y: 276, endPoint x: 537, endPoint y: 143, distance: 283.3
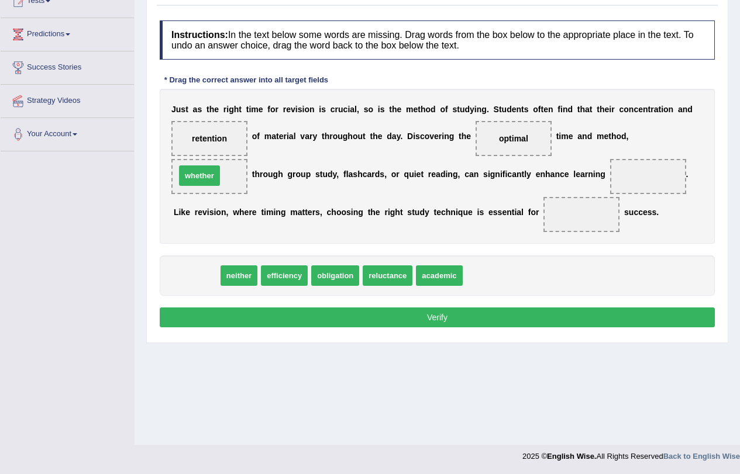
drag, startPoint x: 195, startPoint y: 274, endPoint x: 198, endPoint y: 173, distance: 100.6
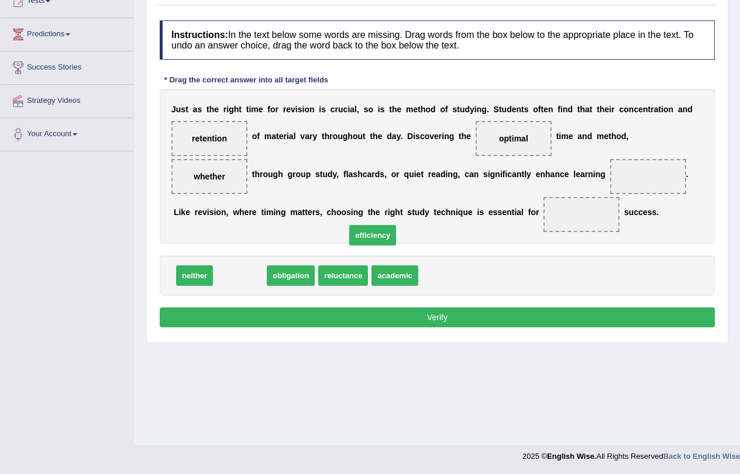
drag, startPoint x: 233, startPoint y: 279, endPoint x: 585, endPoint y: 225, distance: 356.7
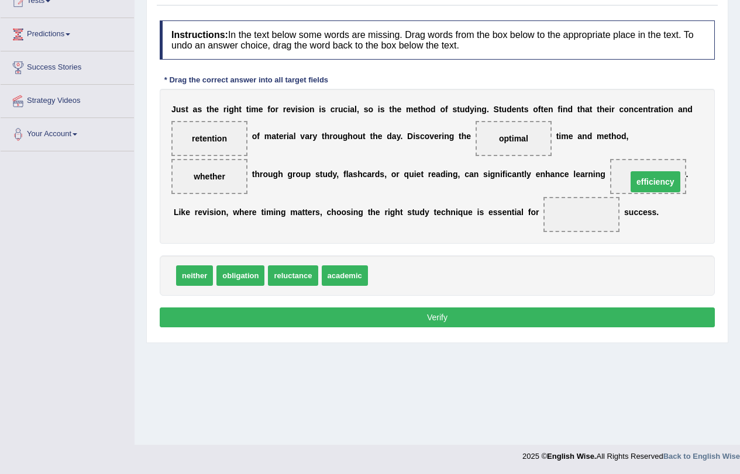
drag, startPoint x: 577, startPoint y: 217, endPoint x: 654, endPoint y: 176, distance: 87.9
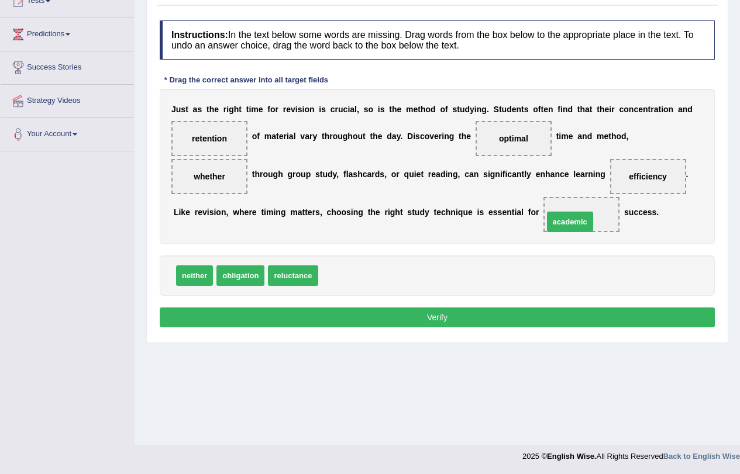
drag, startPoint x: 354, startPoint y: 275, endPoint x: 581, endPoint y: 216, distance: 234.6
click at [477, 310] on button "Verify" at bounding box center [437, 318] width 555 height 20
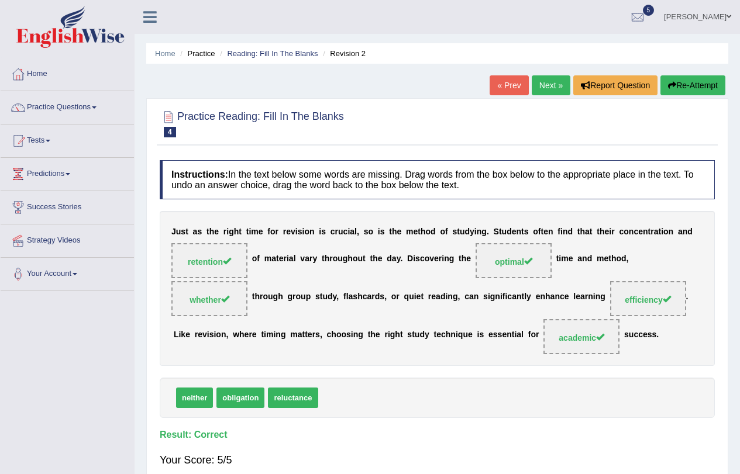
click at [552, 81] on link "Next »" at bounding box center [550, 85] width 39 height 20
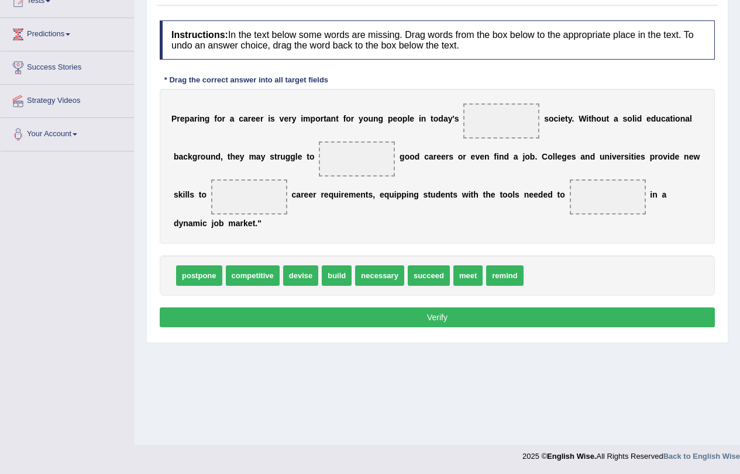
click at [264, 276] on span "competitive" at bounding box center [253, 275] width 54 height 20
drag, startPoint x: 253, startPoint y: 274, endPoint x: 502, endPoint y: 119, distance: 293.8
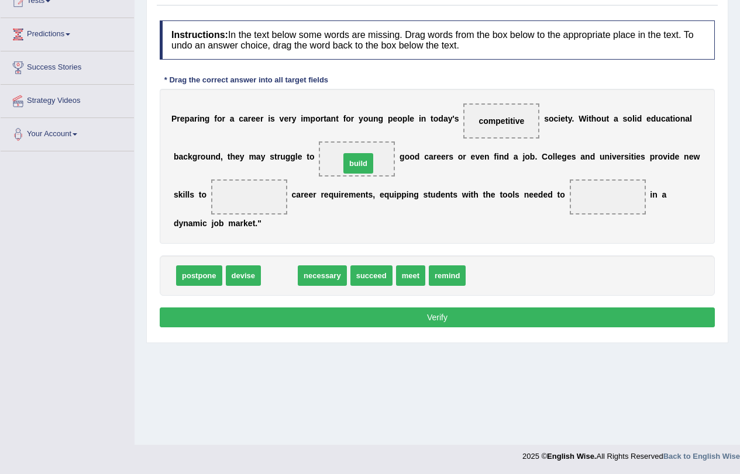
drag, startPoint x: 279, startPoint y: 278, endPoint x: 358, endPoint y: 166, distance: 137.2
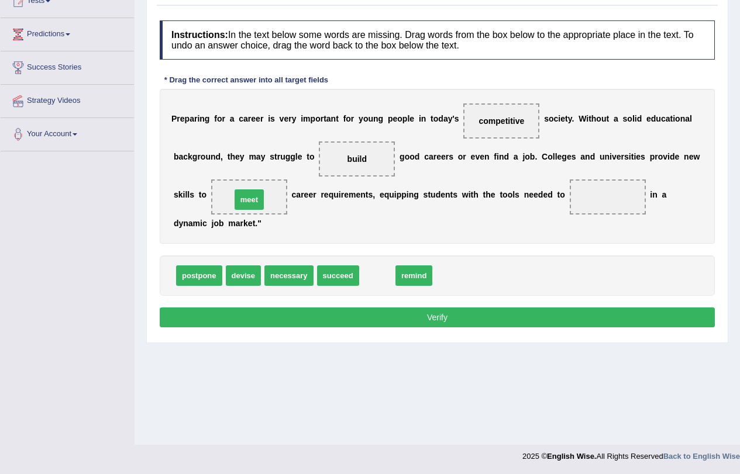
drag, startPoint x: 378, startPoint y: 280, endPoint x: 250, endPoint y: 204, distance: 148.9
click at [239, 279] on span "devise" at bounding box center [243, 275] width 35 height 20
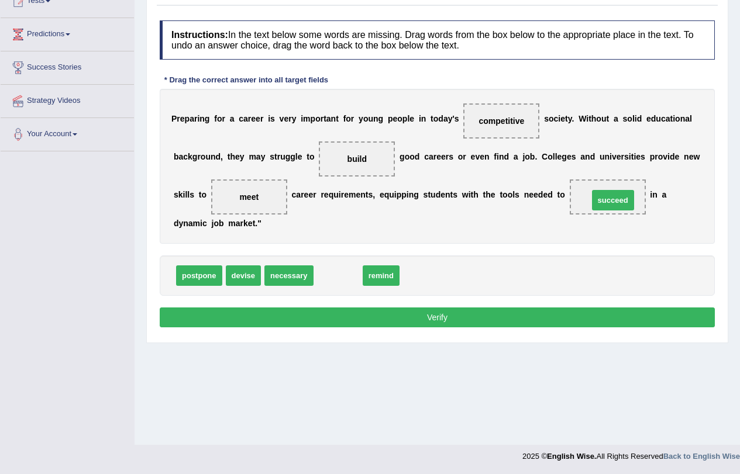
drag, startPoint x: 341, startPoint y: 275, endPoint x: 616, endPoint y: 184, distance: 289.4
click at [374, 322] on button "Verify" at bounding box center [437, 318] width 555 height 20
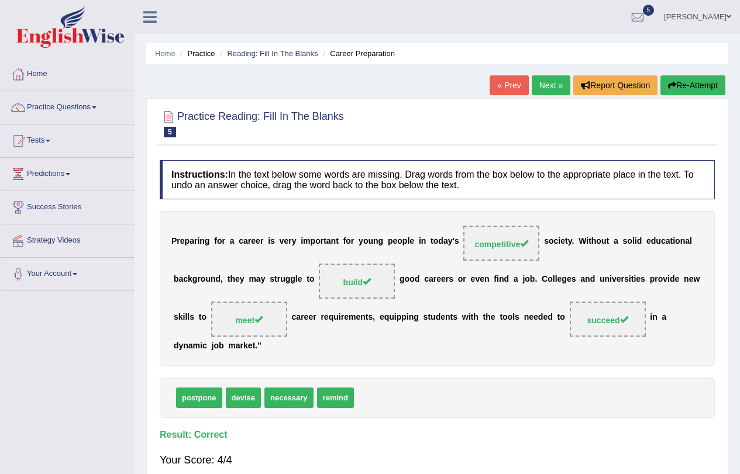
click at [539, 89] on link "Next »" at bounding box center [550, 85] width 39 height 20
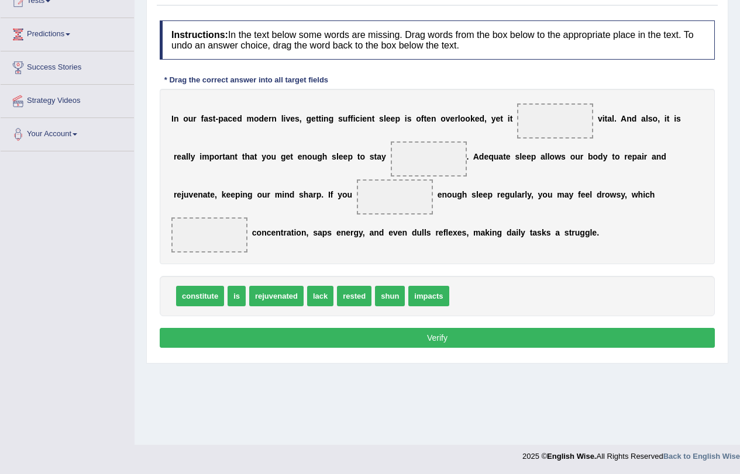
click at [275, 297] on span "rejuvenated" at bounding box center [276, 296] width 54 height 20
click at [274, 292] on span "rejuvenated" at bounding box center [276, 296] width 54 height 20
click at [258, 299] on span "rejuvenated" at bounding box center [276, 296] width 54 height 20
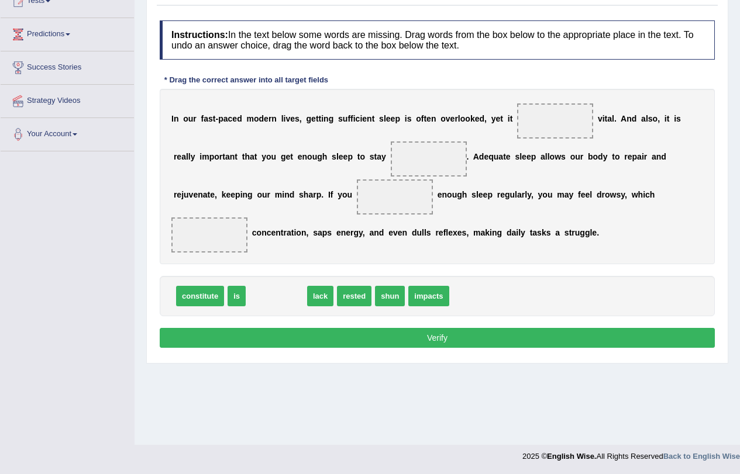
drag, startPoint x: 258, startPoint y: 296, endPoint x: 241, endPoint y: 334, distance: 42.2
click at [234, 389] on span "rejuvenated" at bounding box center [236, 399] width 54 height 20
drag, startPoint x: 238, startPoint y: 298, endPoint x: 580, endPoint y: 120, distance: 385.2
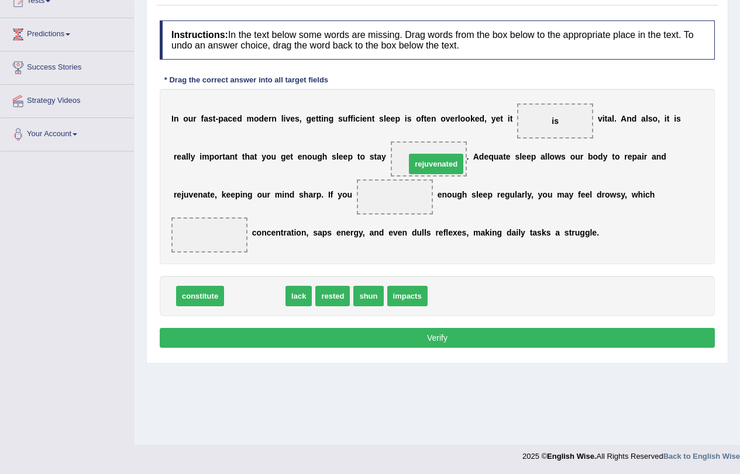
drag, startPoint x: 248, startPoint y: 294, endPoint x: 429, endPoint y: 161, distance: 224.3
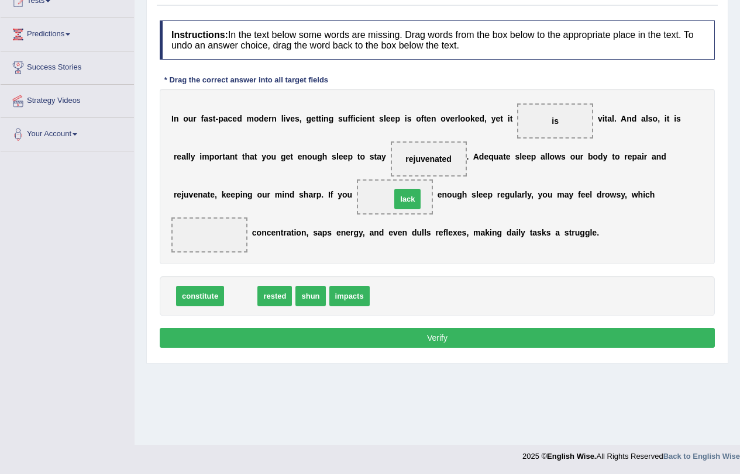
drag, startPoint x: 234, startPoint y: 298, endPoint x: 401, endPoint y: 196, distance: 195.5
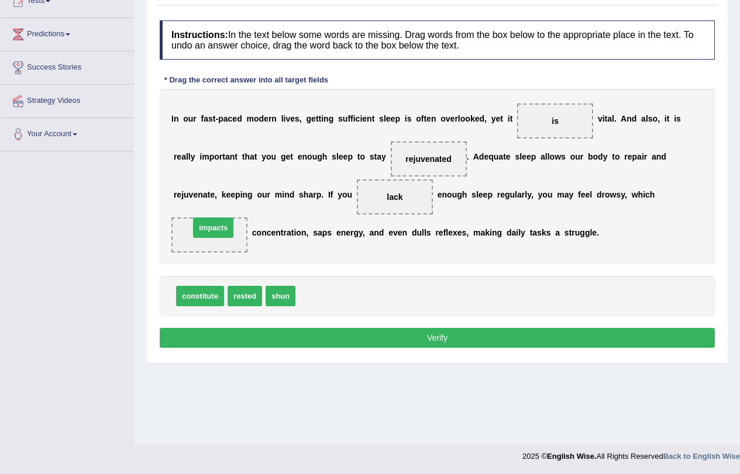
drag, startPoint x: 319, startPoint y: 293, endPoint x: 220, endPoint y: 225, distance: 120.2
click at [448, 339] on button "Verify" at bounding box center [437, 338] width 555 height 20
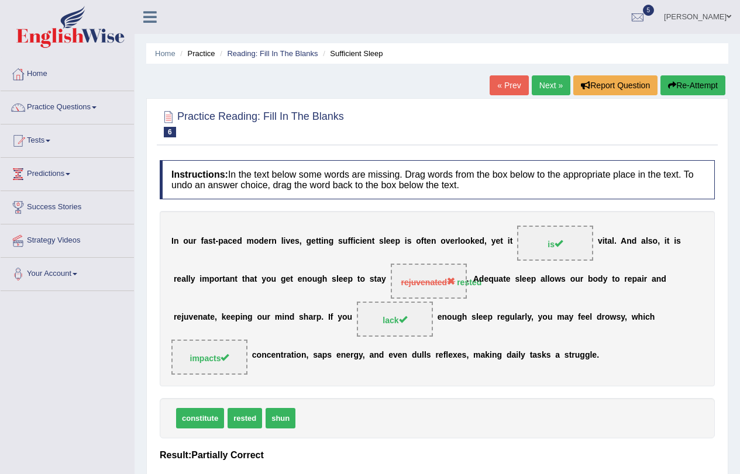
click at [544, 89] on link "Next »" at bounding box center [550, 85] width 39 height 20
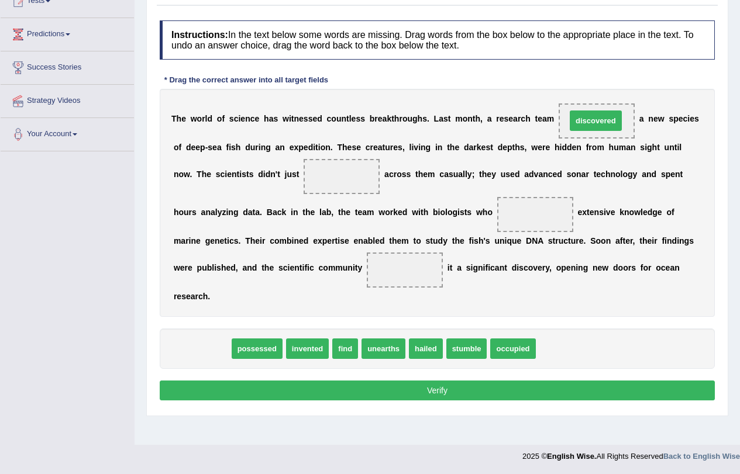
drag, startPoint x: 198, startPoint y: 351, endPoint x: 591, endPoint y: 123, distance: 454.8
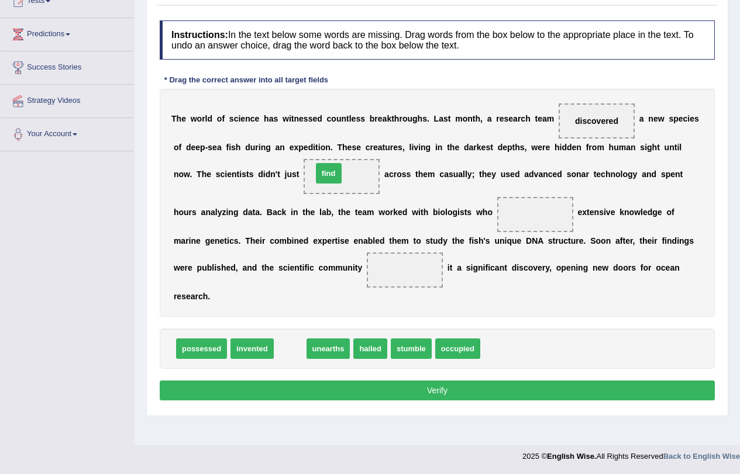
drag, startPoint x: 298, startPoint y: 350, endPoint x: 337, endPoint y: 172, distance: 182.5
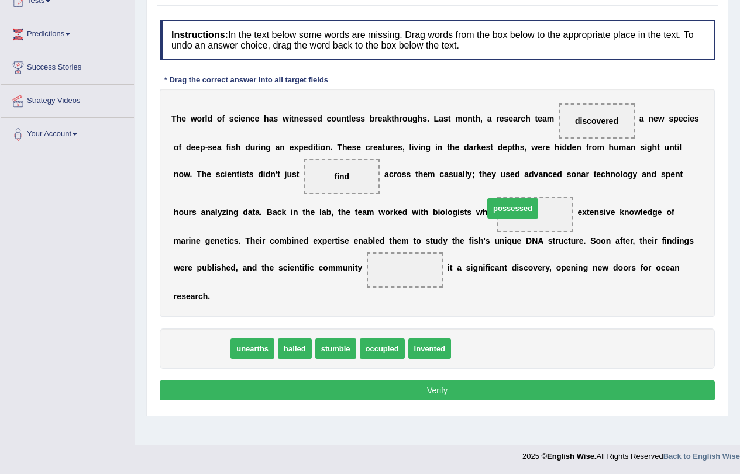
drag, startPoint x: 202, startPoint y: 352, endPoint x: 513, endPoint y: 212, distance: 341.2
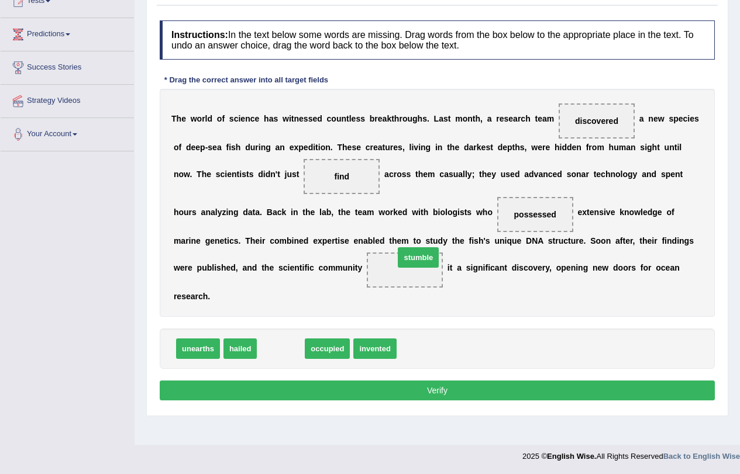
drag, startPoint x: 286, startPoint y: 337, endPoint x: 408, endPoint y: 260, distance: 143.5
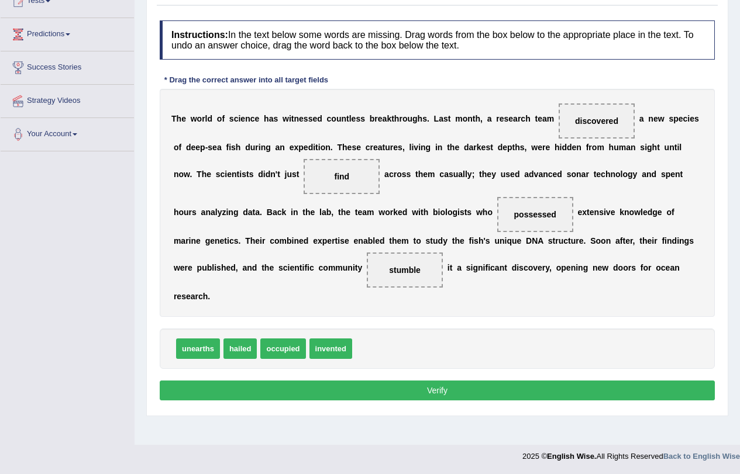
click at [424, 389] on button "Verify" at bounding box center [437, 391] width 555 height 20
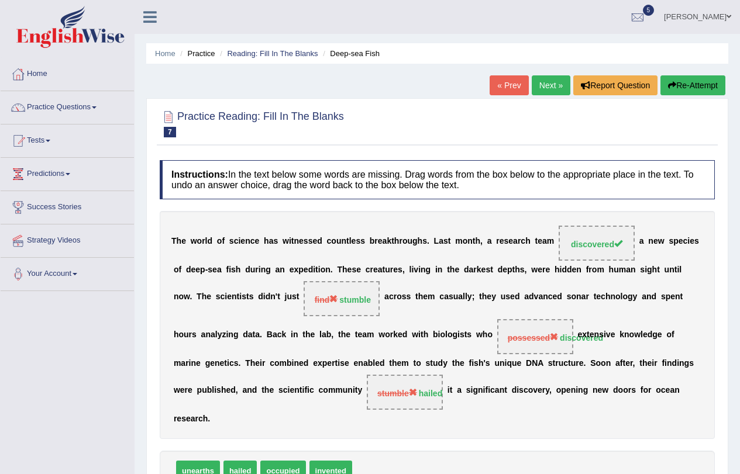
click at [689, 83] on button "Re-Attempt" at bounding box center [692, 85] width 65 height 20
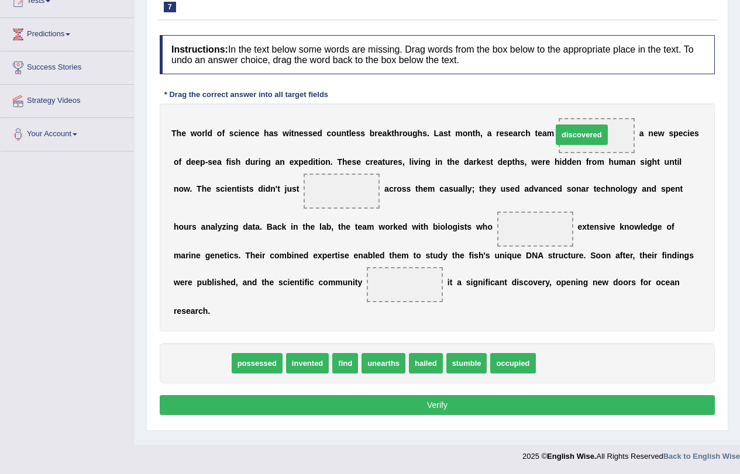
drag, startPoint x: 218, startPoint y: 361, endPoint x: 595, endPoint y: 134, distance: 439.9
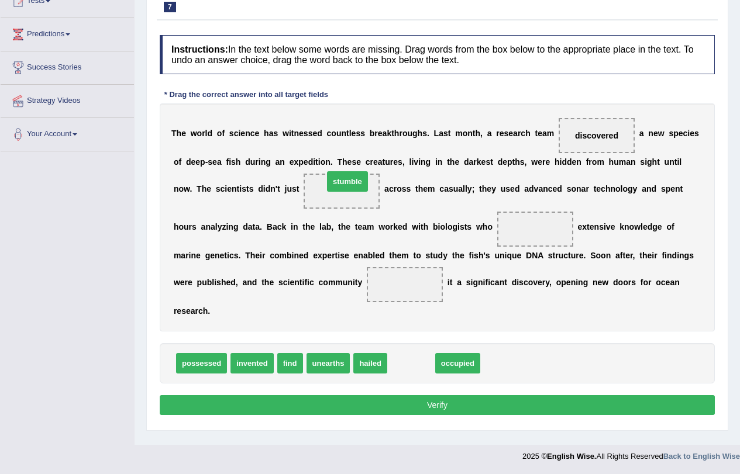
drag, startPoint x: 415, startPoint y: 366, endPoint x: 351, endPoint y: 184, distance: 192.7
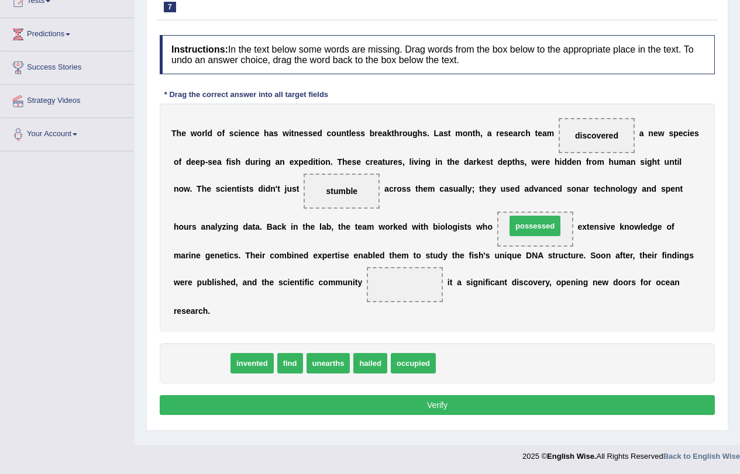
drag, startPoint x: 220, startPoint y: 349, endPoint x: 537, endPoint y: 222, distance: 341.6
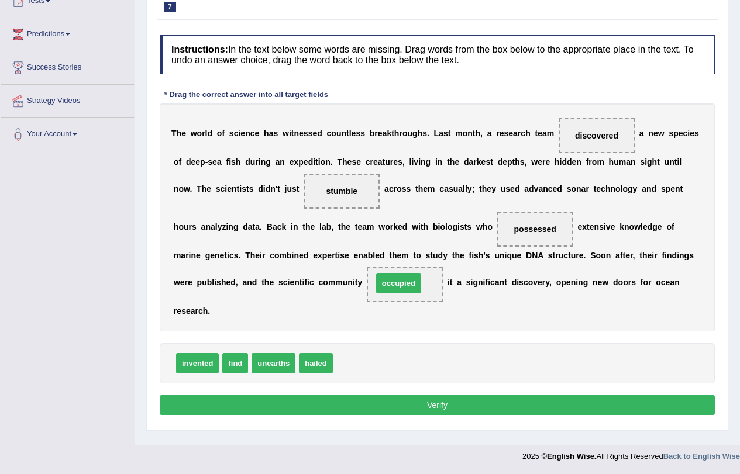
drag, startPoint x: 361, startPoint y: 367, endPoint x: 413, endPoint y: 277, distance: 104.0
click at [462, 401] on button "Verify" at bounding box center [437, 405] width 555 height 20
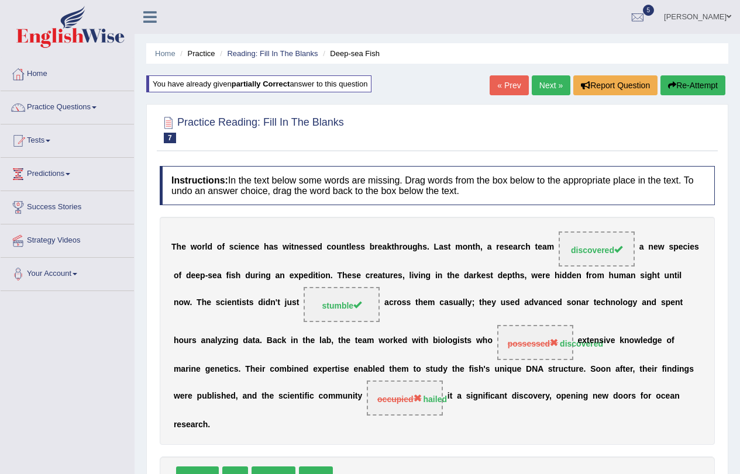
click at [539, 95] on link "Next »" at bounding box center [550, 85] width 39 height 20
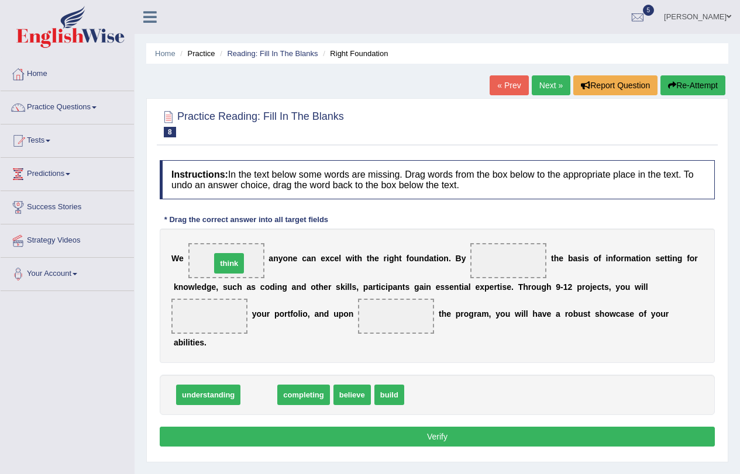
drag, startPoint x: 260, startPoint y: 364, endPoint x: 224, endPoint y: 261, distance: 109.5
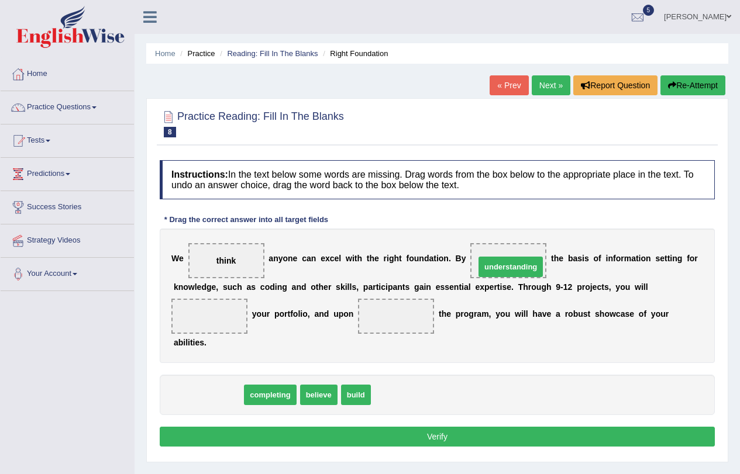
drag, startPoint x: 212, startPoint y: 393, endPoint x: 515, endPoint y: 265, distance: 328.3
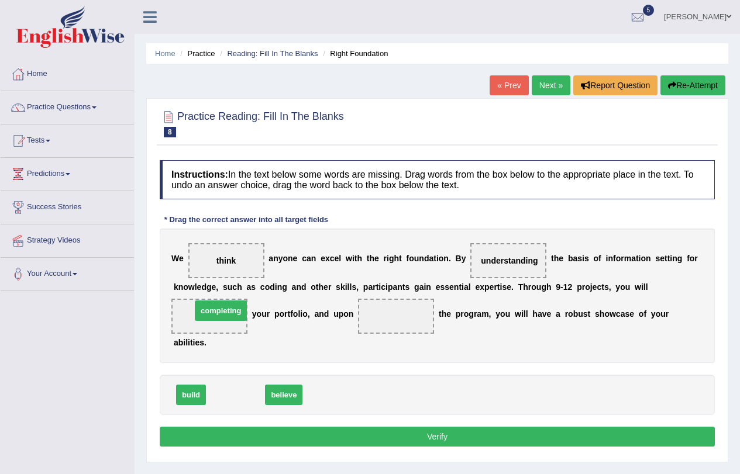
drag, startPoint x: 237, startPoint y: 395, endPoint x: 219, endPoint y: 322, distance: 76.0
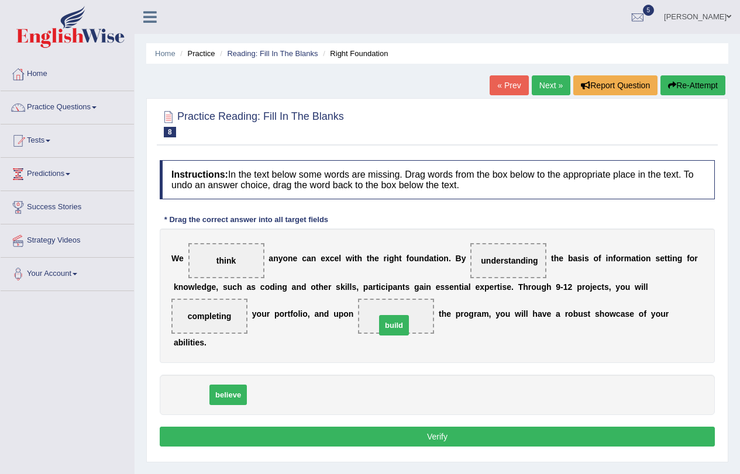
drag, startPoint x: 180, startPoint y: 395, endPoint x: 382, endPoint y: 323, distance: 214.2
click at [415, 432] on button "Verify" at bounding box center [437, 437] width 555 height 20
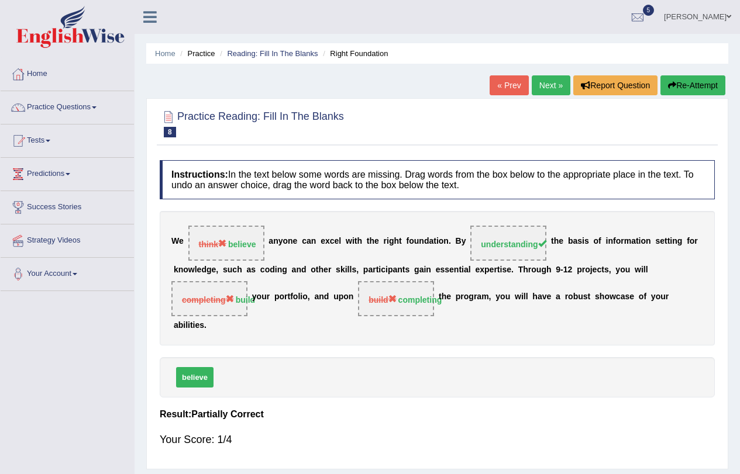
click at [683, 88] on button "Re-Attempt" at bounding box center [692, 85] width 65 height 20
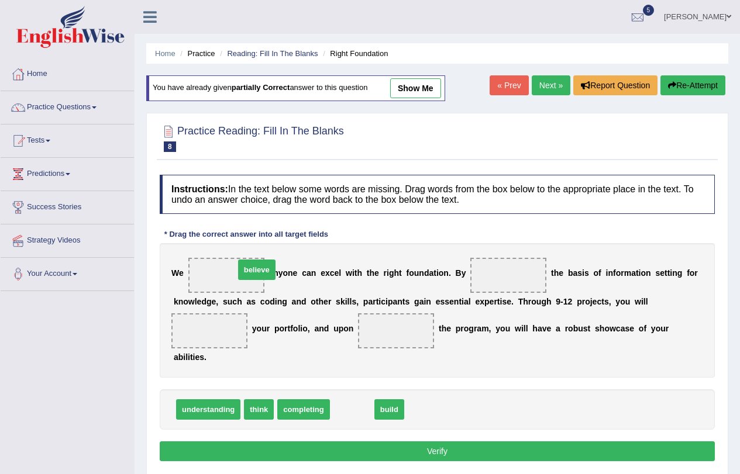
drag, startPoint x: 348, startPoint y: 415, endPoint x: 248, endPoint y: 272, distance: 173.7
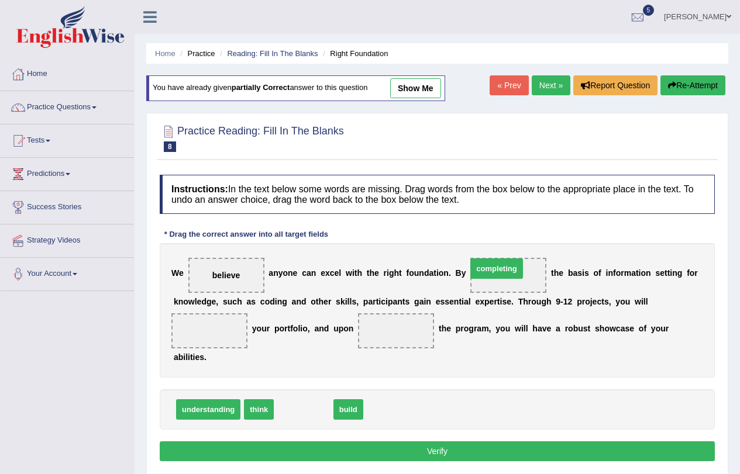
drag, startPoint x: 303, startPoint y: 412, endPoint x: 498, endPoint y: 271, distance: 240.2
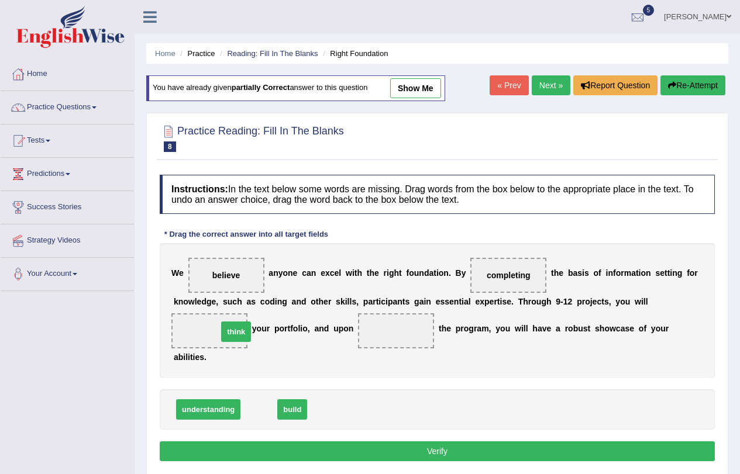
drag, startPoint x: 261, startPoint y: 410, endPoint x: 238, endPoint y: 333, distance: 81.0
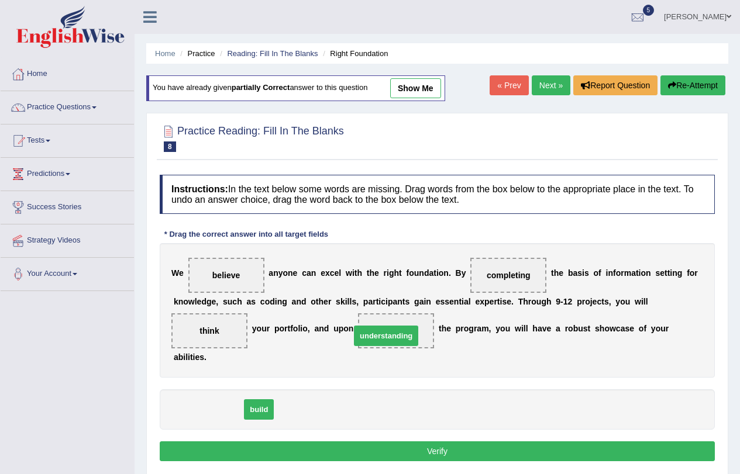
drag, startPoint x: 235, startPoint y: 395, endPoint x: 381, endPoint y: 338, distance: 156.8
click at [389, 448] on button "Verify" at bounding box center [437, 451] width 555 height 20
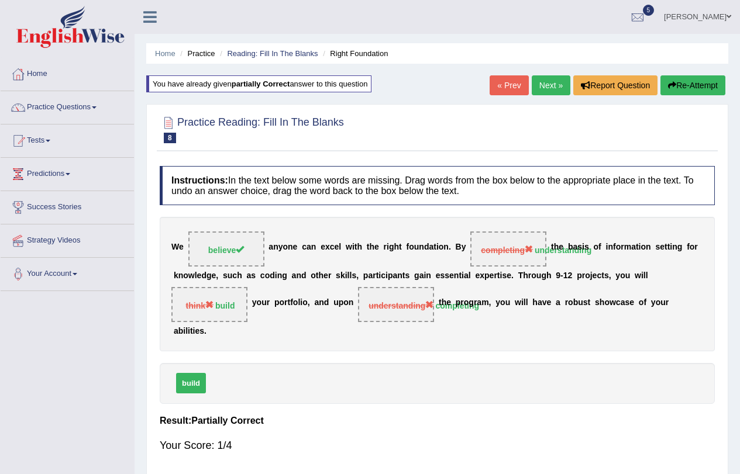
click at [546, 88] on link "Next »" at bounding box center [550, 85] width 39 height 20
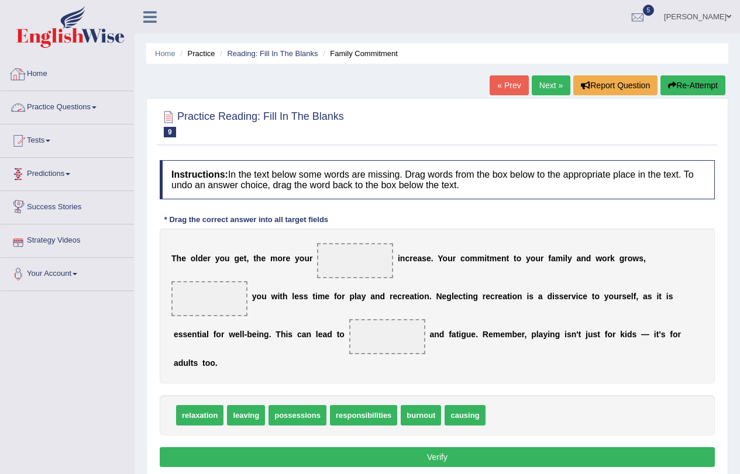
click at [99, 109] on link "Practice Questions" at bounding box center [67, 105] width 133 height 29
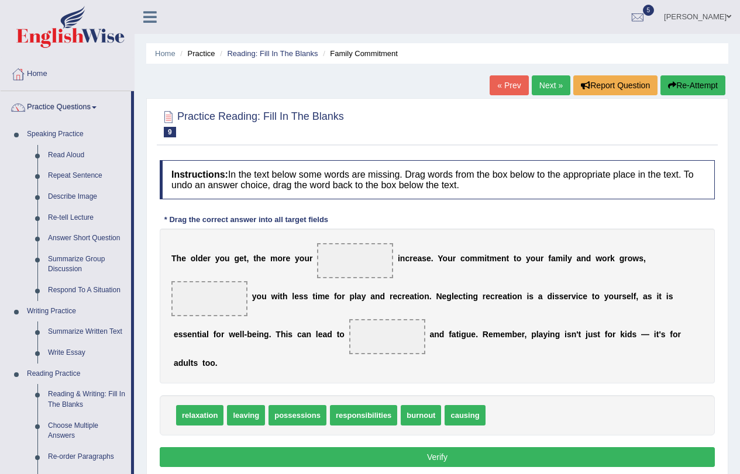
drag, startPoint x: 131, startPoint y: 407, endPoint x: 139, endPoint y: 442, distance: 36.0
click at [139, 442] on div "Toggle navigation Home Practice Questions Speaking Practice Read Aloud Repeat S…" at bounding box center [370, 304] width 740 height 608
drag, startPoint x: 243, startPoint y: 414, endPoint x: 365, endPoint y: 263, distance: 194.2
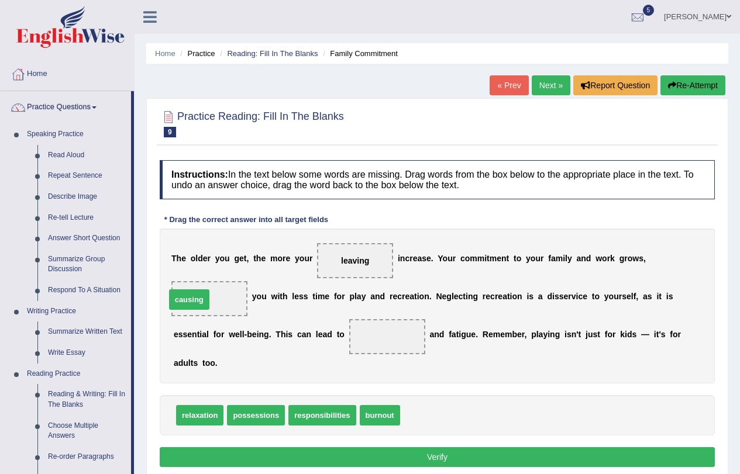
drag, startPoint x: 433, startPoint y: 422, endPoint x: 203, endPoint y: 306, distance: 257.0
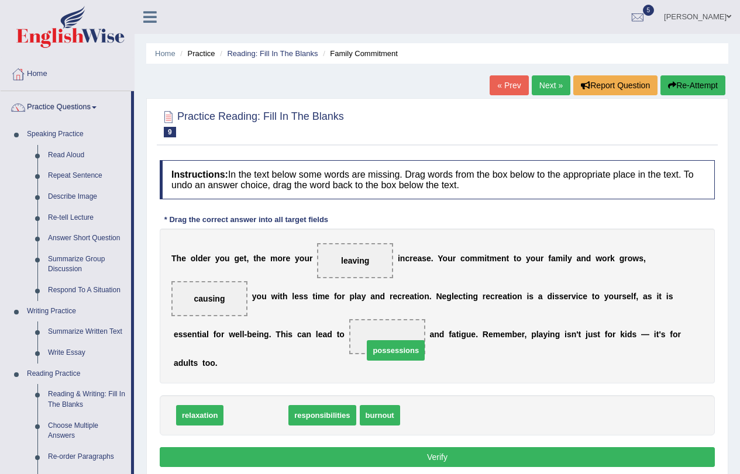
drag, startPoint x: 257, startPoint y: 412, endPoint x: 398, endPoint y: 336, distance: 160.9
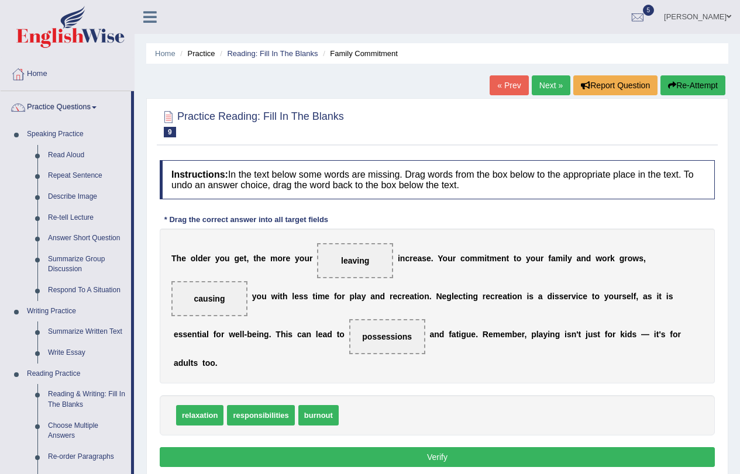
click at [440, 455] on button "Verify" at bounding box center [437, 457] width 555 height 20
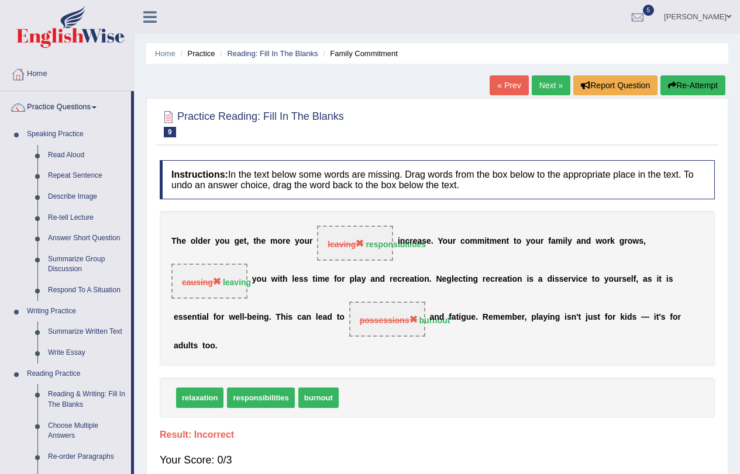
click at [683, 89] on button "Re-Attempt" at bounding box center [692, 85] width 65 height 20
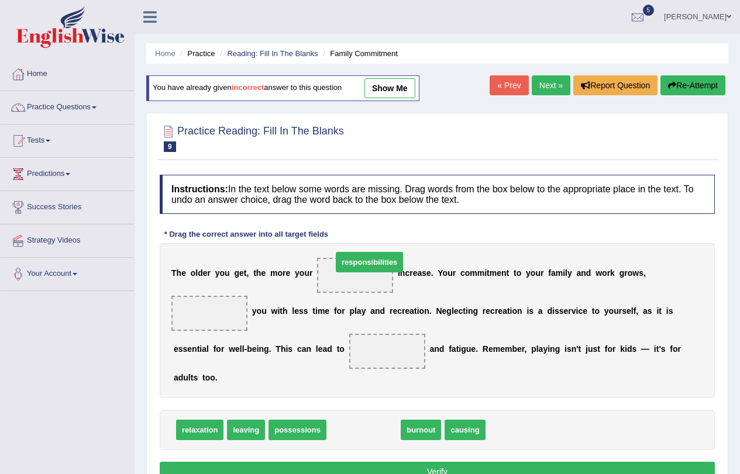
drag, startPoint x: 353, startPoint y: 433, endPoint x: 358, endPoint y: 265, distance: 167.9
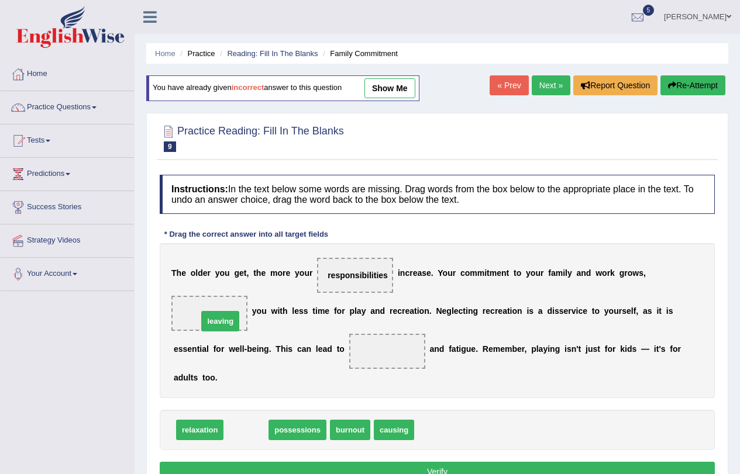
drag, startPoint x: 246, startPoint y: 433, endPoint x: 213, endPoint y: 310, distance: 127.1
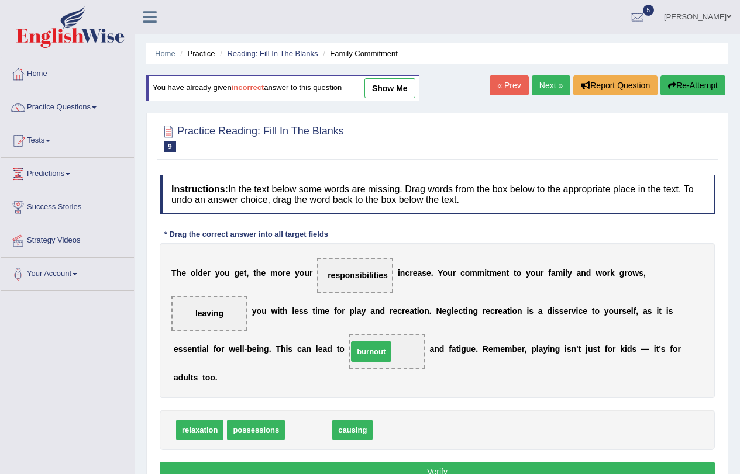
drag, startPoint x: 309, startPoint y: 434, endPoint x: 375, endPoint y: 356, distance: 102.1
click at [405, 465] on button "Verify" at bounding box center [437, 472] width 555 height 20
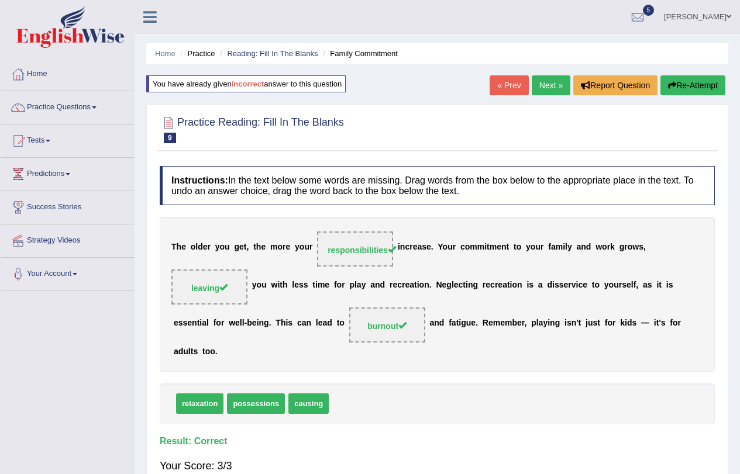
click at [544, 84] on link "Next »" at bounding box center [550, 85] width 39 height 20
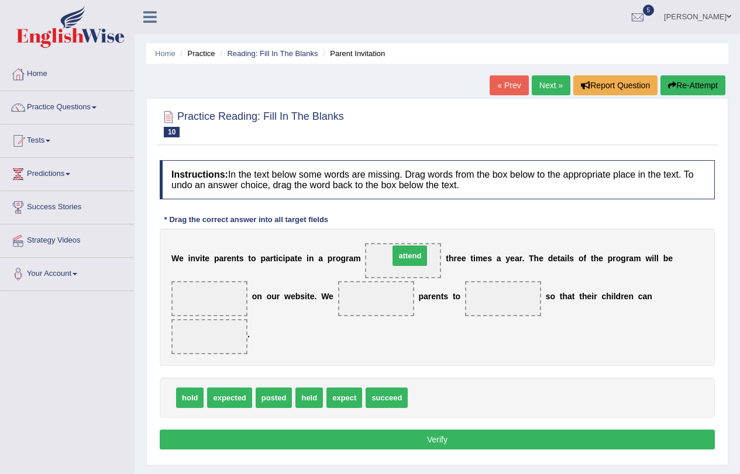
drag, startPoint x: 429, startPoint y: 402, endPoint x: 410, endPoint y: 251, distance: 152.0
drag, startPoint x: 279, startPoint y: 399, endPoint x: 204, endPoint y: 294, distance: 129.5
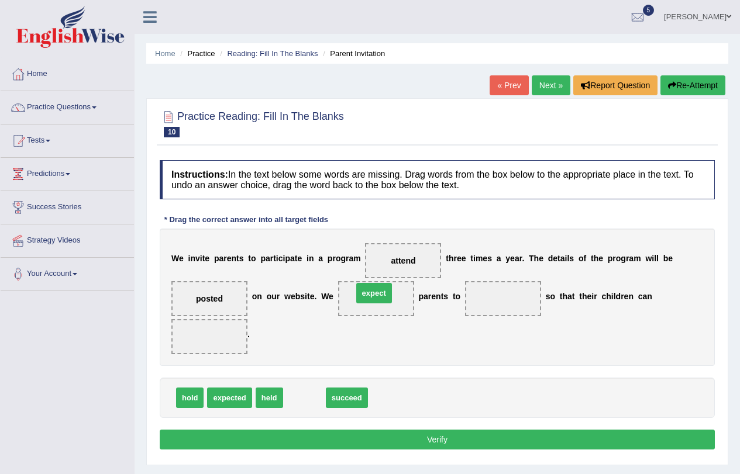
drag, startPoint x: 300, startPoint y: 402, endPoint x: 409, endPoint y: 364, distance: 115.6
drag, startPoint x: 312, startPoint y: 395, endPoint x: 508, endPoint y: 301, distance: 217.1
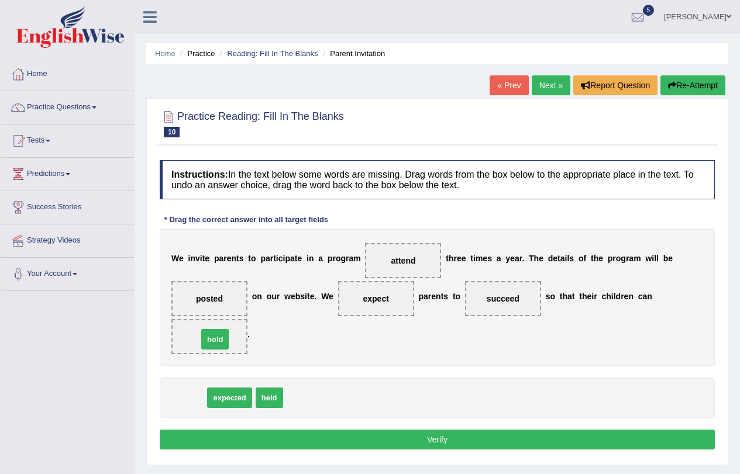
drag, startPoint x: 195, startPoint y: 395, endPoint x: 220, endPoint y: 336, distance: 63.6
drag, startPoint x: 212, startPoint y: 337, endPoint x: 271, endPoint y: 402, distance: 87.4
drag, startPoint x: 205, startPoint y: 401, endPoint x: 220, endPoint y: 334, distance: 68.2
click at [482, 452] on div "Instructions: In the text below some words are missing. Drag words from the box…" at bounding box center [437, 306] width 561 height 305
click at [477, 445] on button "Verify" at bounding box center [437, 440] width 555 height 20
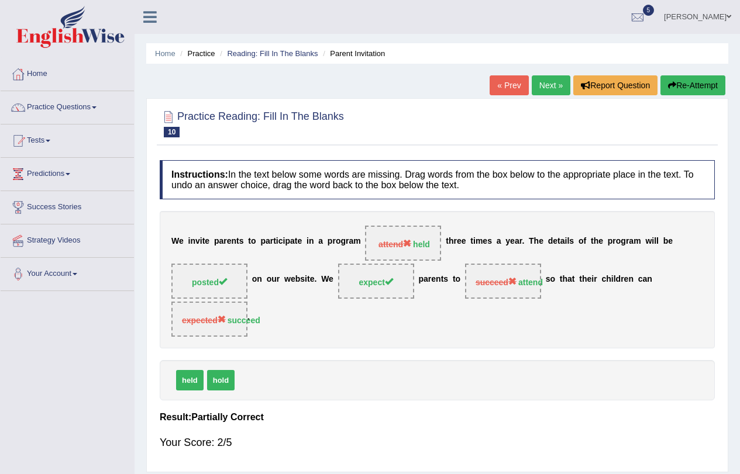
click at [692, 89] on button "Re-Attempt" at bounding box center [692, 85] width 65 height 20
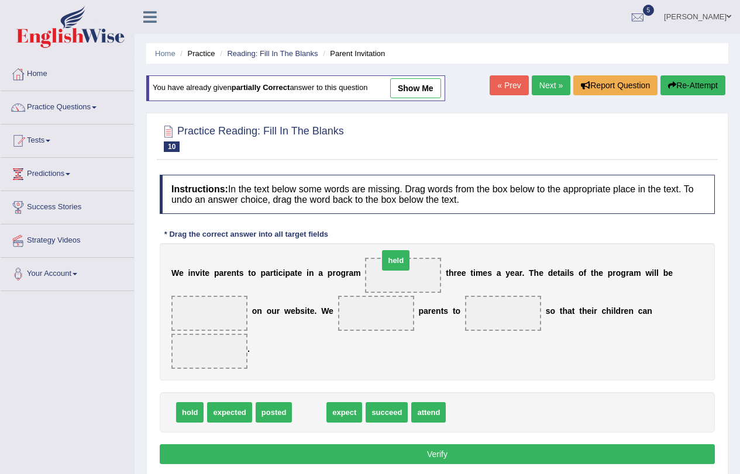
drag, startPoint x: 305, startPoint y: 408, endPoint x: 392, endPoint y: 256, distance: 174.9
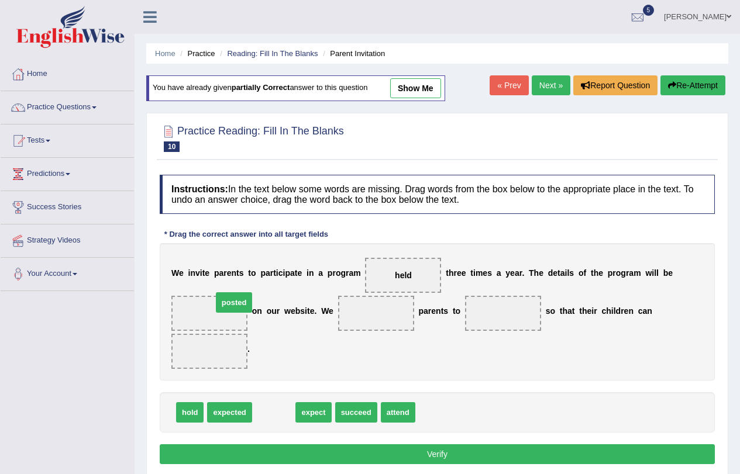
drag, startPoint x: 274, startPoint y: 413, endPoint x: 234, endPoint y: 303, distance: 116.9
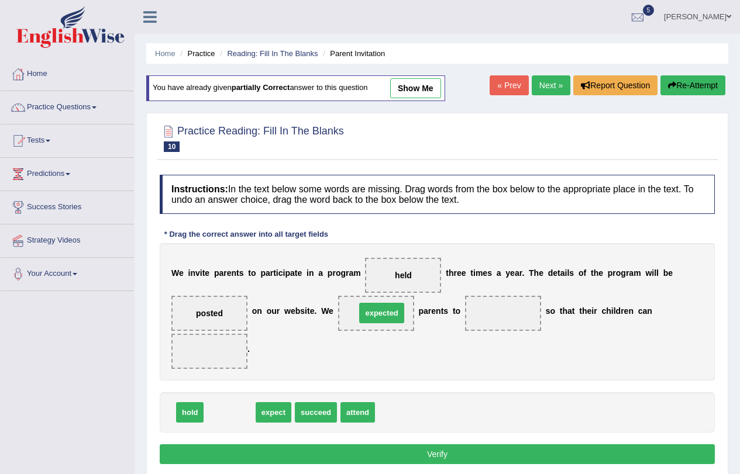
drag, startPoint x: 236, startPoint y: 418, endPoint x: 384, endPoint y: 310, distance: 183.7
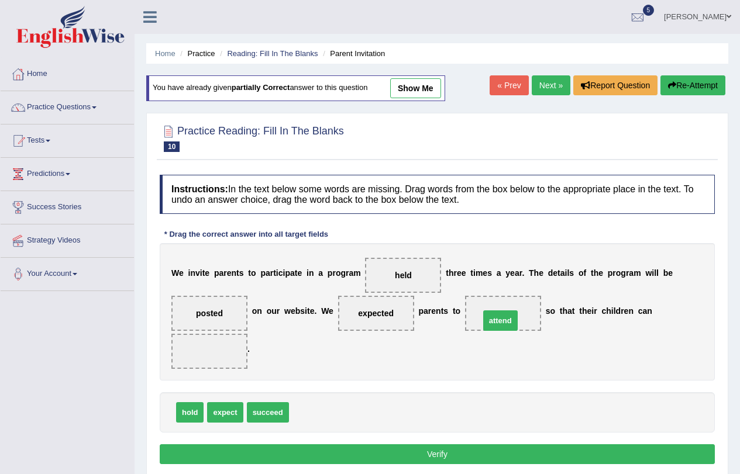
drag, startPoint x: 313, startPoint y: 415, endPoint x: 504, endPoint y: 323, distance: 211.6
drag, startPoint x: 273, startPoint y: 415, endPoint x: 225, endPoint y: 356, distance: 76.0
click at [455, 457] on button "Verify" at bounding box center [437, 454] width 555 height 20
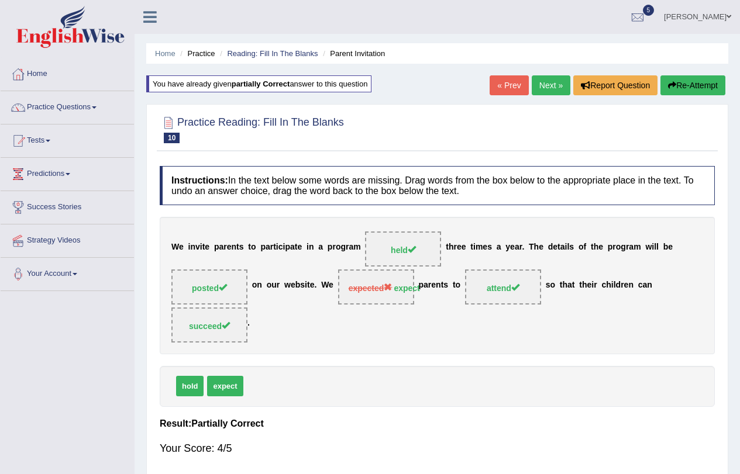
click at [552, 89] on link "Next »" at bounding box center [550, 85] width 39 height 20
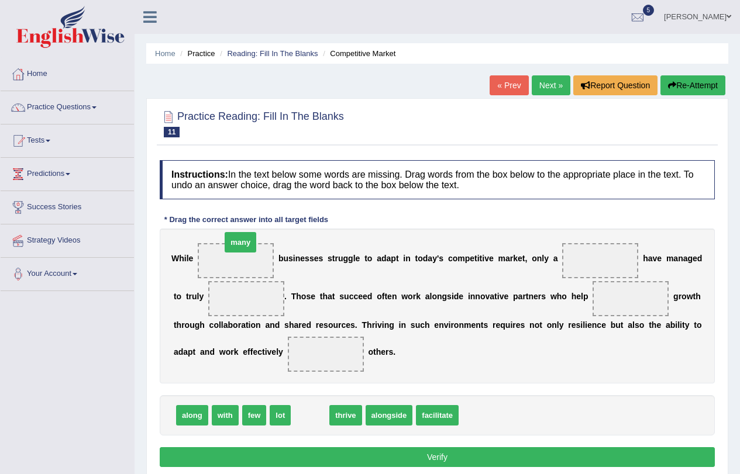
drag, startPoint x: 310, startPoint y: 419, endPoint x: 240, endPoint y: 259, distance: 174.1
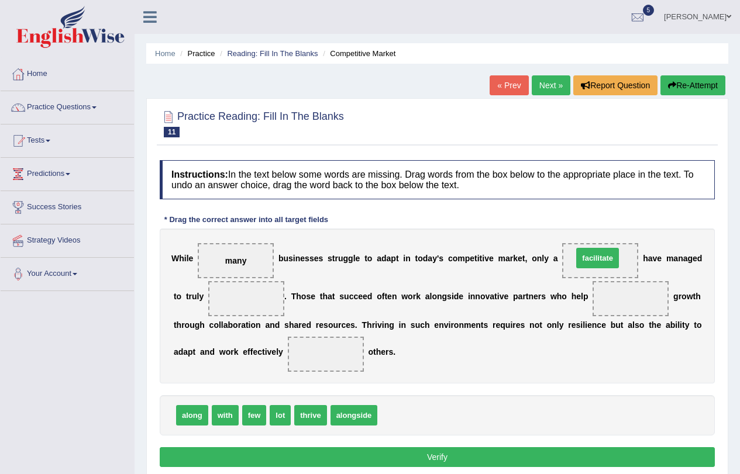
drag, startPoint x: 397, startPoint y: 409, endPoint x: 593, endPoint y: 253, distance: 250.5
drag, startPoint x: 303, startPoint y: 419, endPoint x: 237, endPoint y: 304, distance: 132.6
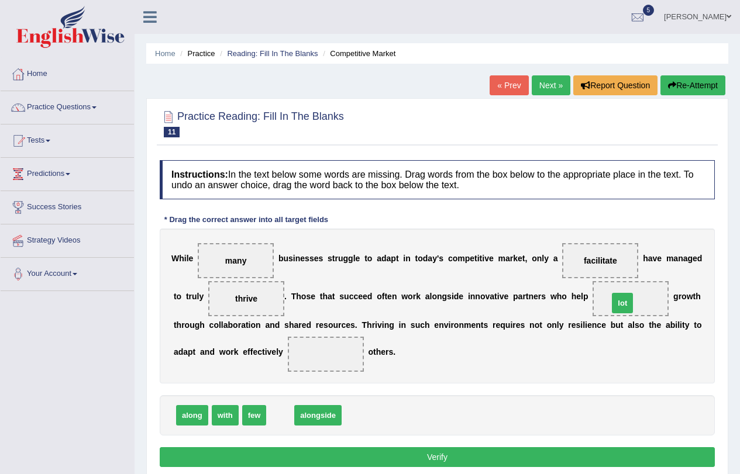
drag, startPoint x: 279, startPoint y: 415, endPoint x: 627, endPoint y: 302, distance: 365.7
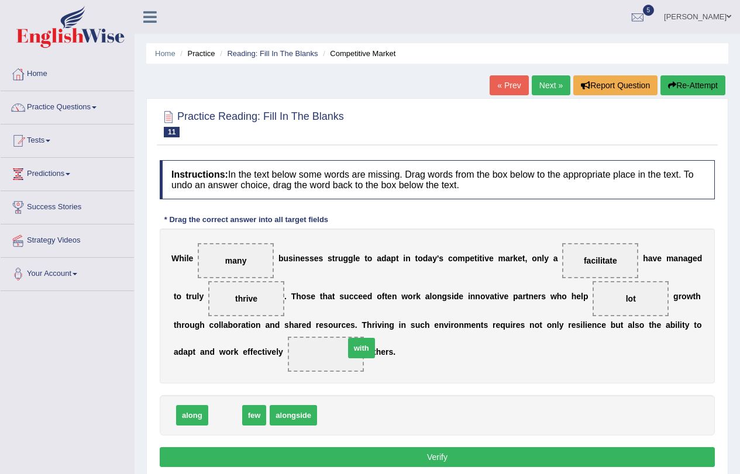
drag, startPoint x: 232, startPoint y: 419, endPoint x: 368, endPoint y: 351, distance: 151.9
click at [437, 461] on button "Verify" at bounding box center [437, 457] width 555 height 20
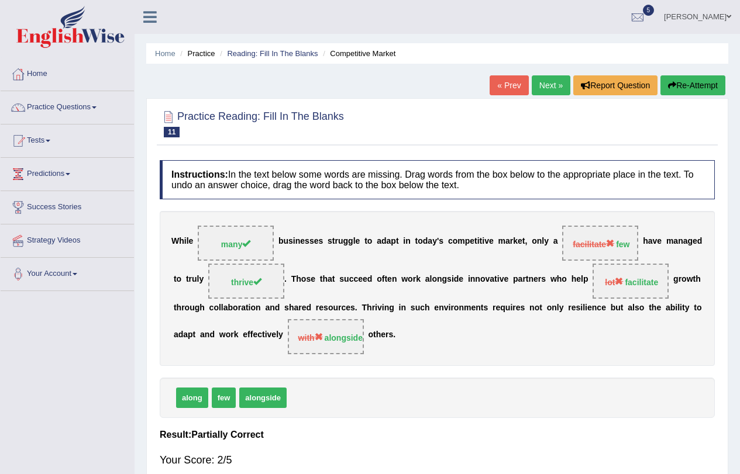
click at [545, 91] on link "Next »" at bounding box center [550, 85] width 39 height 20
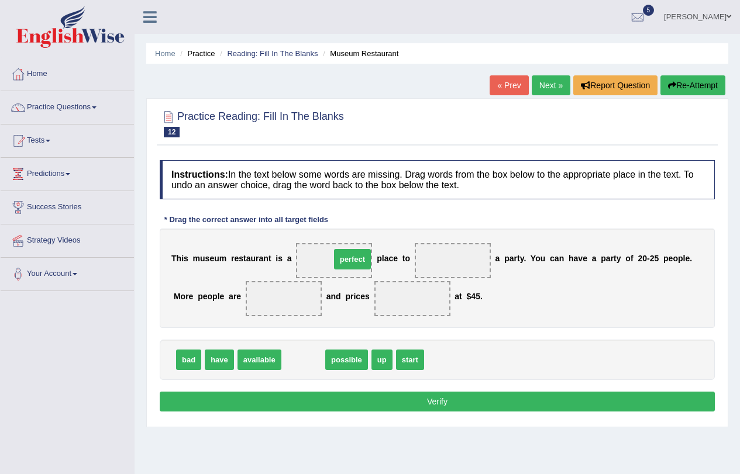
drag, startPoint x: 297, startPoint y: 357, endPoint x: 346, endPoint y: 257, distance: 111.9
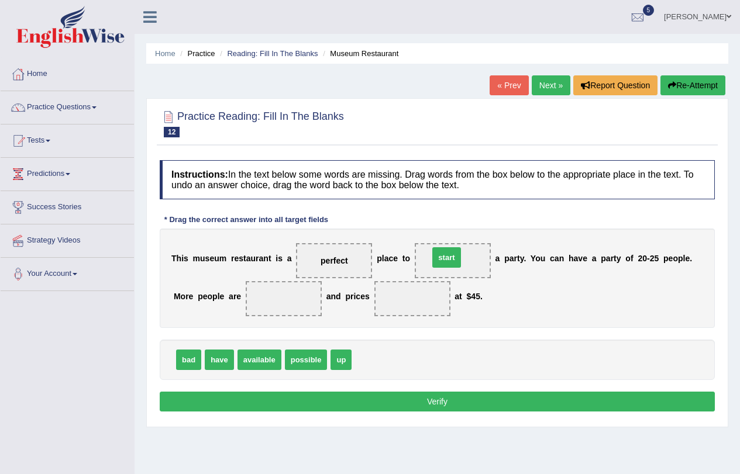
drag, startPoint x: 367, startPoint y: 363, endPoint x: 448, endPoint y: 261, distance: 130.2
drag, startPoint x: 254, startPoint y: 359, endPoint x: 290, endPoint y: 285, distance: 82.6
drag, startPoint x: 323, startPoint y: 357, endPoint x: 331, endPoint y: 267, distance: 90.4
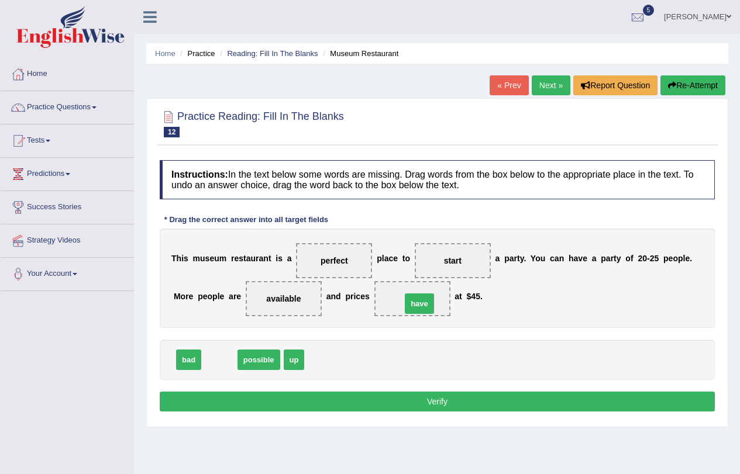
drag, startPoint x: 223, startPoint y: 363, endPoint x: 423, endPoint y: 306, distance: 207.7
click at [458, 404] on button "Verify" at bounding box center [437, 402] width 555 height 20
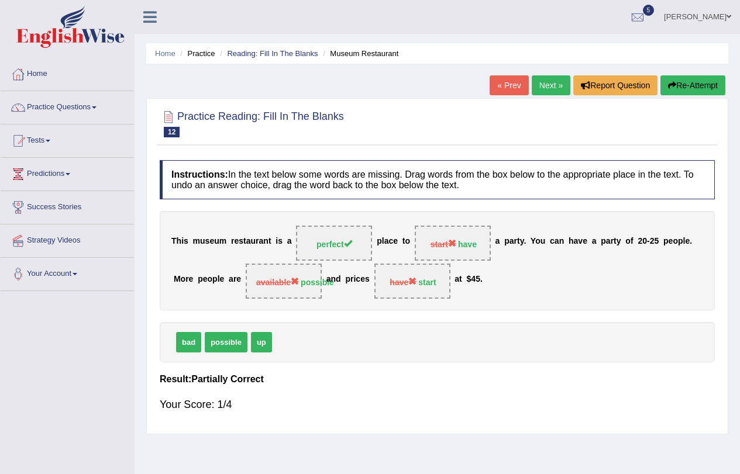
click at [679, 90] on button "Re-Attempt" at bounding box center [692, 85] width 65 height 20
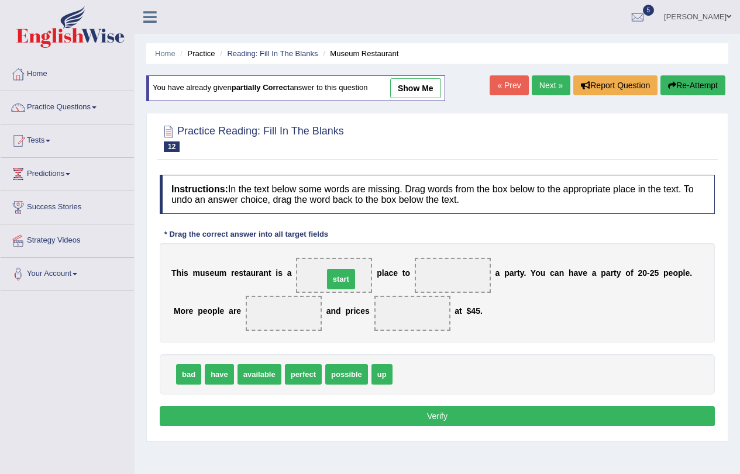
drag, startPoint x: 408, startPoint y: 378, endPoint x: 337, endPoint y: 277, distance: 123.8
drag, startPoint x: 213, startPoint y: 377, endPoint x: 460, endPoint y: 280, distance: 264.9
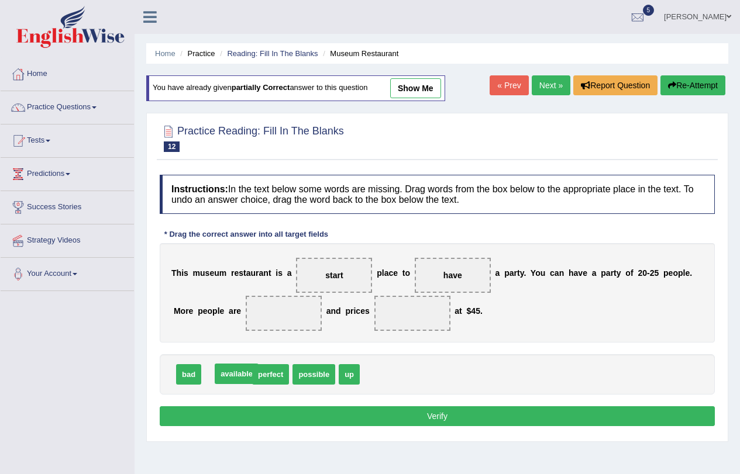
drag, startPoint x: 230, startPoint y: 375, endPoint x: 240, endPoint y: 375, distance: 9.9
drag, startPoint x: 270, startPoint y: 375, endPoint x: 296, endPoint y: 317, distance: 63.1
drag, startPoint x: 257, startPoint y: 353, endPoint x: 264, endPoint y: 351, distance: 7.2
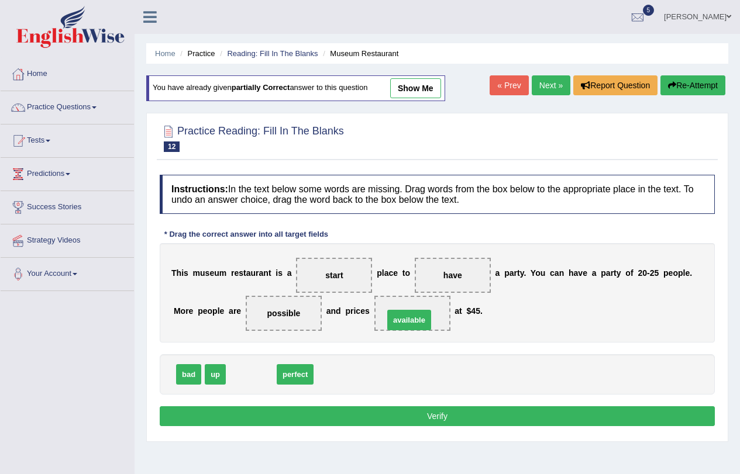
drag, startPoint x: 256, startPoint y: 373, endPoint x: 415, endPoint y: 319, distance: 167.5
click at [415, 406] on button "Verify" at bounding box center [437, 416] width 555 height 20
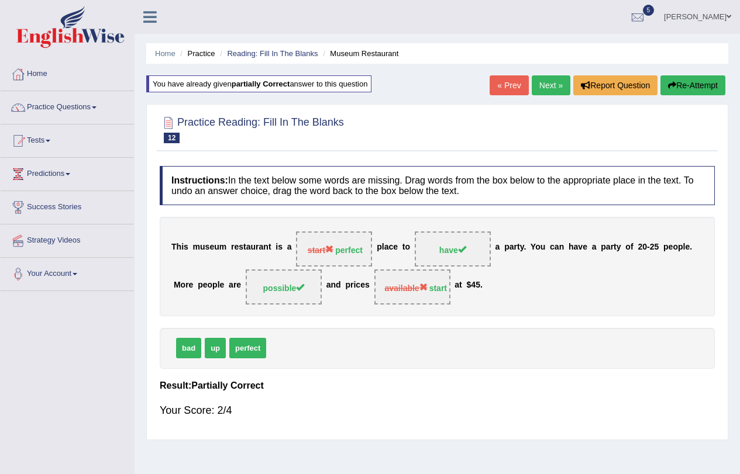
click at [693, 85] on button "Re-Attempt" at bounding box center [692, 85] width 65 height 20
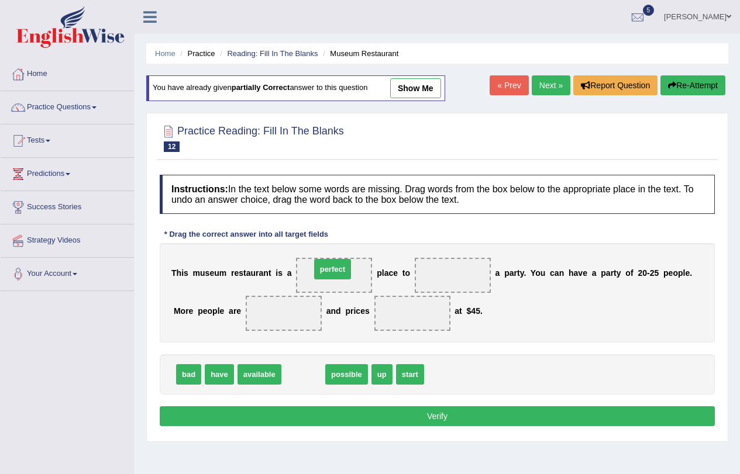
drag, startPoint x: 310, startPoint y: 372, endPoint x: 341, endPoint y: 267, distance: 109.7
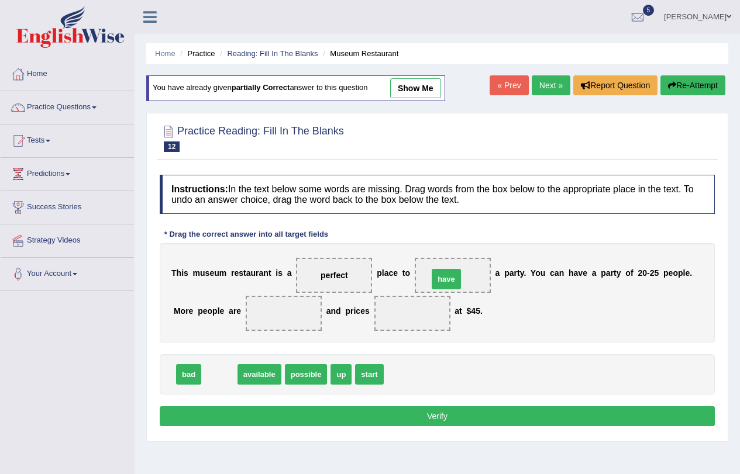
drag, startPoint x: 215, startPoint y: 375, endPoint x: 447, endPoint y: 277, distance: 251.5
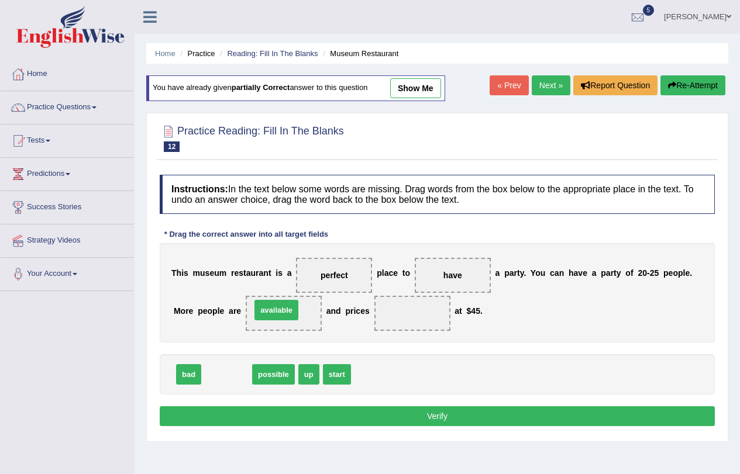
drag, startPoint x: 218, startPoint y: 378, endPoint x: 267, endPoint y: 313, distance: 81.3
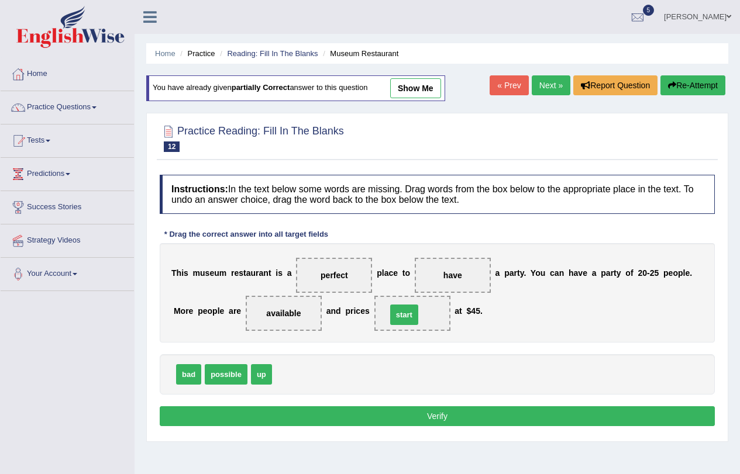
drag, startPoint x: 285, startPoint y: 382, endPoint x: 400, endPoint y: 322, distance: 129.2
click at [417, 407] on button "Verify" at bounding box center [437, 416] width 555 height 20
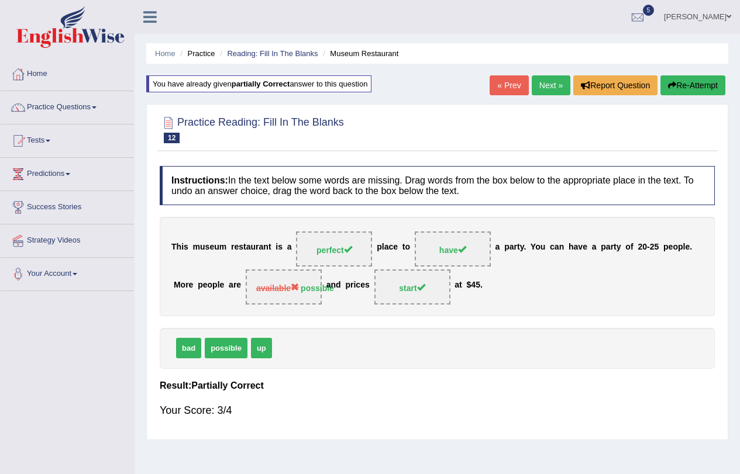
click at [700, 84] on button "Re-Attempt" at bounding box center [692, 85] width 65 height 20
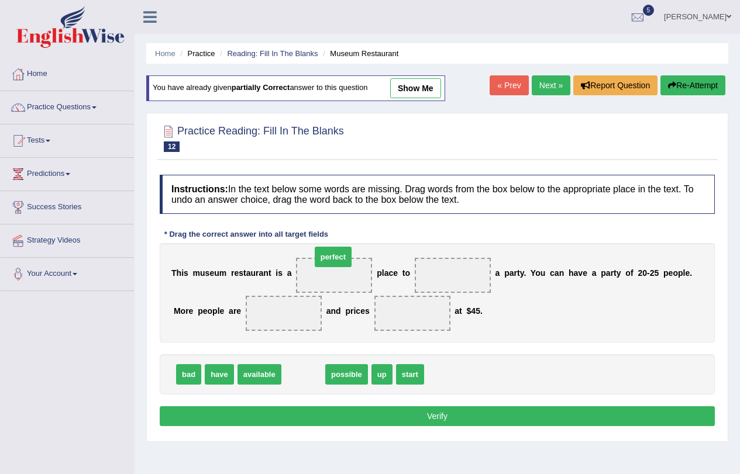
drag, startPoint x: 298, startPoint y: 373, endPoint x: 327, endPoint y: 256, distance: 121.2
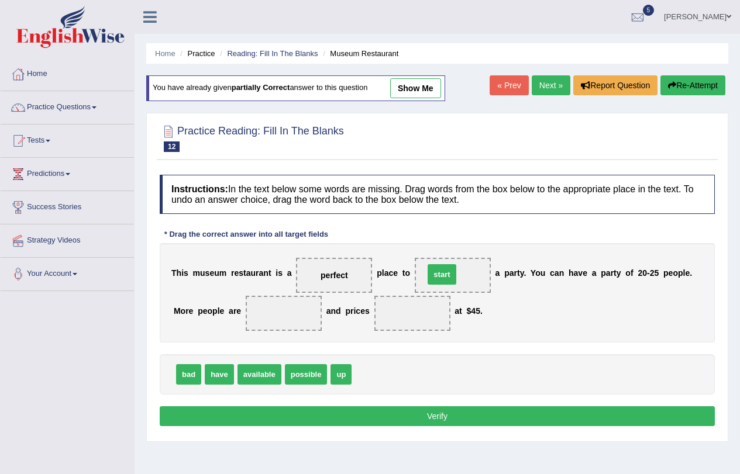
drag, startPoint x: 372, startPoint y: 377, endPoint x: 451, endPoint y: 277, distance: 126.6
drag, startPoint x: 307, startPoint y: 382, endPoint x: 299, endPoint y: 312, distance: 70.6
drag, startPoint x: 437, startPoint y: 268, endPoint x: 440, endPoint y: 281, distance: 13.2
click at [426, 313] on div "T h i s m u s e u m r e s t a u r a n t i s a perfect p l a c e t o start a p a…" at bounding box center [437, 292] width 555 height 99
drag, startPoint x: 465, startPoint y: 274, endPoint x: 425, endPoint y: 317, distance: 58.3
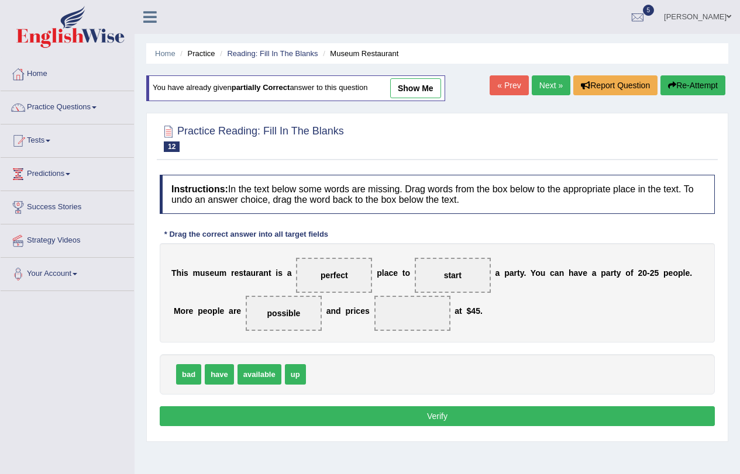
click at [425, 317] on div "T h i s m u s e u m r e s t a u r a n t i s a perfect p l a c e t o start a p a…" at bounding box center [437, 292] width 555 height 99
drag, startPoint x: 470, startPoint y: 272, endPoint x: 388, endPoint y: 343, distance: 107.8
click at [415, 270] on span "start" at bounding box center [453, 275] width 76 height 35
drag, startPoint x: 224, startPoint y: 377, endPoint x: 460, endPoint y: 279, distance: 255.1
drag, startPoint x: 289, startPoint y: 370, endPoint x: 419, endPoint y: 315, distance: 141.0
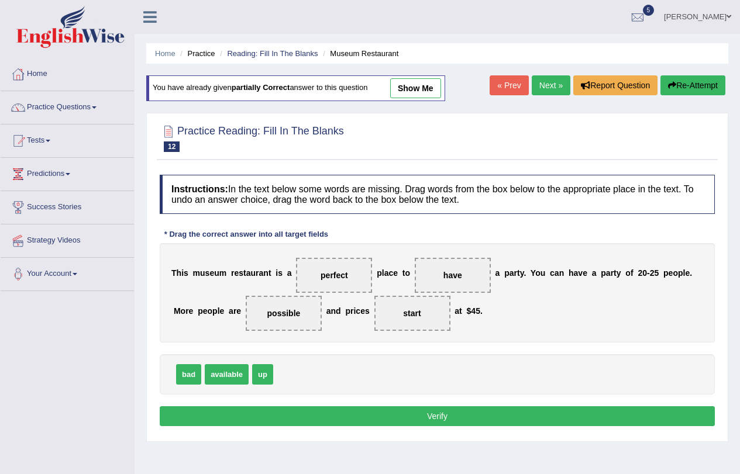
click at [436, 408] on button "Verify" at bounding box center [437, 416] width 555 height 20
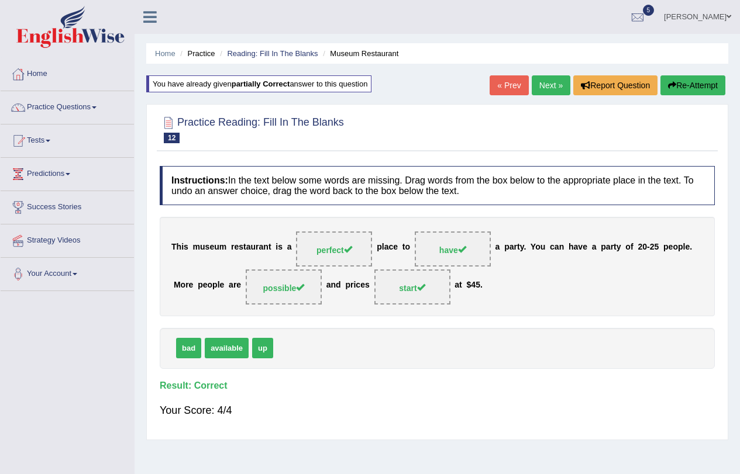
click at [540, 89] on link "Next »" at bounding box center [550, 85] width 39 height 20
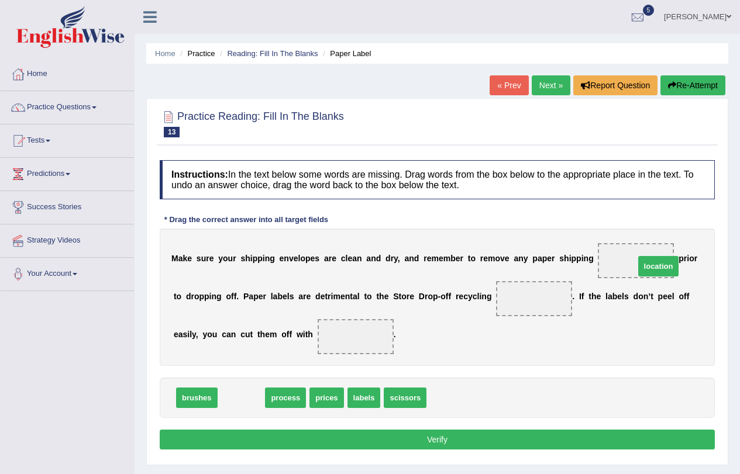
drag, startPoint x: 245, startPoint y: 402, endPoint x: 662, endPoint y: 270, distance: 437.1
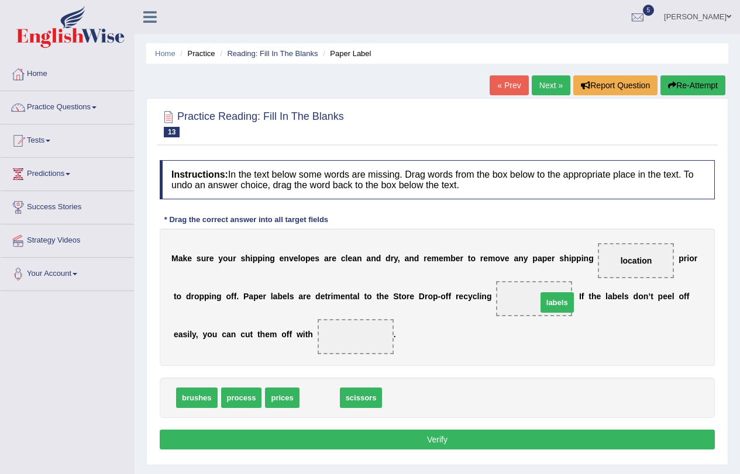
drag, startPoint x: 319, startPoint y: 401, endPoint x: 556, endPoint y: 306, distance: 255.8
drag, startPoint x: 324, startPoint y: 400, endPoint x: 354, endPoint y: 347, distance: 60.5
click at [453, 441] on button "Verify" at bounding box center [437, 440] width 555 height 20
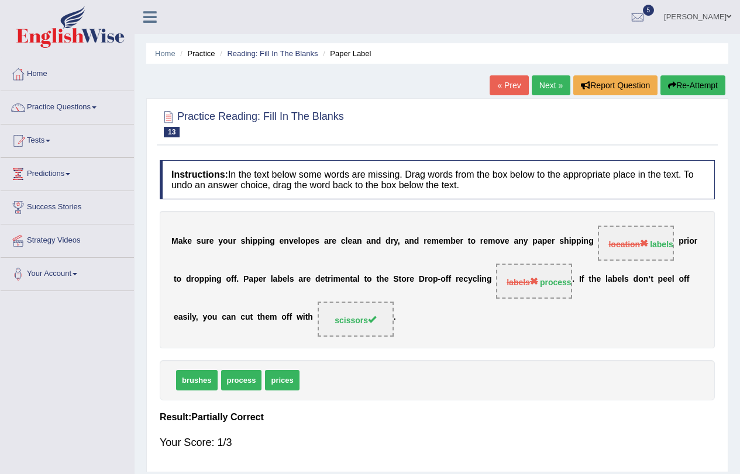
click at [687, 85] on button "Re-Attempt" at bounding box center [692, 85] width 65 height 20
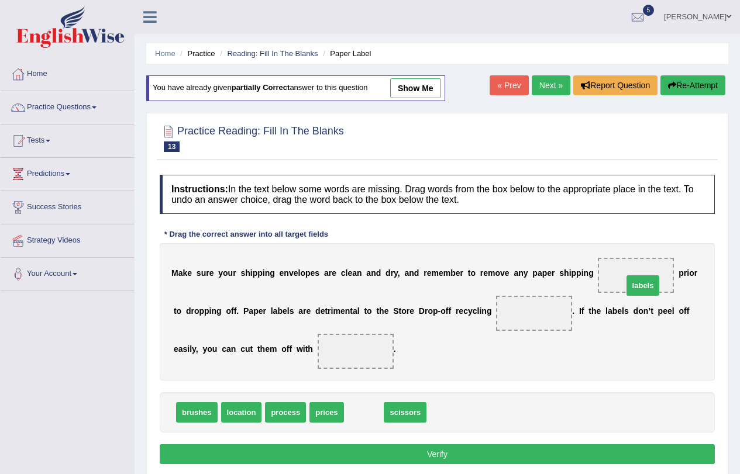
drag, startPoint x: 360, startPoint y: 413, endPoint x: 638, endPoint y: 281, distance: 308.6
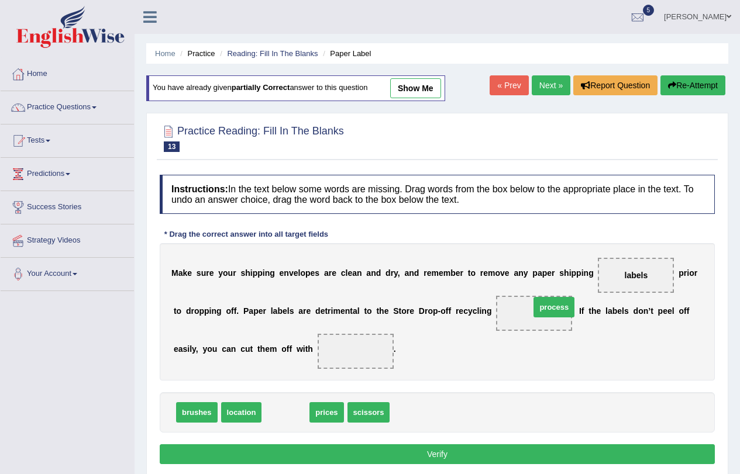
drag, startPoint x: 287, startPoint y: 419, endPoint x: 555, endPoint y: 313, distance: 288.3
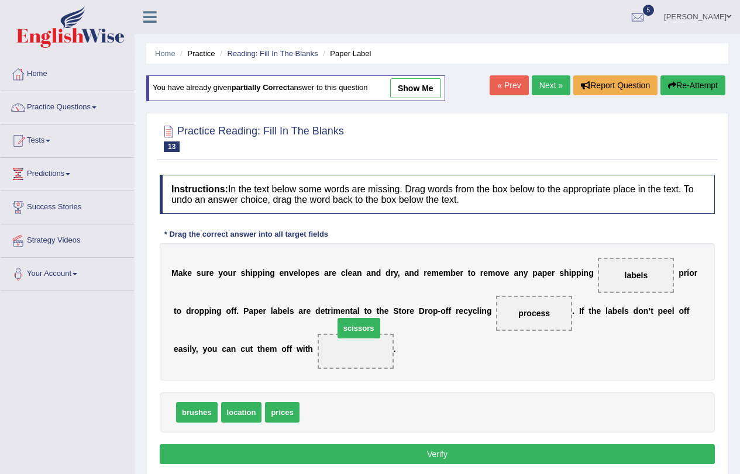
drag, startPoint x: 325, startPoint y: 411, endPoint x: 360, endPoint y: 327, distance: 91.0
click at [446, 458] on button "Verify" at bounding box center [437, 454] width 555 height 20
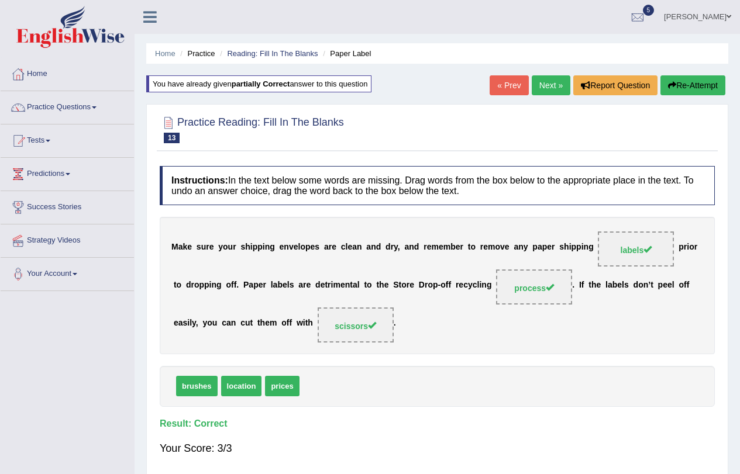
click at [543, 86] on link "Next »" at bounding box center [550, 85] width 39 height 20
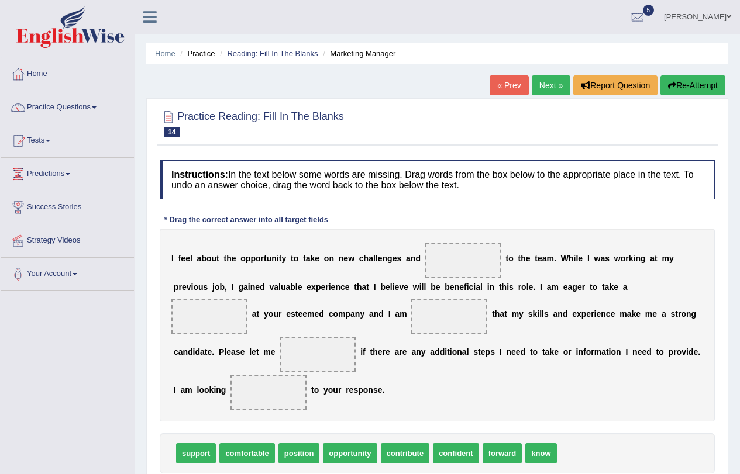
scroll to position [140, 0]
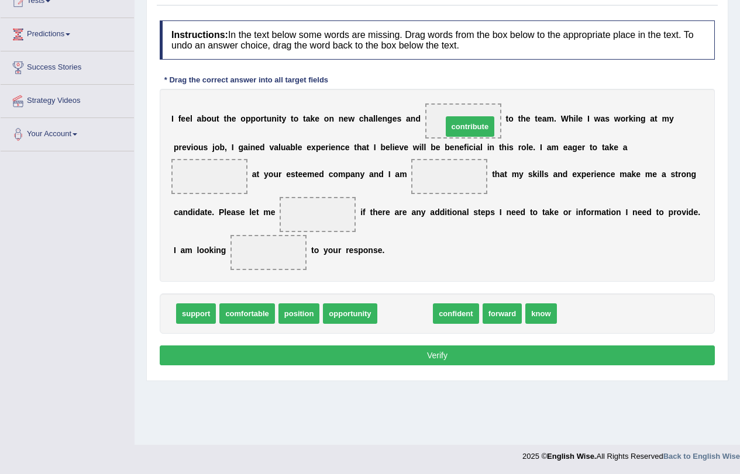
drag, startPoint x: 402, startPoint y: 313, endPoint x: 469, endPoint y: 119, distance: 204.7
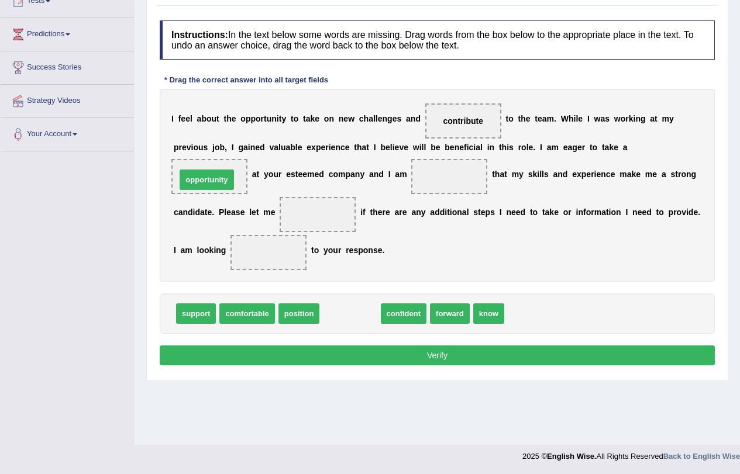
drag, startPoint x: 337, startPoint y: 312, endPoint x: 199, endPoint y: 186, distance: 186.2
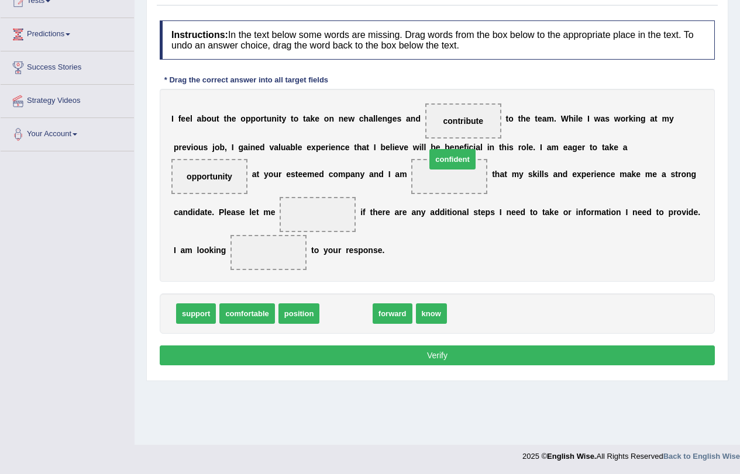
drag, startPoint x: 346, startPoint y: 309, endPoint x: 452, endPoint y: 155, distance: 187.5
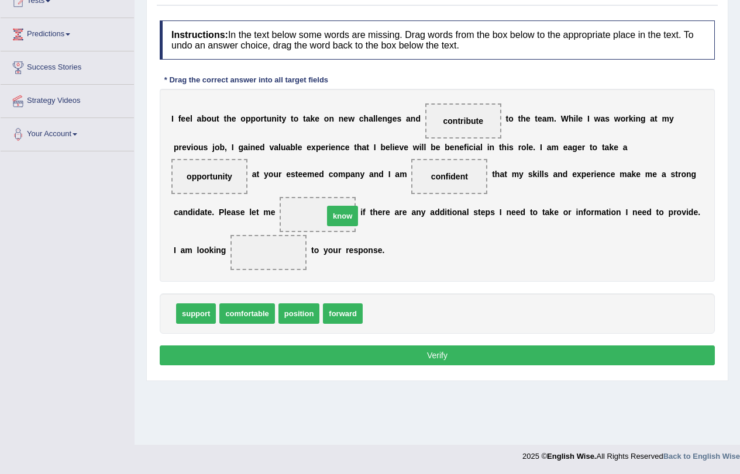
drag, startPoint x: 384, startPoint y: 318, endPoint x: 344, endPoint y: 220, distance: 105.2
drag, startPoint x: 332, startPoint y: 317, endPoint x: 261, endPoint y: 254, distance: 94.0
click at [455, 363] on button "Verify" at bounding box center [437, 356] width 555 height 20
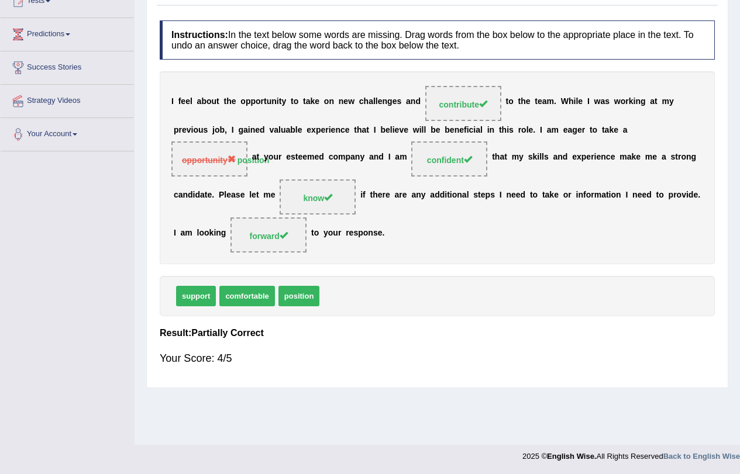
scroll to position [0, 0]
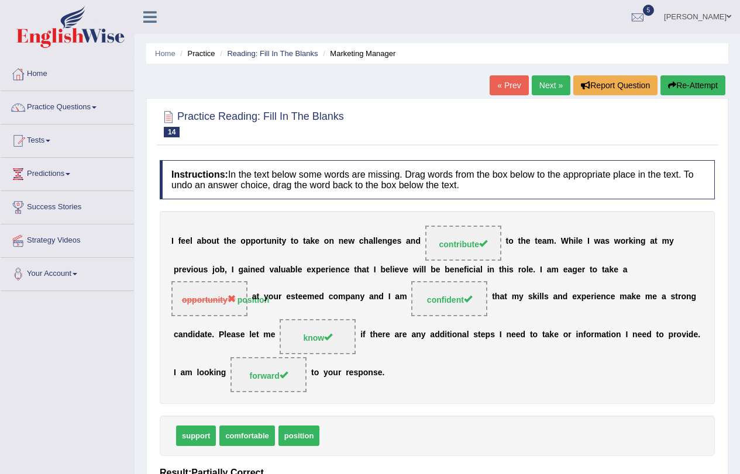
click at [540, 83] on link "Next »" at bounding box center [550, 85] width 39 height 20
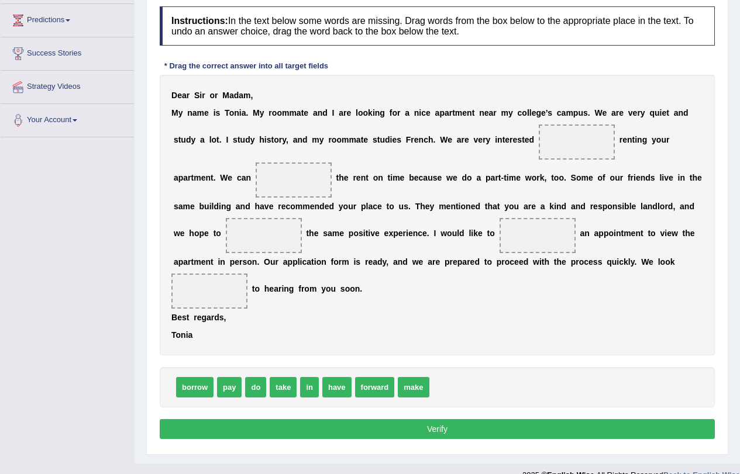
scroll to position [172, 0]
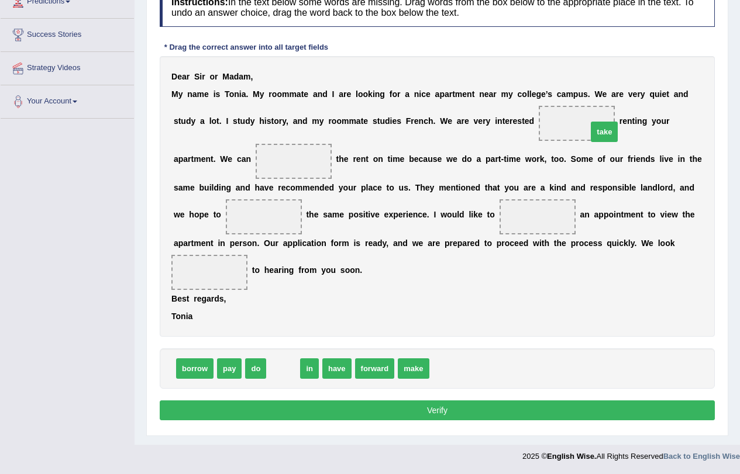
drag, startPoint x: 288, startPoint y: 371, endPoint x: 605, endPoint y: 119, distance: 405.2
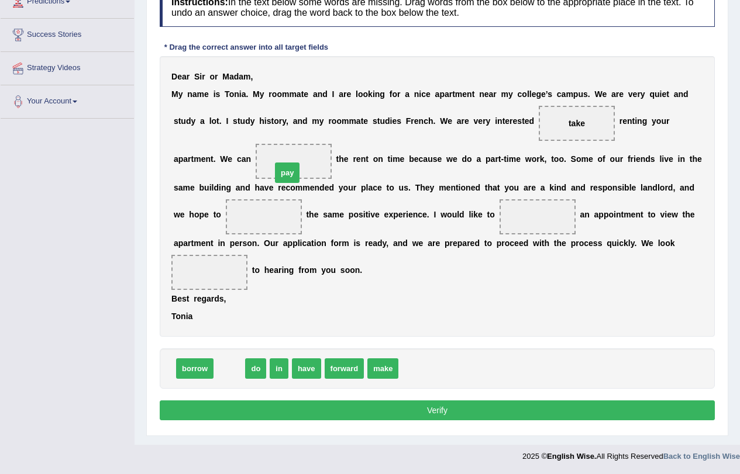
drag, startPoint x: 237, startPoint y: 369, endPoint x: 385, endPoint y: 151, distance: 262.7
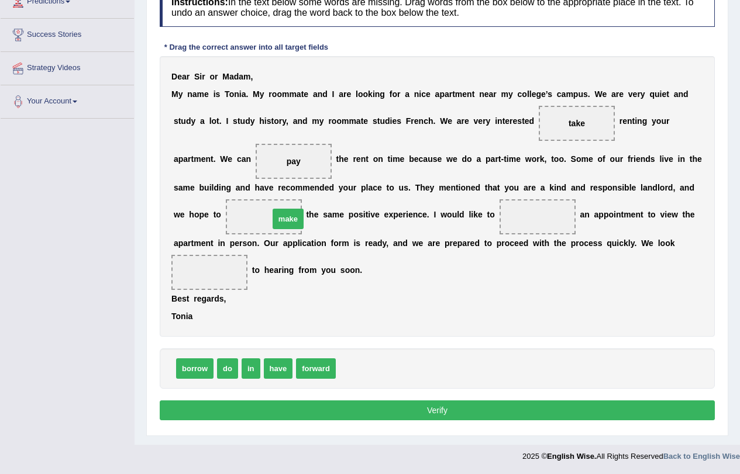
drag, startPoint x: 357, startPoint y: 368, endPoint x: 284, endPoint y: 209, distance: 175.3
drag, startPoint x: 267, startPoint y: 218, endPoint x: 548, endPoint y: 217, distance: 281.8
drag, startPoint x: 230, startPoint y: 364, endPoint x: 274, endPoint y: 202, distance: 167.8
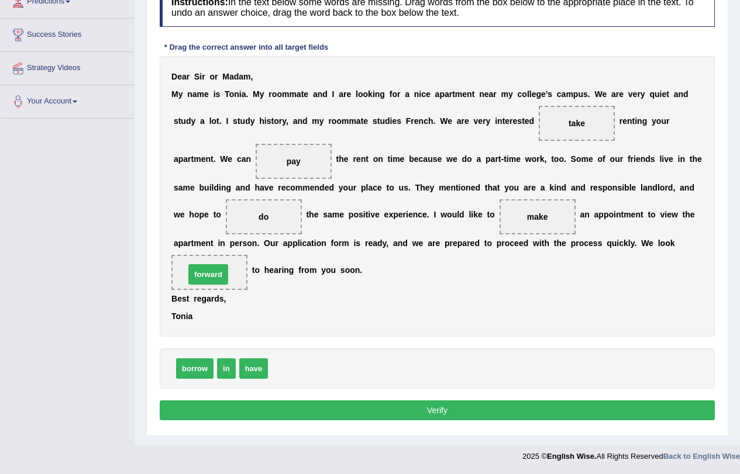
drag, startPoint x: 305, startPoint y: 374, endPoint x: 222, endPoint y: 280, distance: 125.5
click at [467, 415] on button "Verify" at bounding box center [437, 411] width 555 height 20
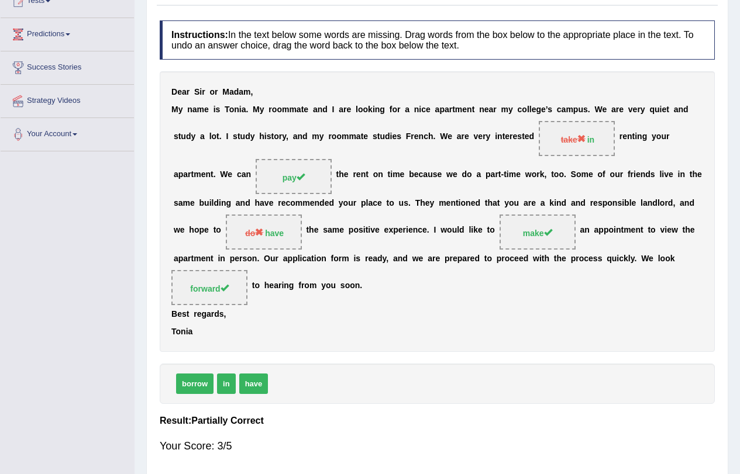
scroll to position [0, 0]
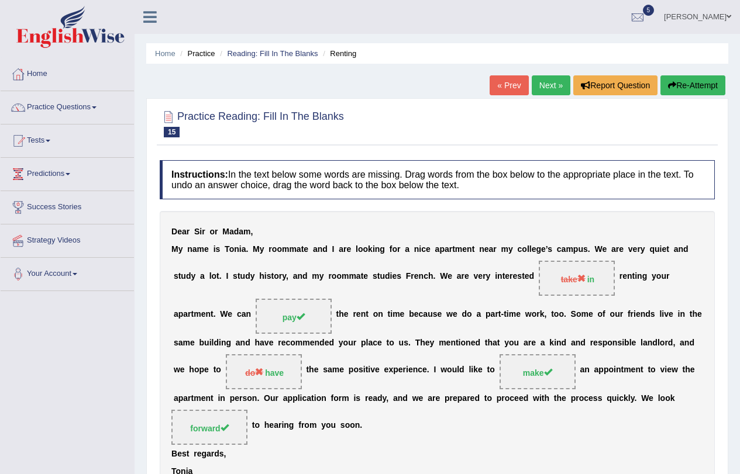
click at [691, 84] on button "Re-Attempt" at bounding box center [692, 85] width 65 height 20
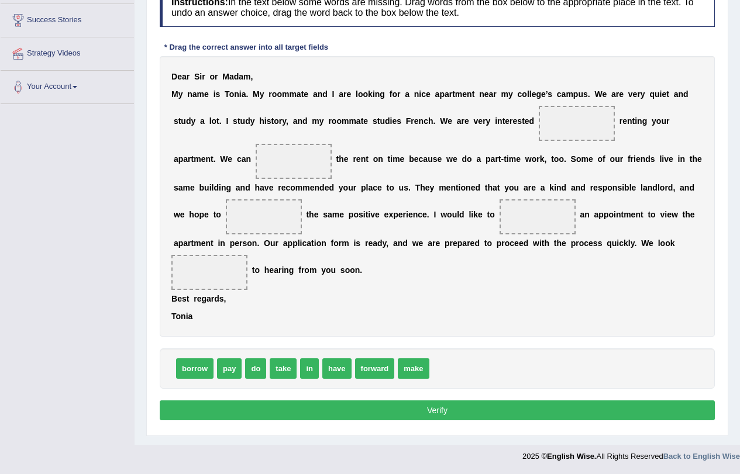
scroll to position [187, 0]
drag, startPoint x: 316, startPoint y: 372, endPoint x: 579, endPoint y: 122, distance: 363.5
drag, startPoint x: 215, startPoint y: 371, endPoint x: 275, endPoint y: 165, distance: 215.0
click at [275, 165] on div "Instructions: In the text below some words are missing. Drag words from the box…" at bounding box center [437, 206] width 561 height 448
drag, startPoint x: 230, startPoint y: 370, endPoint x: 304, endPoint y: 174, distance: 209.5
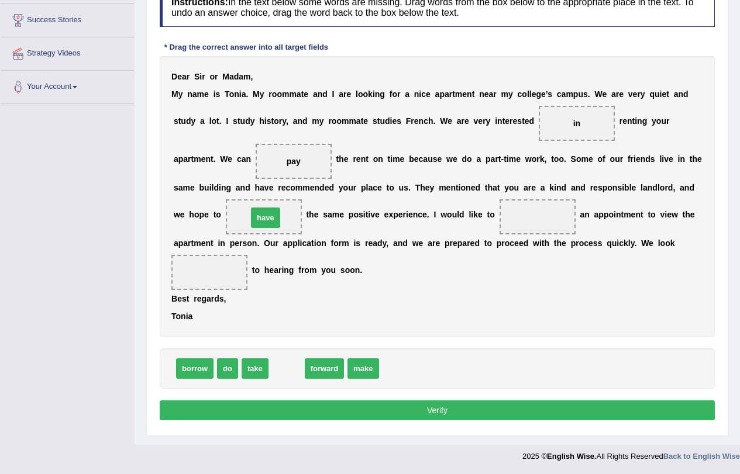
drag, startPoint x: 282, startPoint y: 372, endPoint x: 261, endPoint y: 222, distance: 151.7
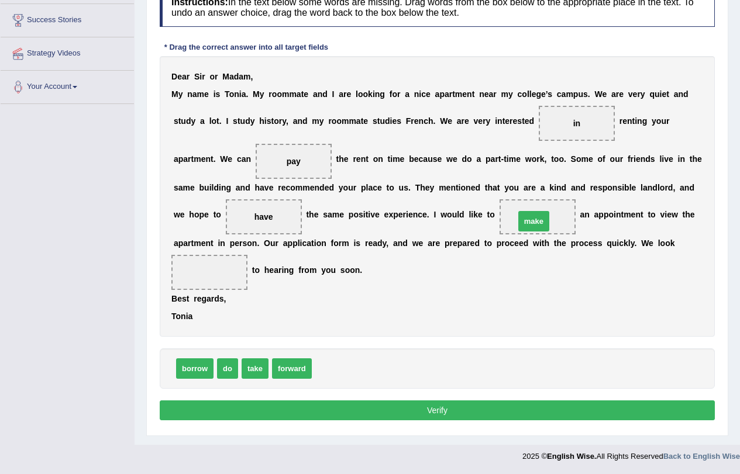
drag, startPoint x: 323, startPoint y: 377, endPoint x: 526, endPoint y: 230, distance: 250.7
drag, startPoint x: 288, startPoint y: 374, endPoint x: 206, endPoint y: 272, distance: 131.0
click at [466, 408] on button "Verify" at bounding box center [437, 411] width 555 height 20
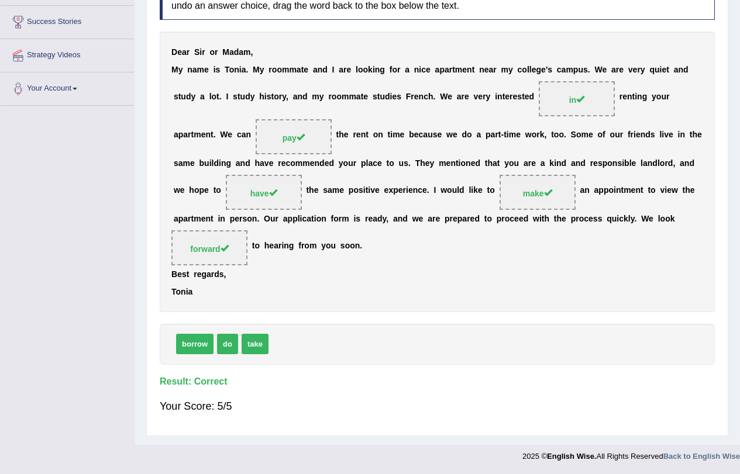
scroll to position [0, 0]
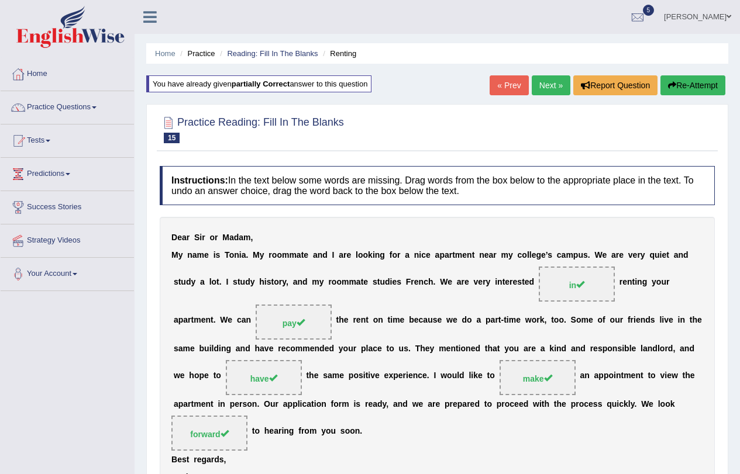
click at [540, 89] on link "Next »" at bounding box center [550, 85] width 39 height 20
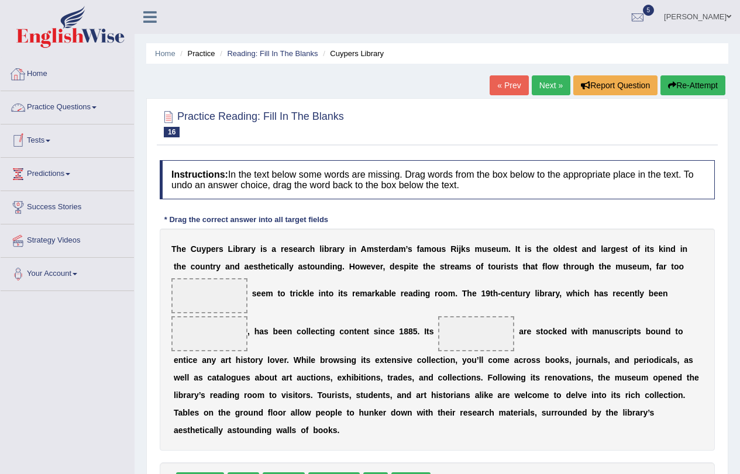
click at [101, 116] on link "Practice Questions" at bounding box center [67, 105] width 133 height 29
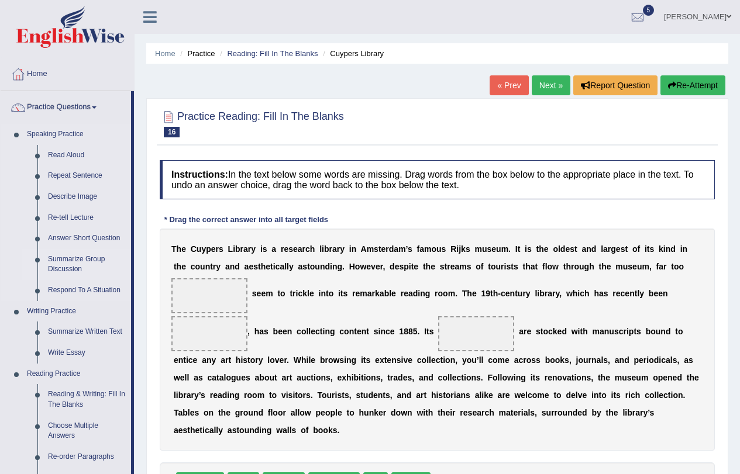
click at [80, 259] on link "Summarize Group Discussion" at bounding box center [87, 264] width 88 height 31
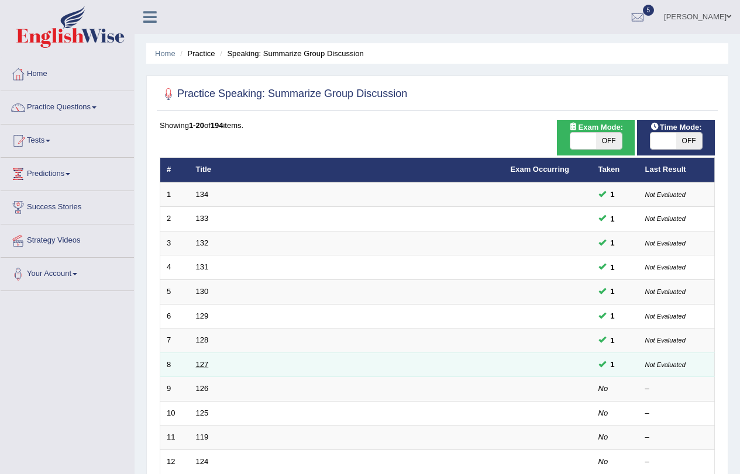
click at [199, 367] on link "127" at bounding box center [202, 364] width 13 height 9
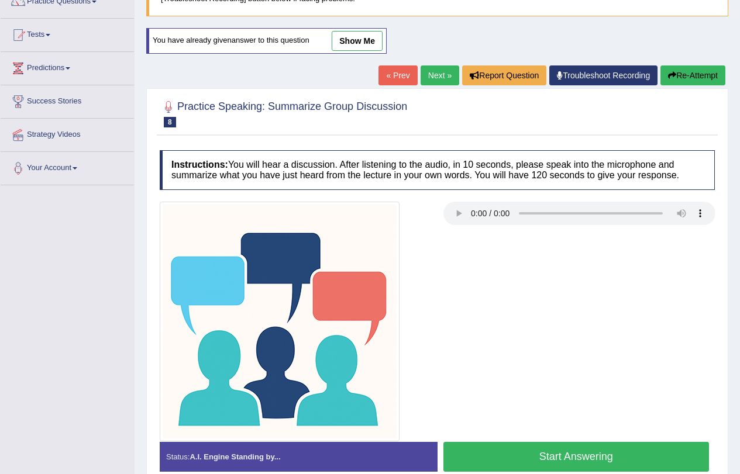
scroll to position [163, 0]
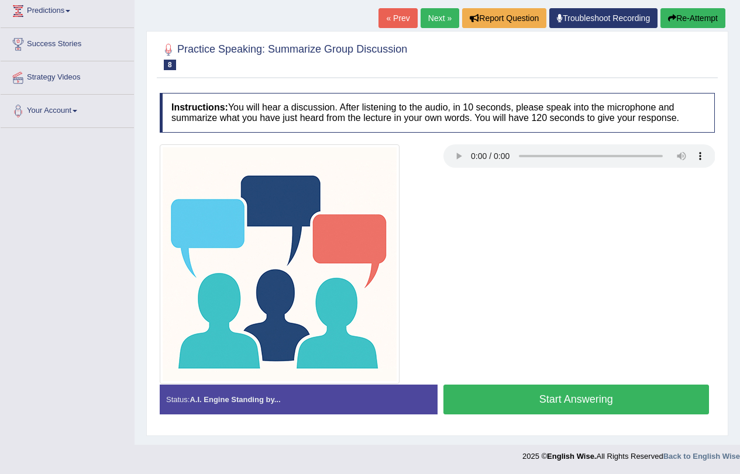
click at [601, 393] on button "Start Answering" at bounding box center [576, 400] width 266 height 30
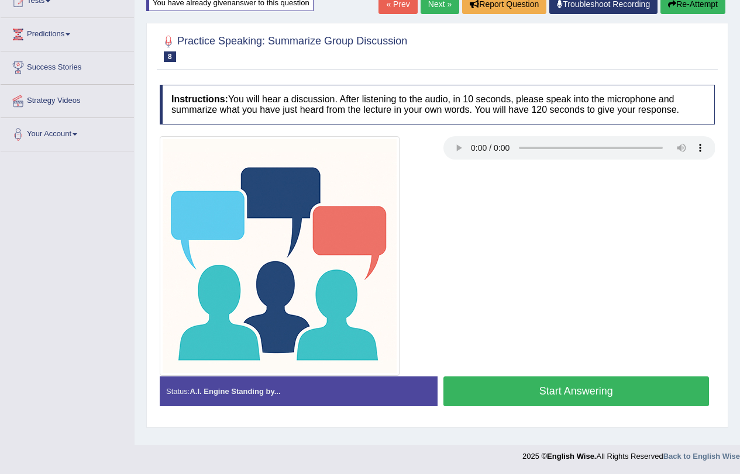
scroll to position [140, 0]
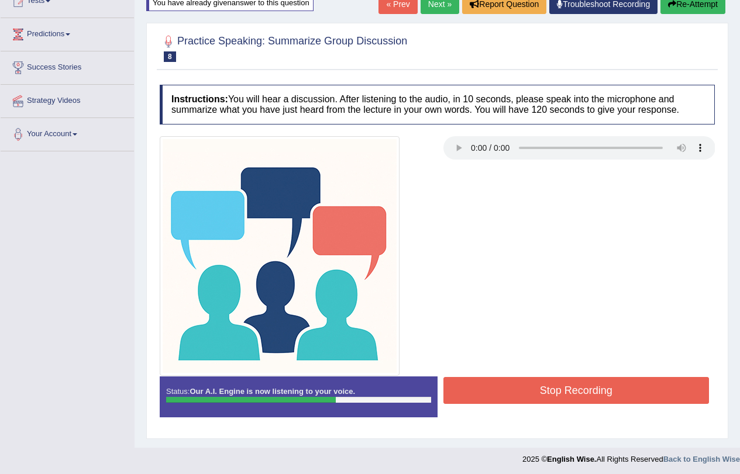
click at [601, 393] on button "Stop Recording" at bounding box center [576, 390] width 266 height 27
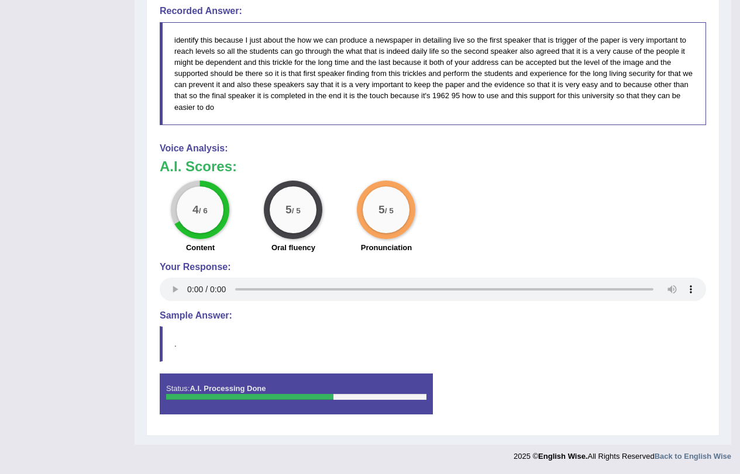
scroll to position [0, 0]
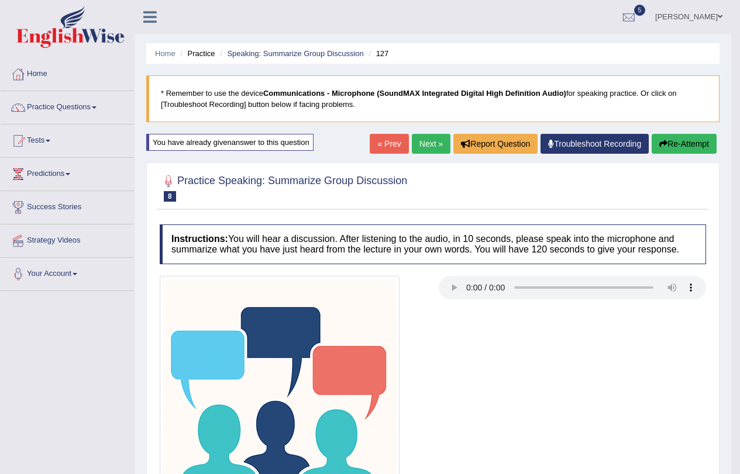
click at [675, 148] on button "Re-Attempt" at bounding box center [683, 144] width 65 height 20
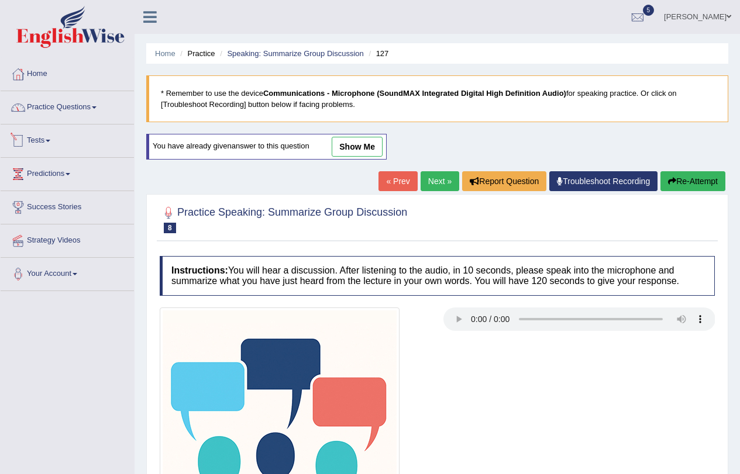
click at [98, 110] on link "Practice Questions" at bounding box center [67, 105] width 133 height 29
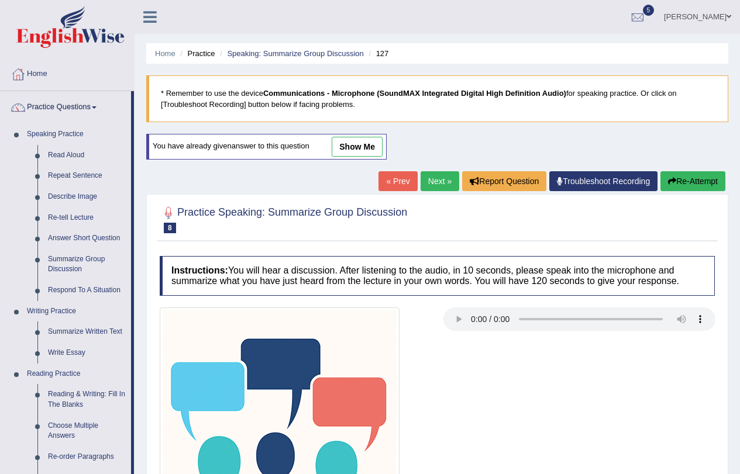
scroll to position [442, 0]
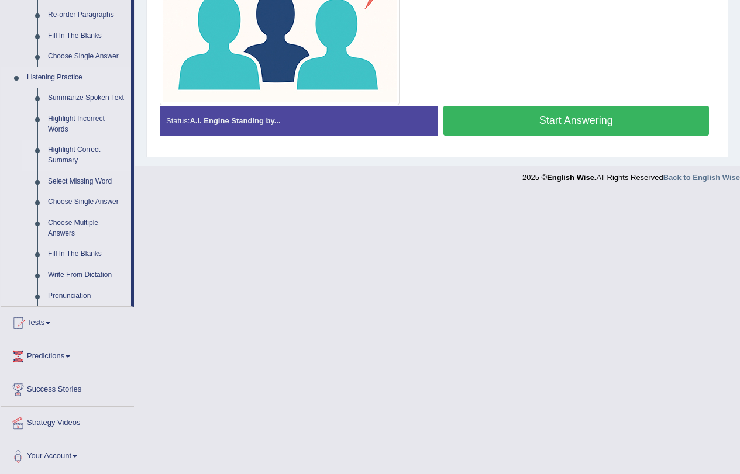
click at [88, 156] on link "Highlight Correct Summary" at bounding box center [87, 155] width 88 height 31
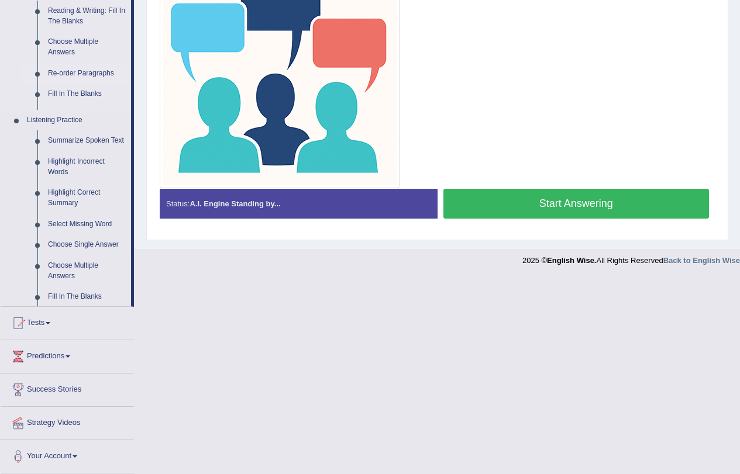
scroll to position [163, 0]
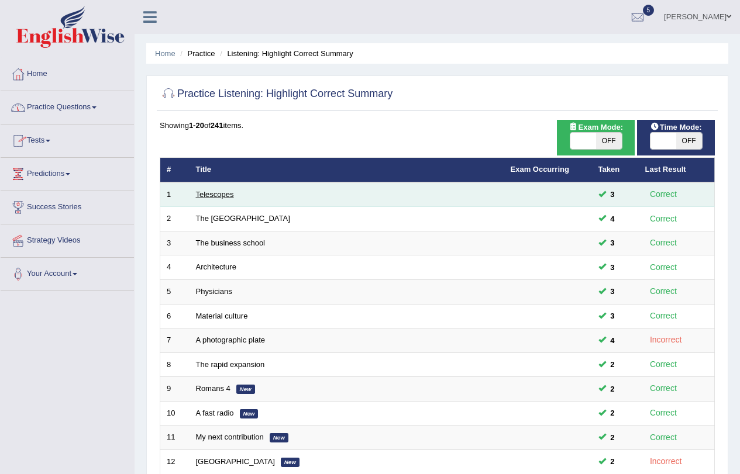
click at [222, 196] on link "Telescopes" at bounding box center [215, 194] width 38 height 9
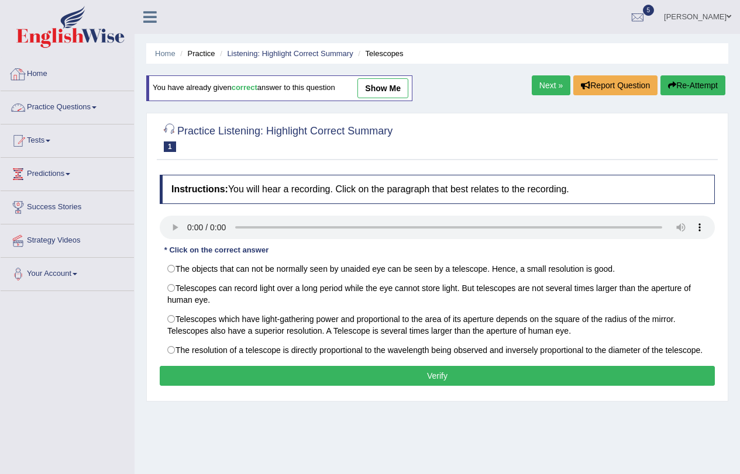
click at [84, 109] on link "Practice Questions" at bounding box center [67, 105] width 133 height 29
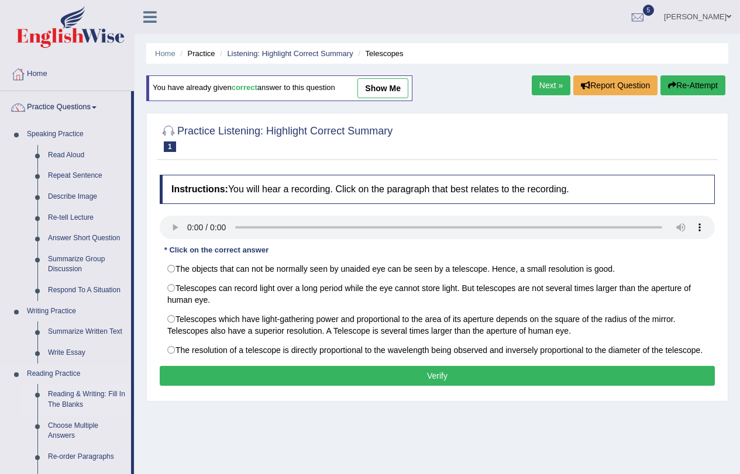
click at [88, 393] on link "Reading & Writing: Fill In The Blanks" at bounding box center [87, 399] width 88 height 31
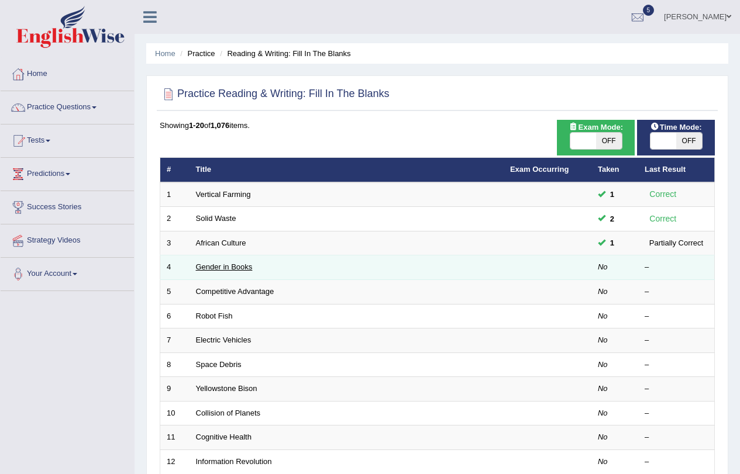
click at [229, 269] on link "Gender in Books" at bounding box center [224, 267] width 57 height 9
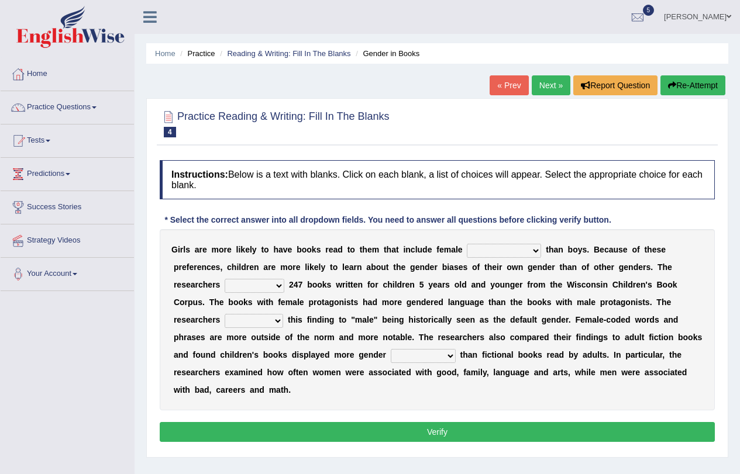
click at [539, 250] on select "protagonists cosmogonists agonists expressionists" at bounding box center [504, 251] width 74 height 14
select select "protagonists"
click at [467, 244] on select "protagonists cosmogonists agonists expressionists" at bounding box center [504, 251] width 74 height 14
click at [277, 287] on select "hydrolyzed paralyzed catalyzed analyzed" at bounding box center [255, 286] width 60 height 14
select select "hydrolyzed"
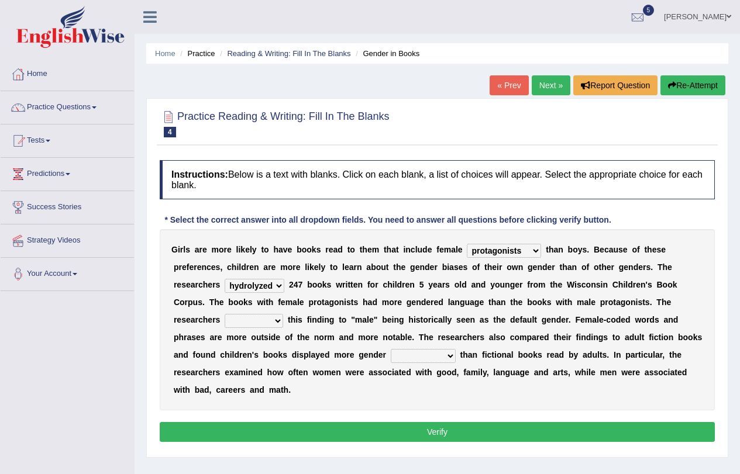
click at [225, 279] on select "hydrolyzed paralyzed catalyzed analyzed" at bounding box center [255, 286] width 60 height 14
click at [277, 319] on select "contribute tribute distribute attribute" at bounding box center [254, 321] width 58 height 14
select select "contribute"
click at [225, 314] on select "contribute tribute distribute attribute" at bounding box center [254, 321] width 58 height 14
click at [447, 357] on select "stereotypes teletypes prototypes electrotypes" at bounding box center [423, 356] width 65 height 14
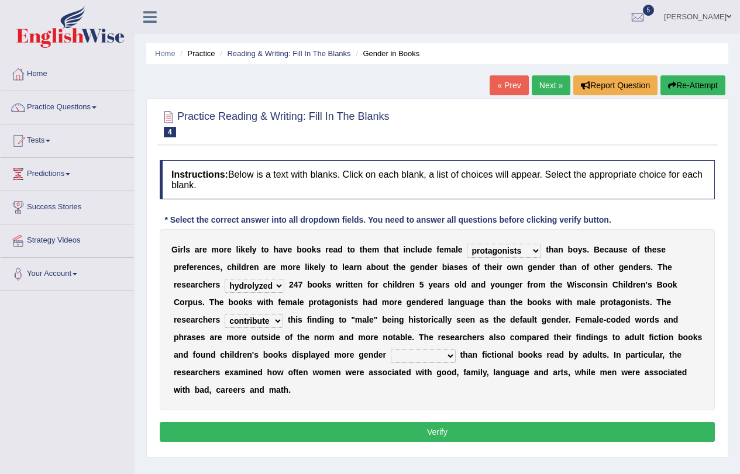
select select "stereotypes"
click at [391, 349] on select "stereotypes teletypes prototypes electrotypes" at bounding box center [423, 356] width 65 height 14
click at [540, 433] on button "Verify" at bounding box center [437, 432] width 555 height 20
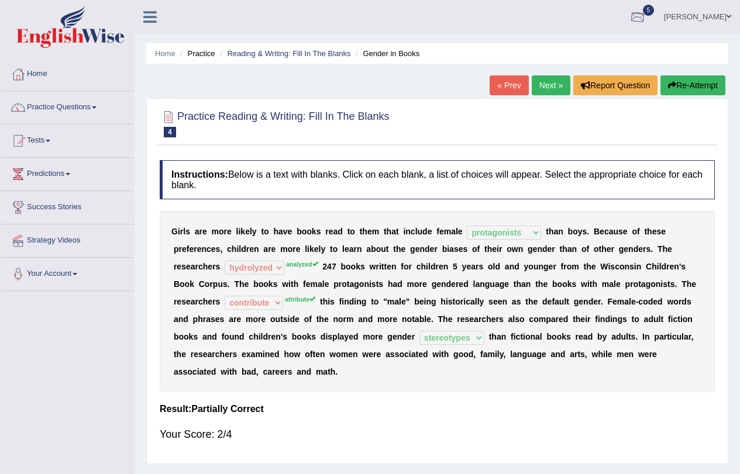
click at [646, 23] on div at bounding box center [638, 18] width 18 height 18
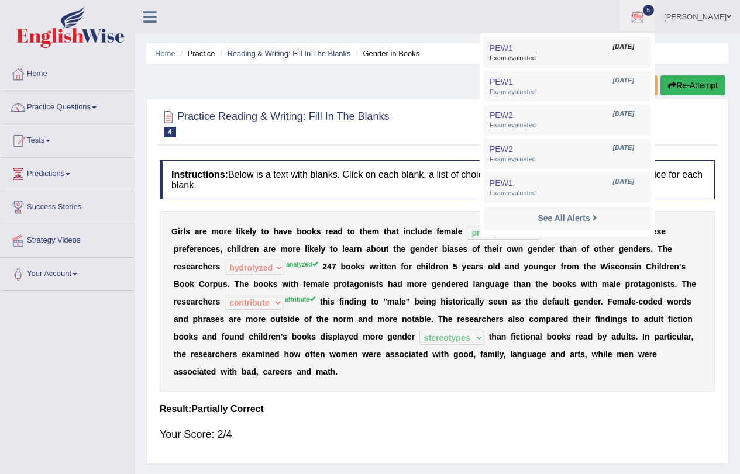
click at [607, 60] on span "Exam evaluated" at bounding box center [567, 58] width 156 height 9
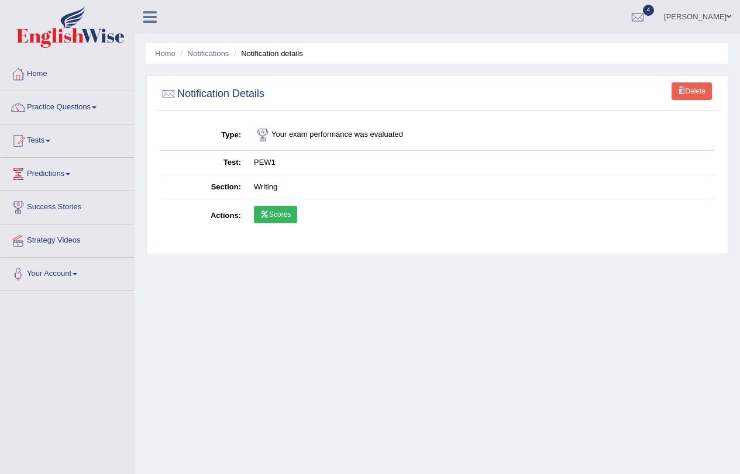
click at [278, 217] on link "Scores" at bounding box center [275, 215] width 43 height 18
